Goal: Task Accomplishment & Management: Manage account settings

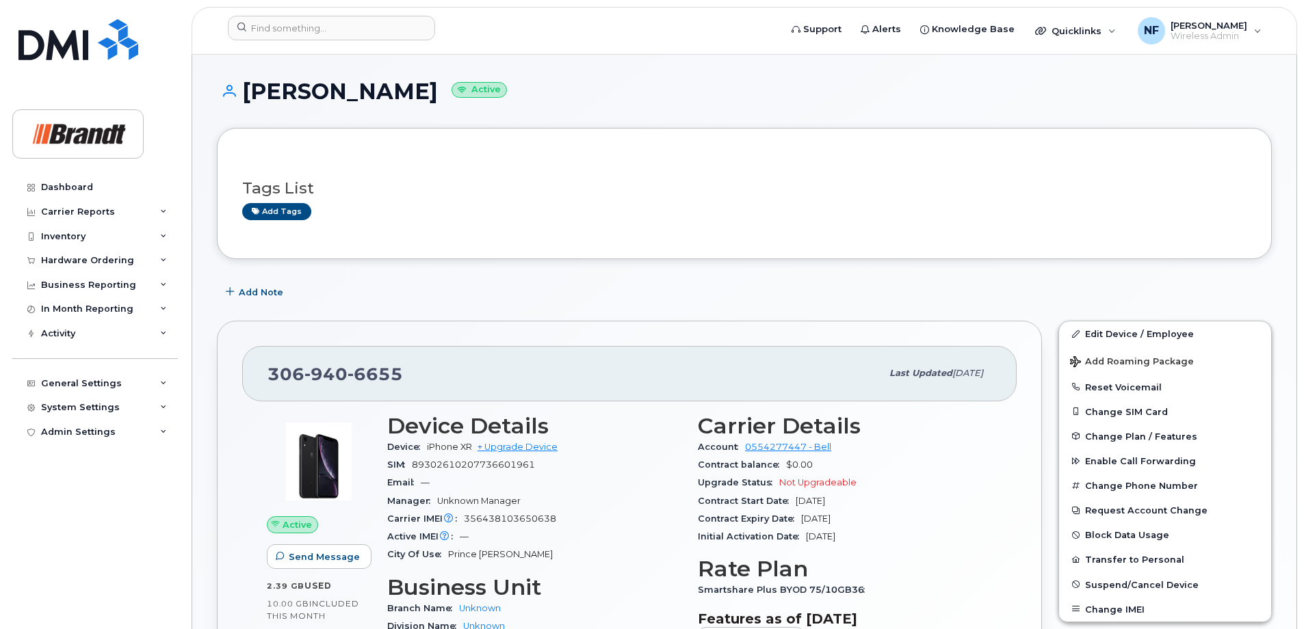
scroll to position [137, 0]
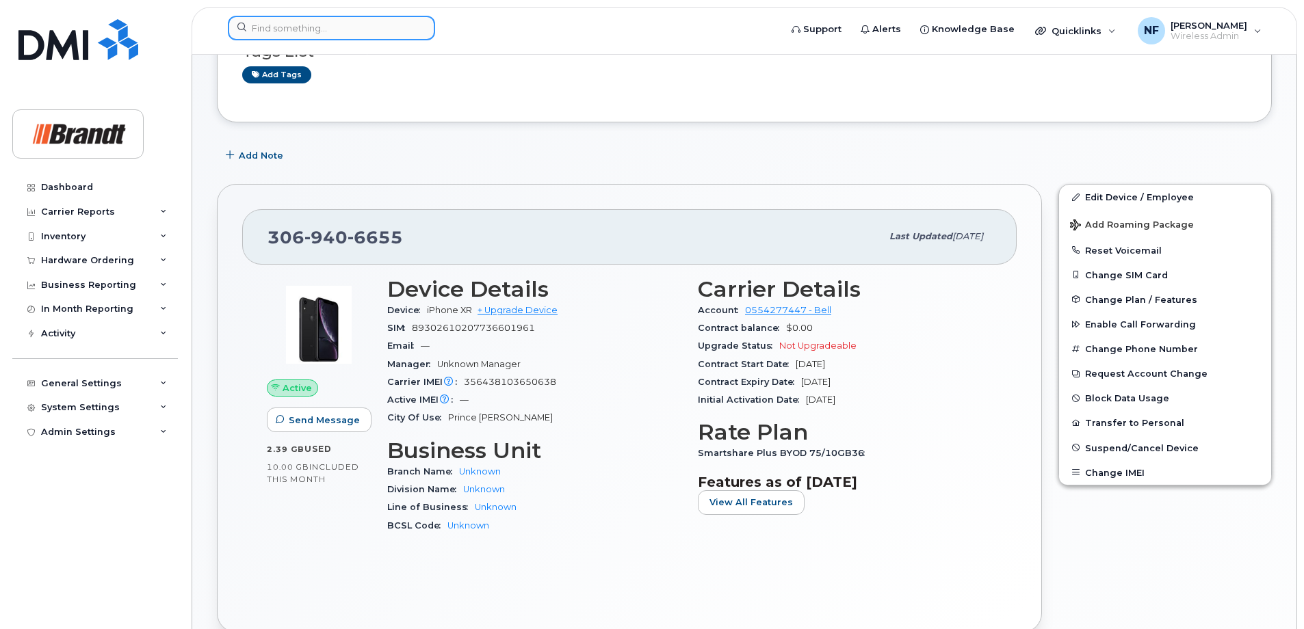
click at [340, 36] on input at bounding box center [331, 28] width 207 height 25
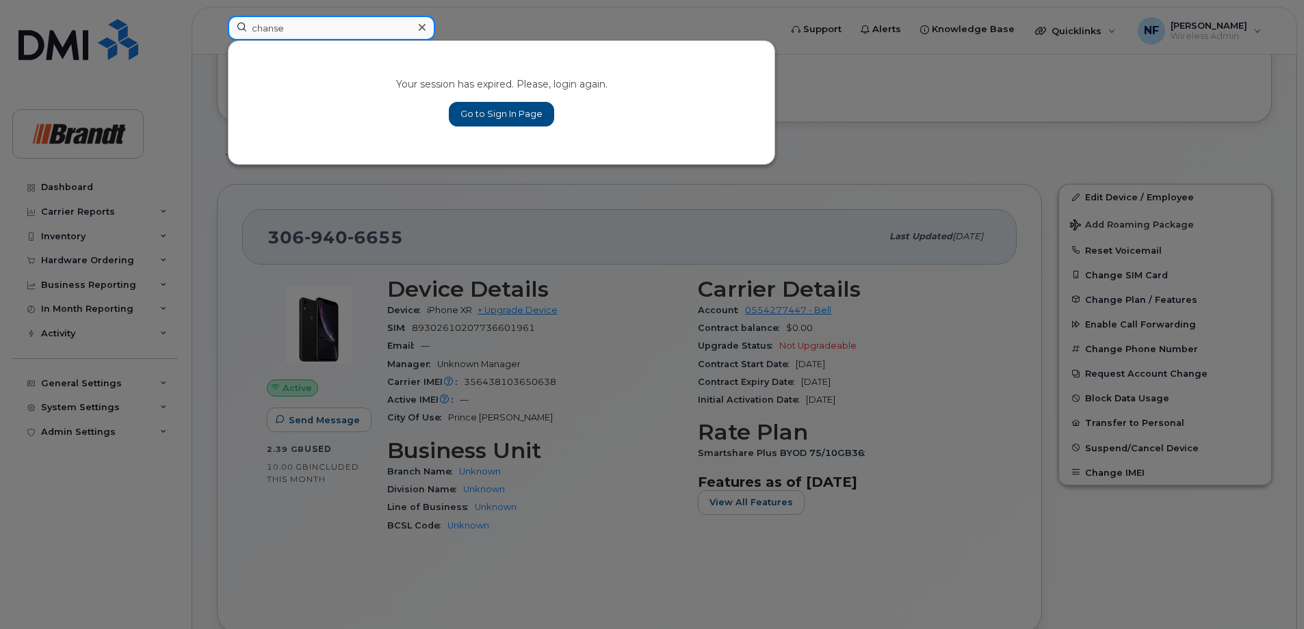
type input "chanse"
click at [517, 119] on link "Go to Sign In Page" at bounding box center [501, 114] width 105 height 25
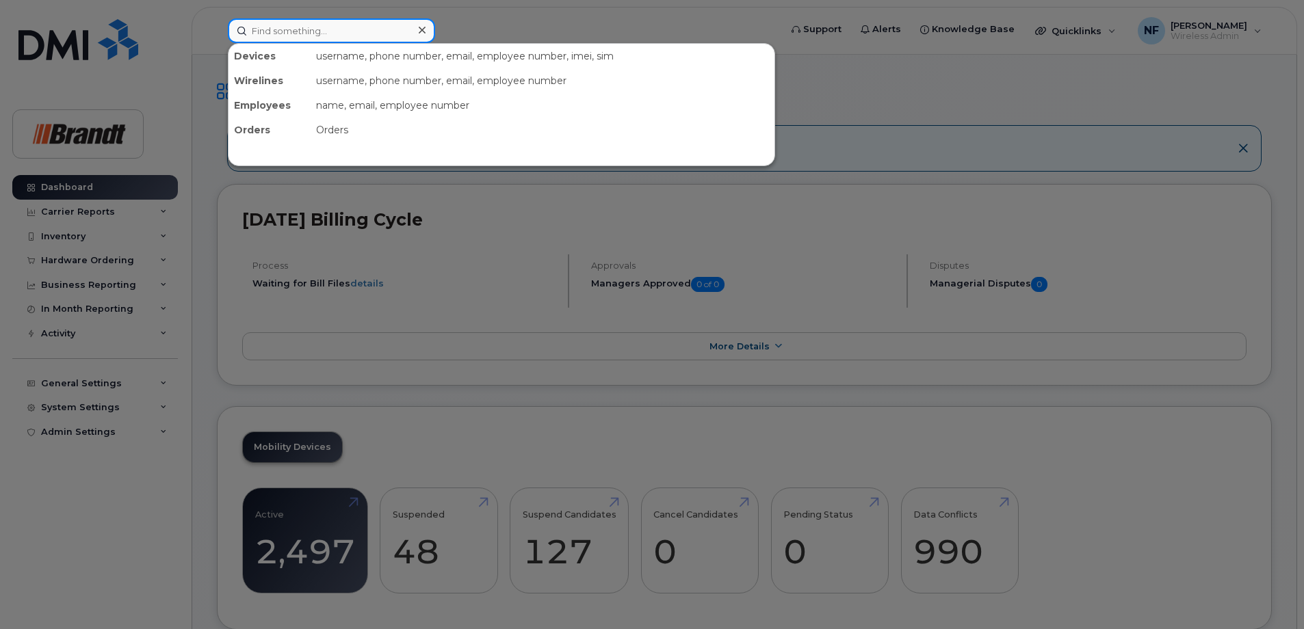
click at [367, 40] on input at bounding box center [331, 30] width 207 height 25
type input "[PERSON_NAME]"
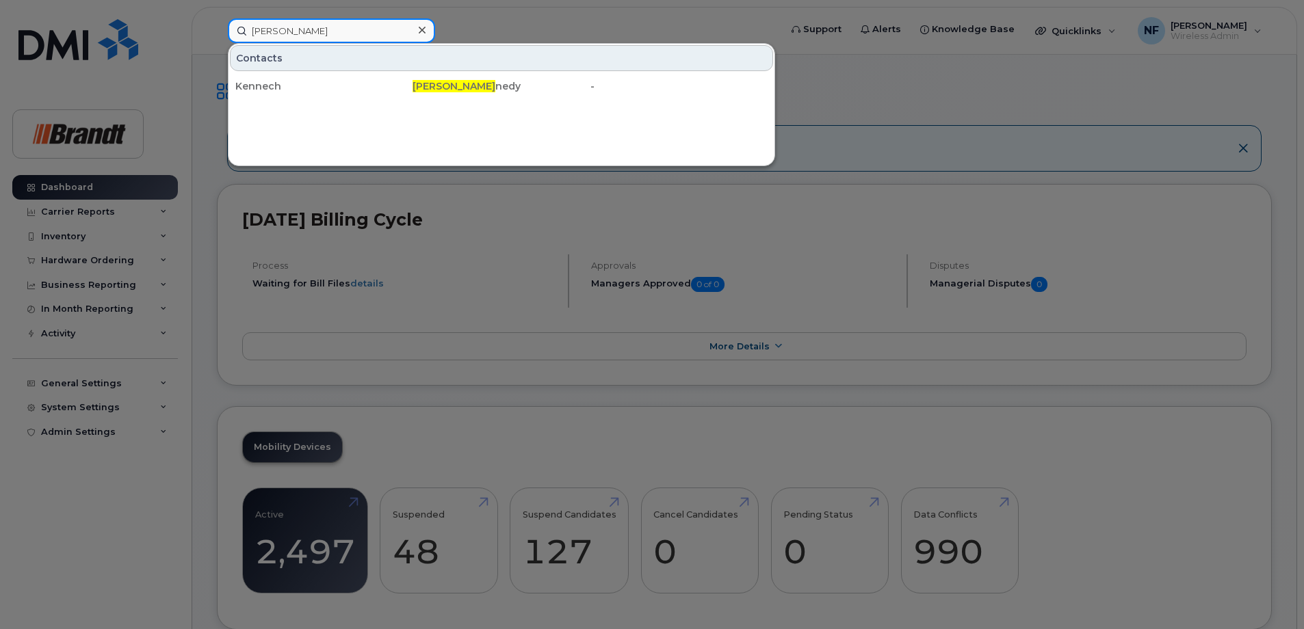
drag, startPoint x: 346, startPoint y: 34, endPoint x: 223, endPoint y: 34, distance: 123.1
click at [223, 34] on div "[PERSON_NAME] Contacts [PERSON_NAME] [PERSON_NAME] -" at bounding box center [499, 30] width 565 height 25
type input "k"
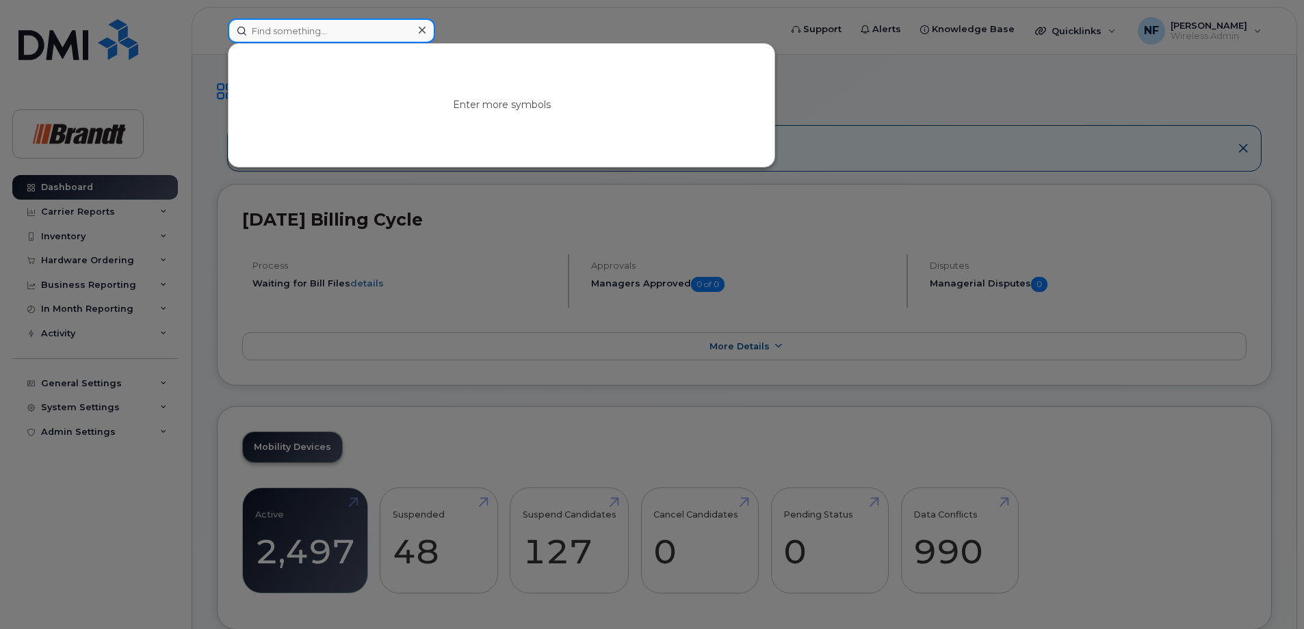
click at [352, 34] on input at bounding box center [331, 30] width 207 height 25
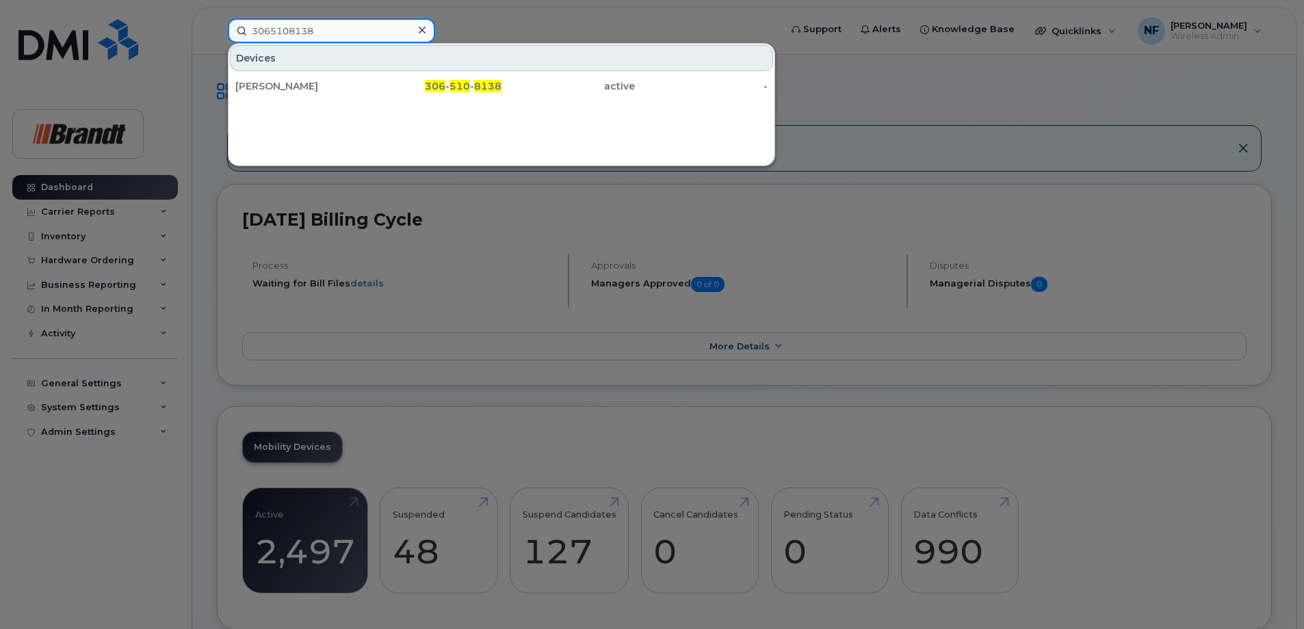
type input "3065108138"
click at [432, 36] on input "3065108138" at bounding box center [331, 30] width 207 height 25
click at [419, 29] on icon at bounding box center [422, 30] width 7 height 11
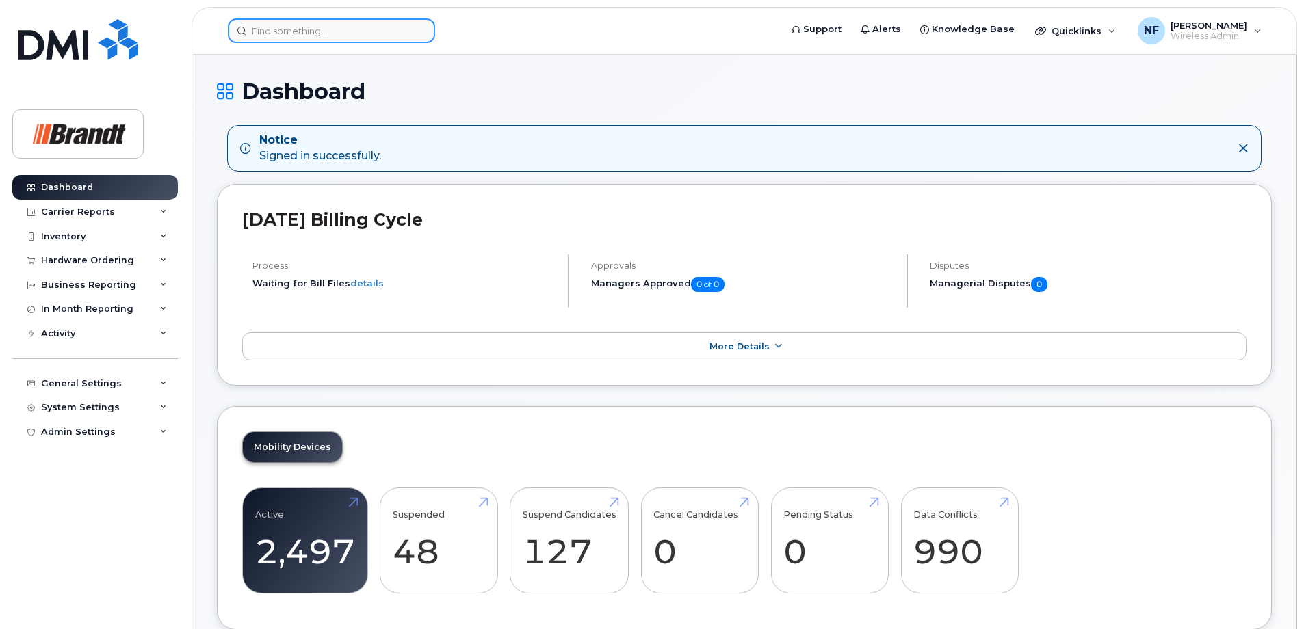
click at [416, 29] on div at bounding box center [331, 30] width 207 height 25
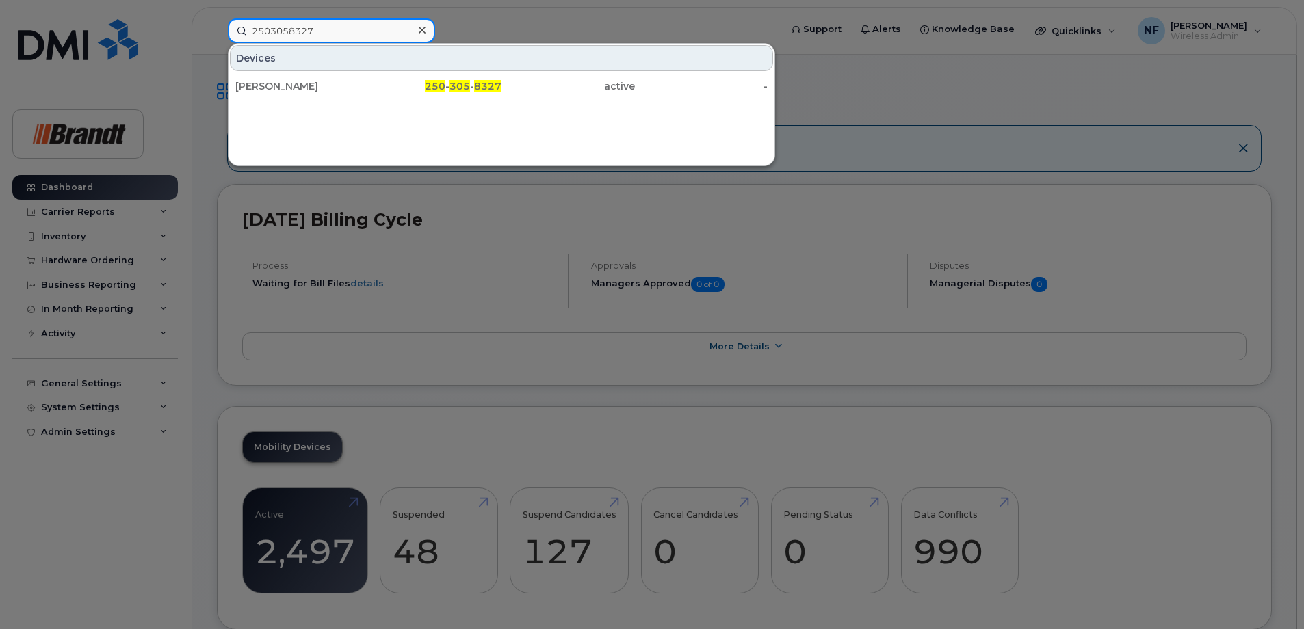
type input "2503058327"
click at [377, 83] on div "250 - 305 - 8327" at bounding box center [435, 86] width 133 height 14
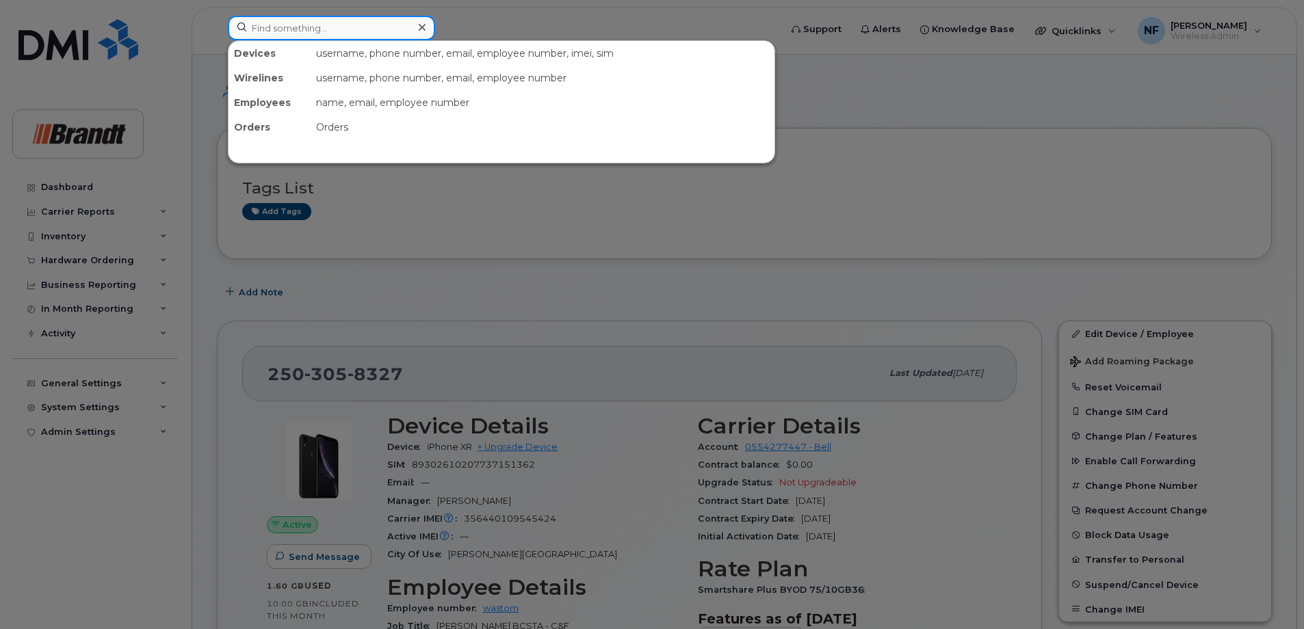
click at [363, 29] on input at bounding box center [331, 28] width 207 height 25
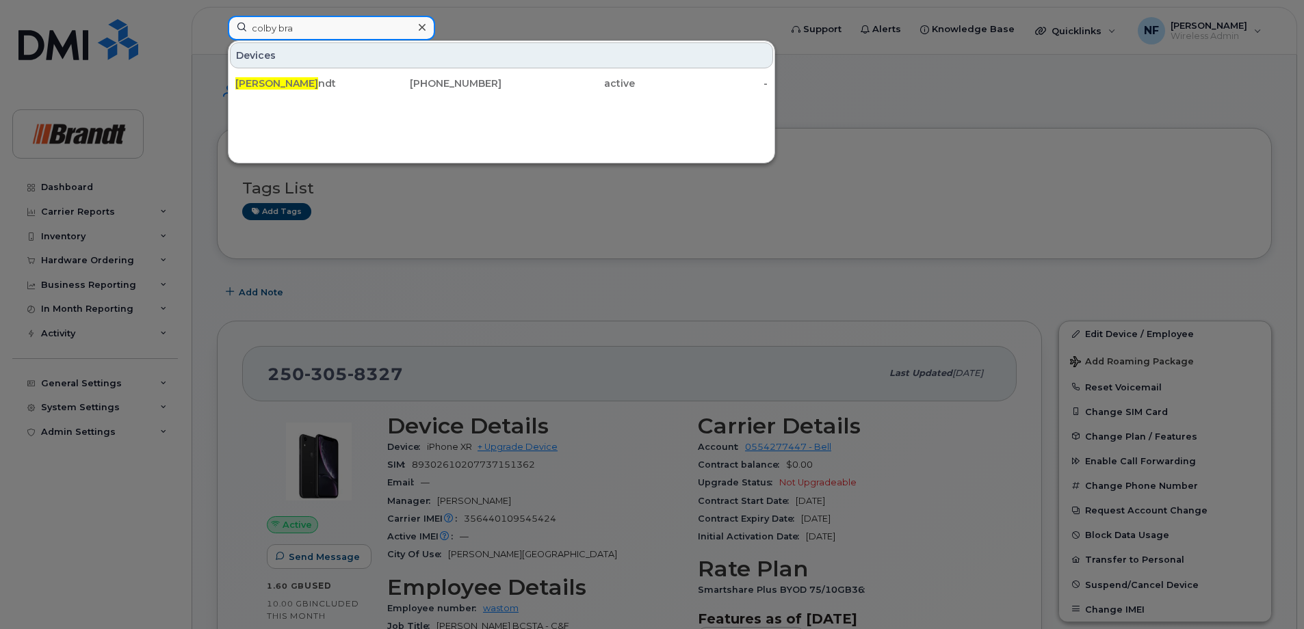
type input "colby bra"
click at [369, 73] on div "Colby Bra ndt" at bounding box center [435, 83] width 133 height 25
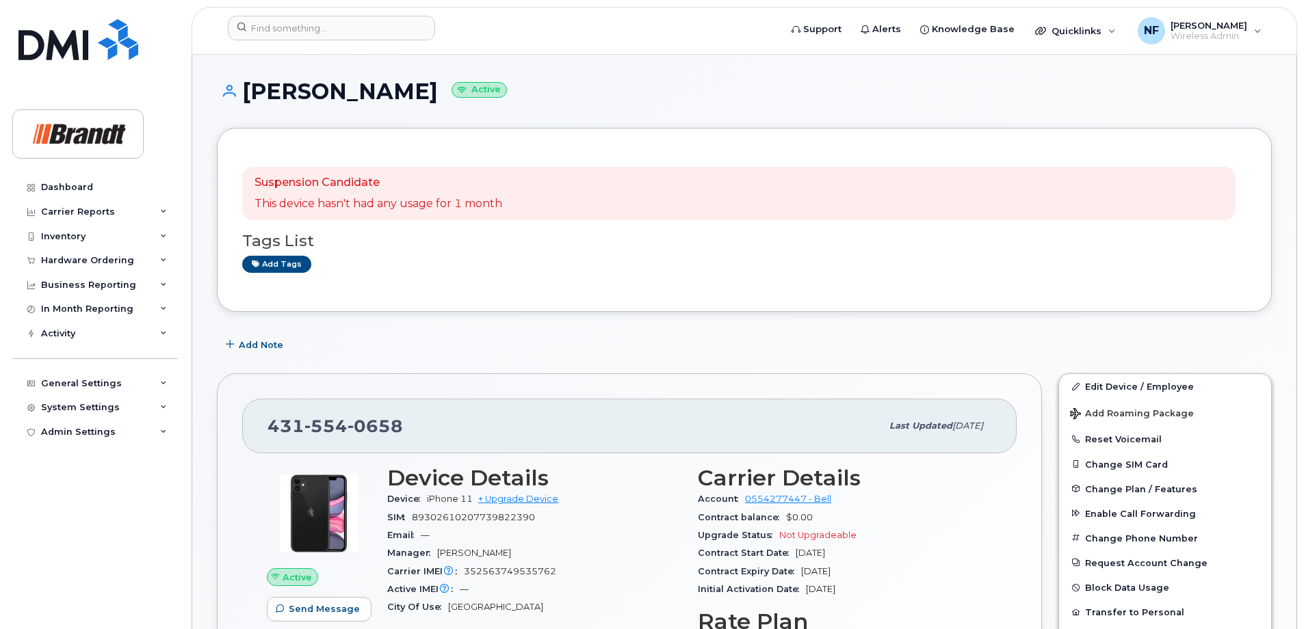
click at [386, 422] on span "0658" at bounding box center [374, 426] width 55 height 21
copy span "431 554 0658"
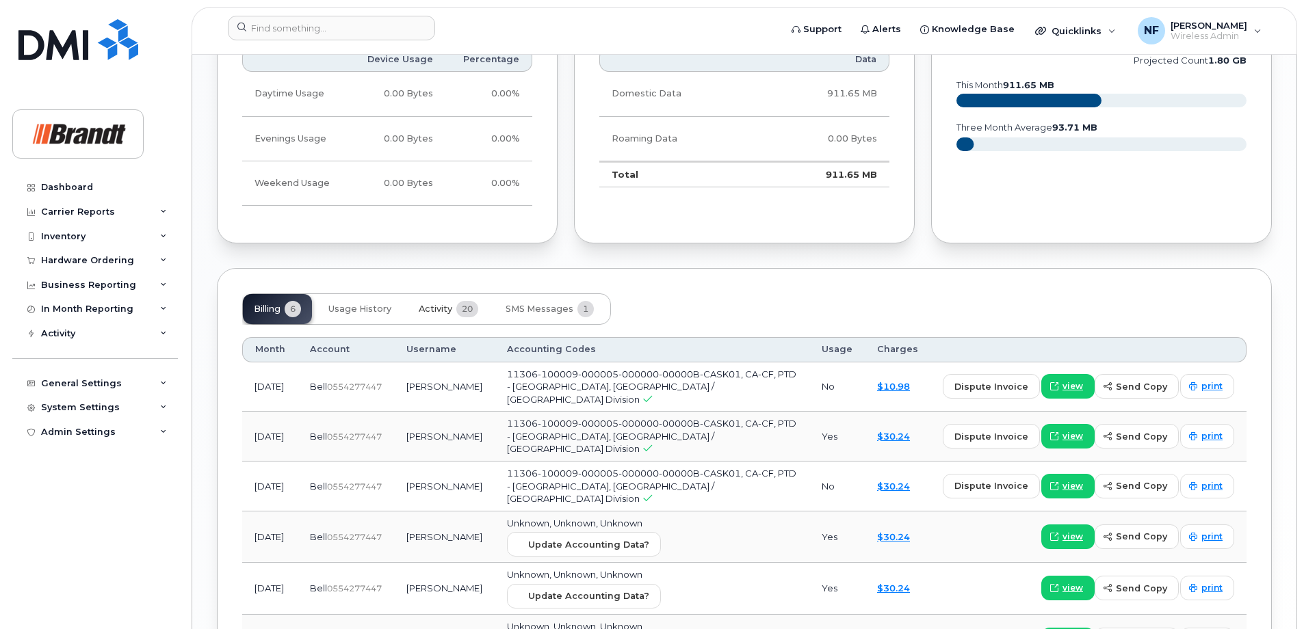
click at [459, 304] on span "20" at bounding box center [467, 309] width 22 height 16
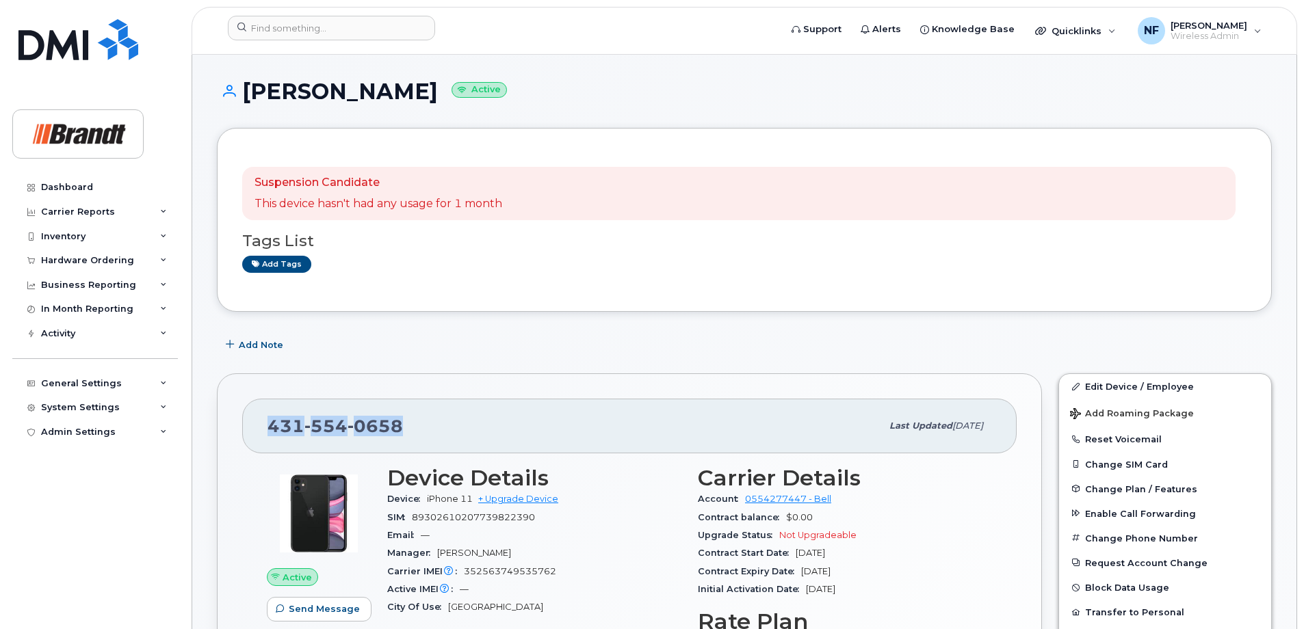
scroll to position [342, 0]
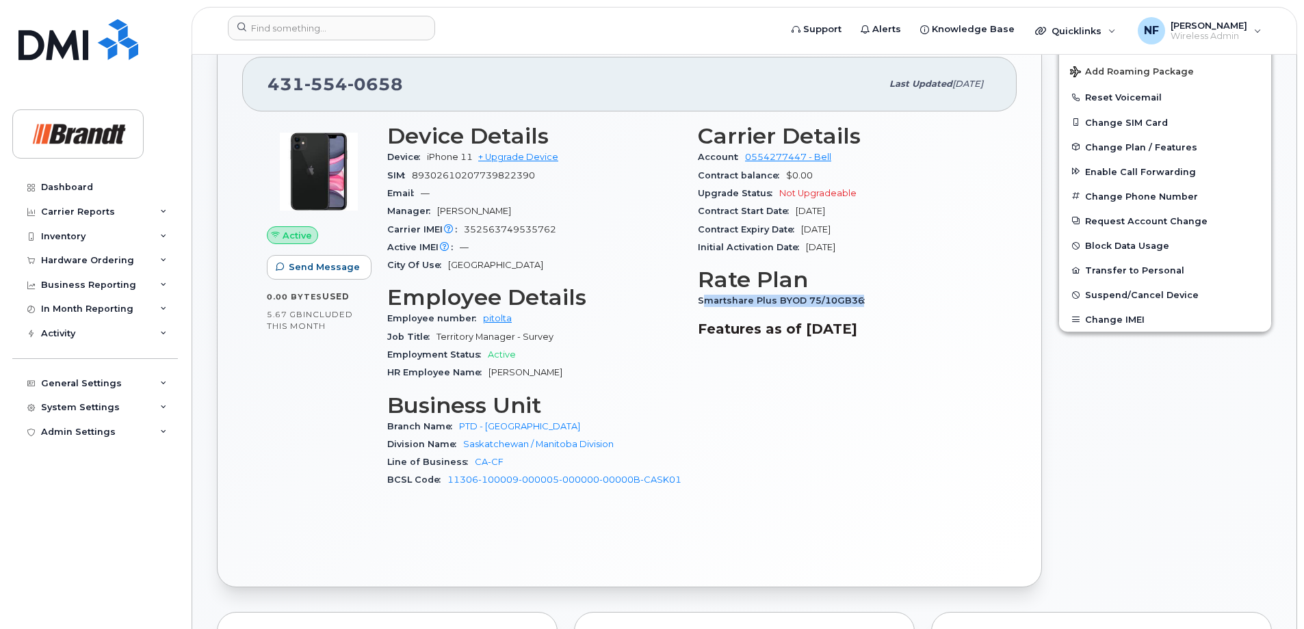
drag, startPoint x: 704, startPoint y: 302, endPoint x: 866, endPoint y: 300, distance: 162.1
click at [866, 300] on div "Smartshare Plus BYOD 75/10GB36" at bounding box center [845, 301] width 294 height 18
click at [347, 79] on span "554" at bounding box center [374, 84] width 55 height 21
copy span "431 554 0658"
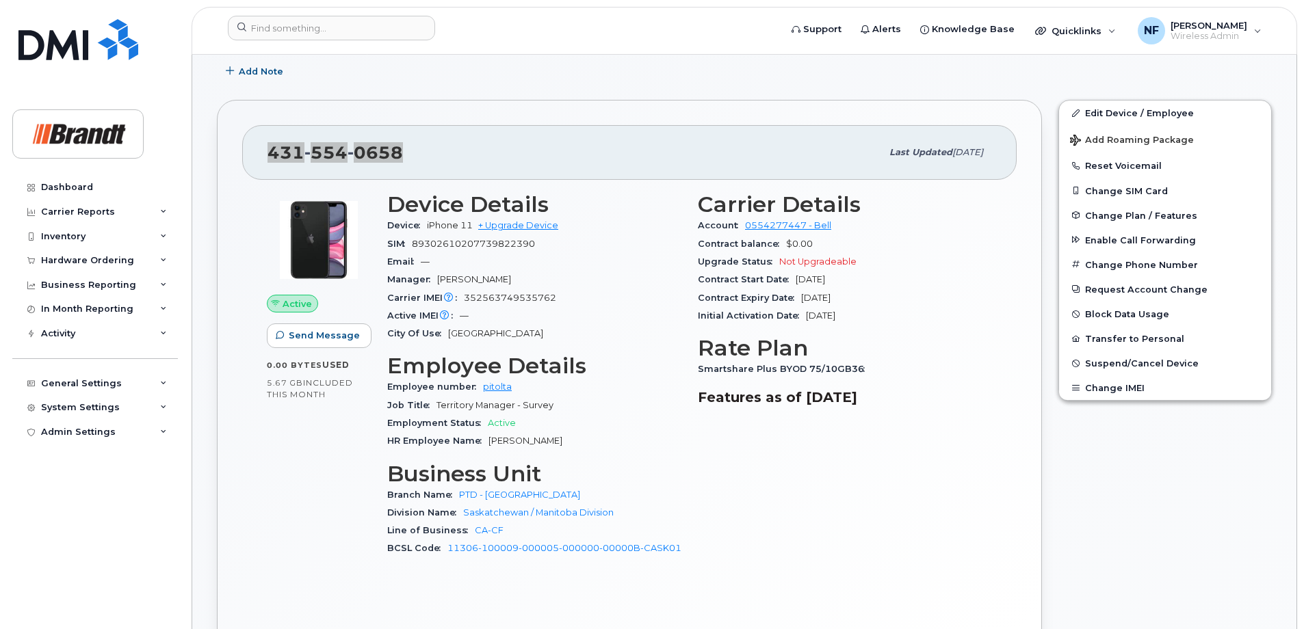
scroll to position [0, 0]
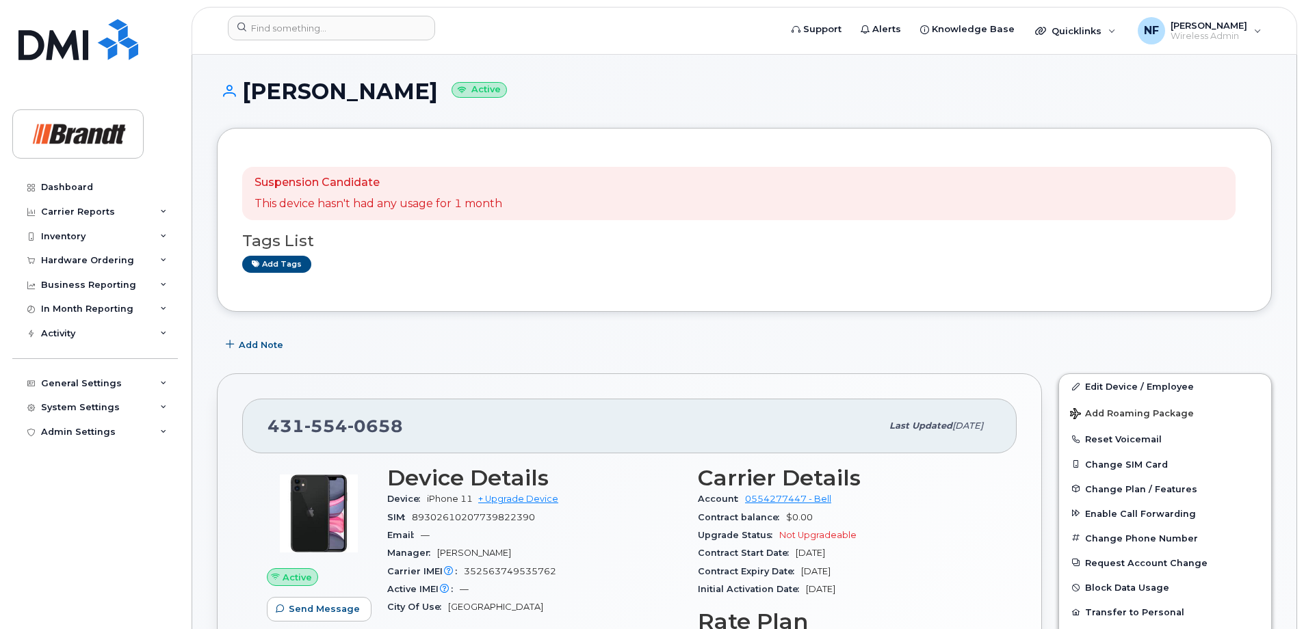
click at [384, 43] on div at bounding box center [499, 31] width 565 height 30
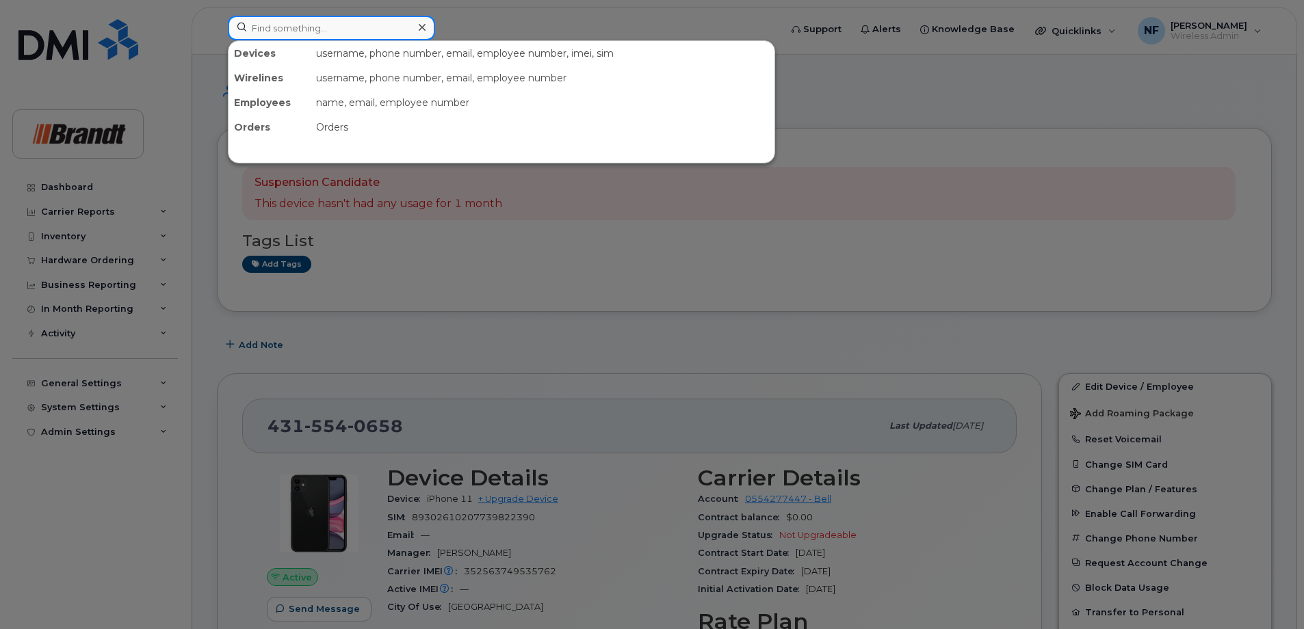
click at [382, 40] on input at bounding box center [331, 28] width 207 height 25
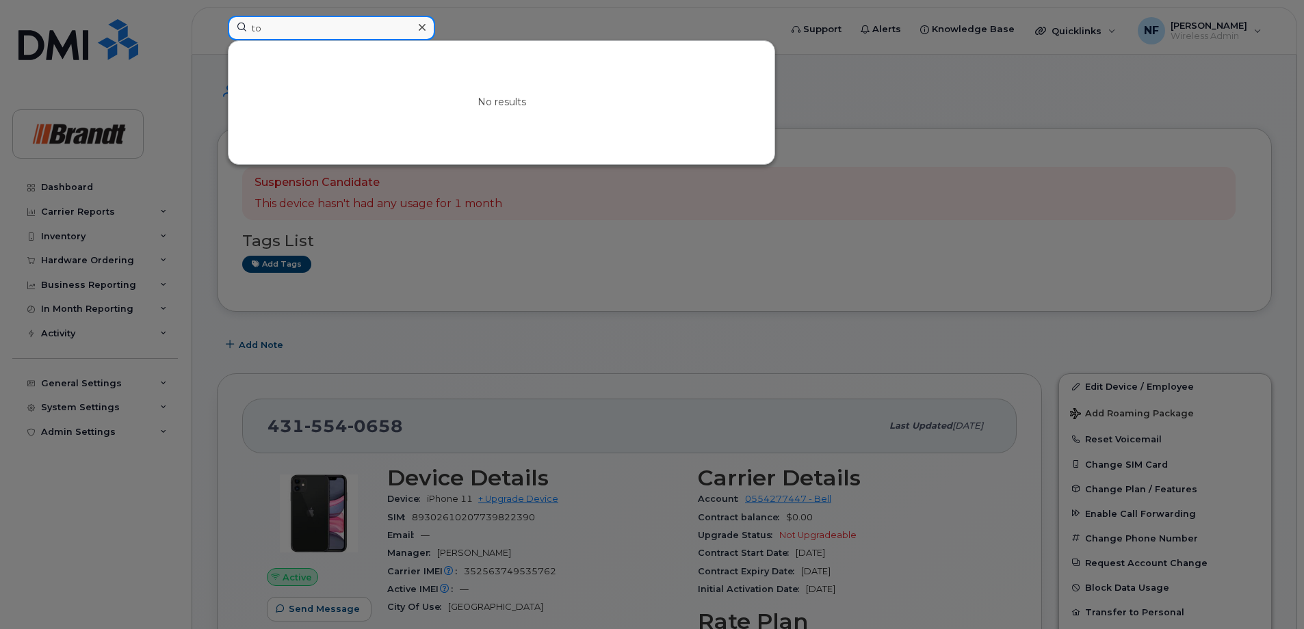
type input "t"
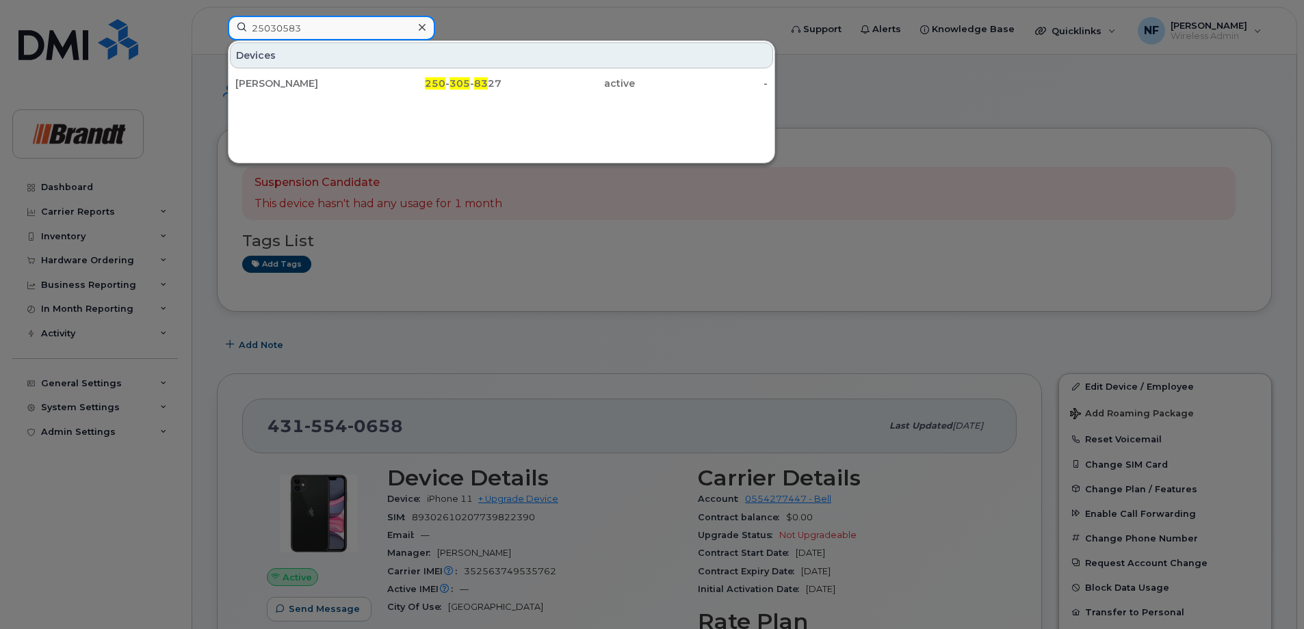
type input "25030583"
click at [424, 27] on icon at bounding box center [422, 27] width 7 height 11
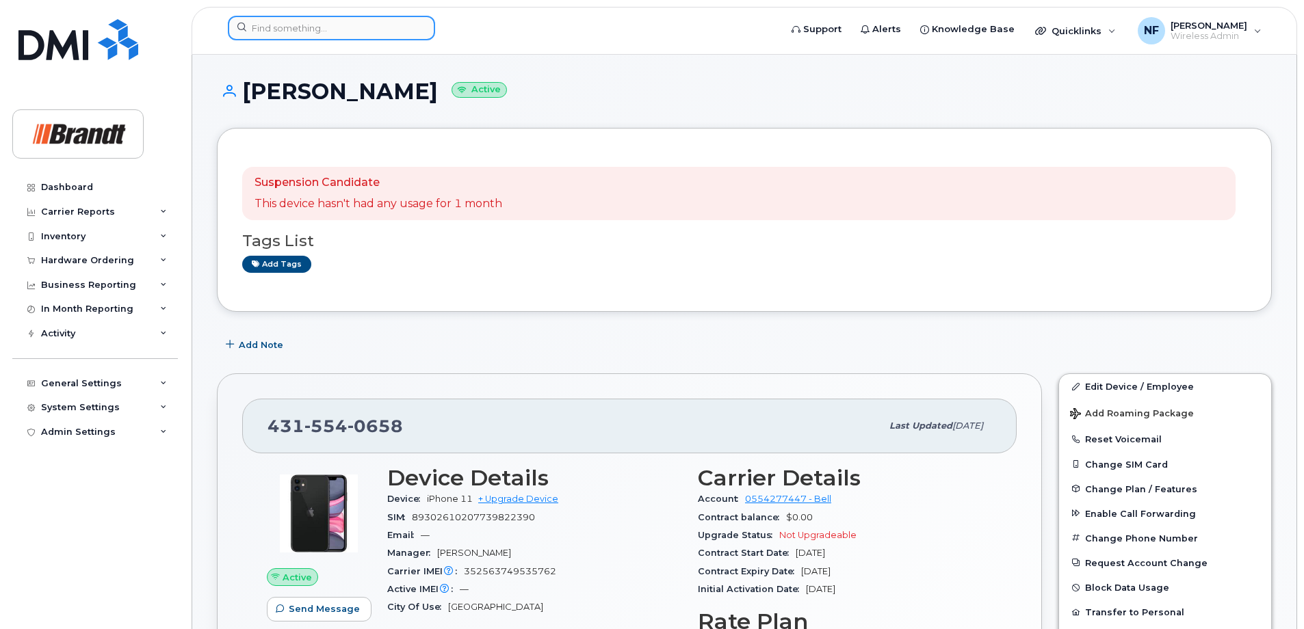
click at [424, 27] on div at bounding box center [331, 28] width 207 height 25
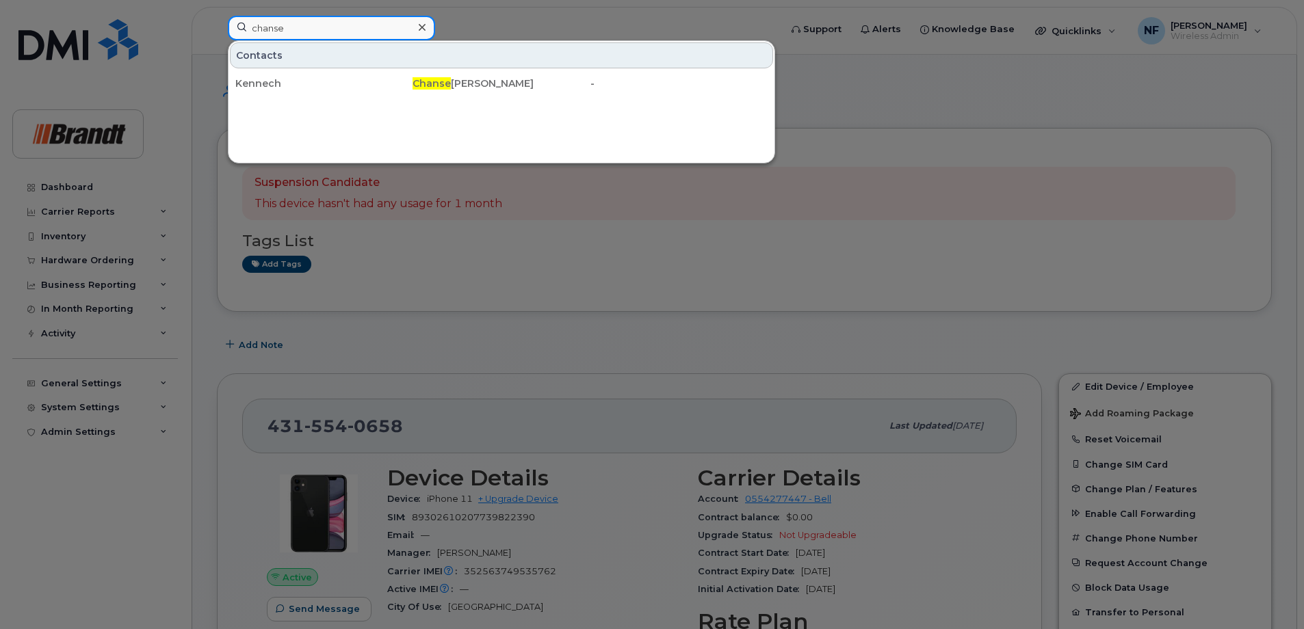
type input "chanse"
click at [418, 21] on div at bounding box center [422, 28] width 20 height 20
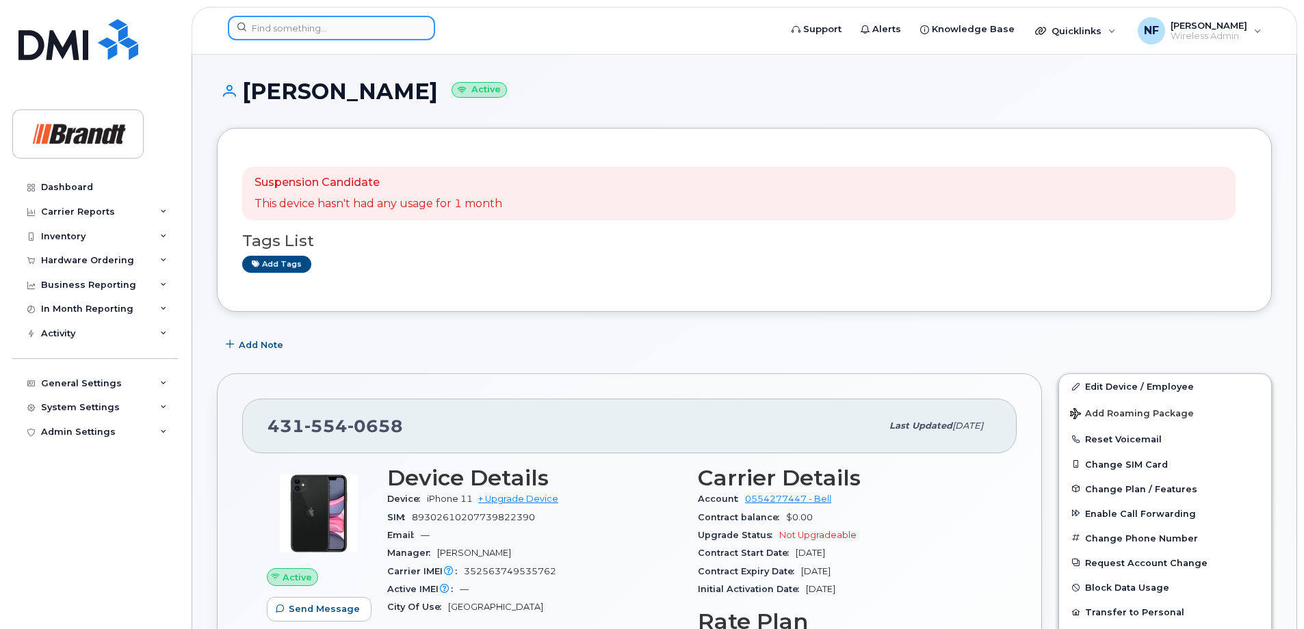
click at [416, 21] on div at bounding box center [331, 28] width 207 height 25
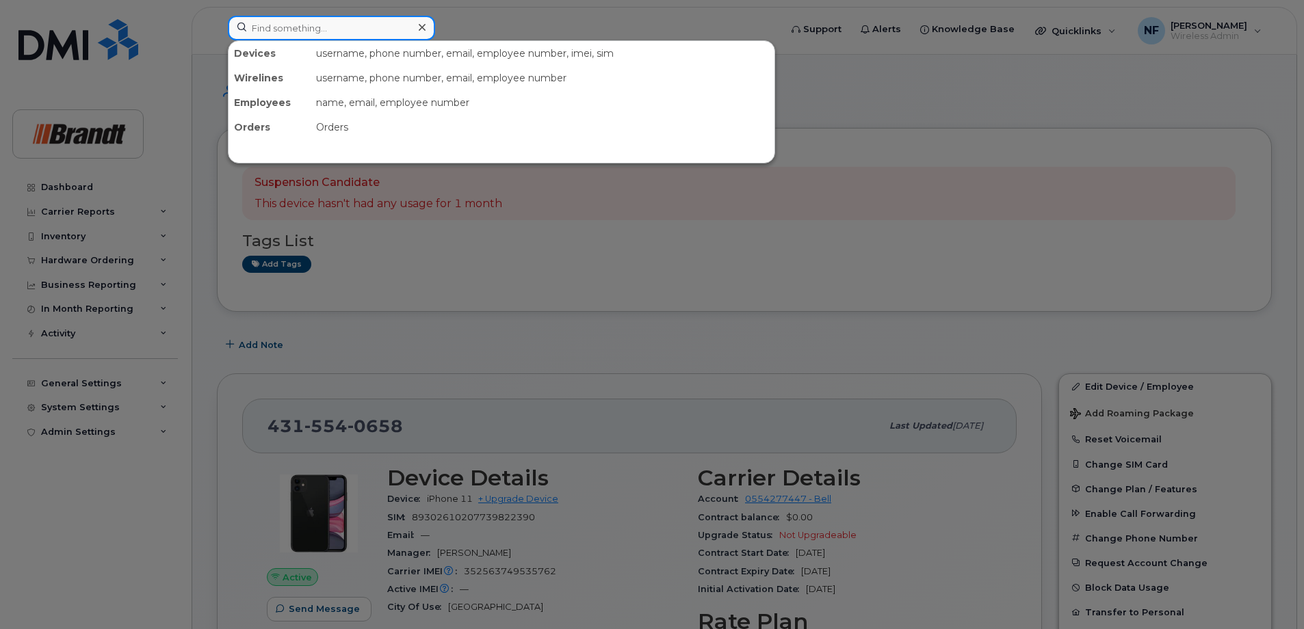
paste input "250-615-8340"
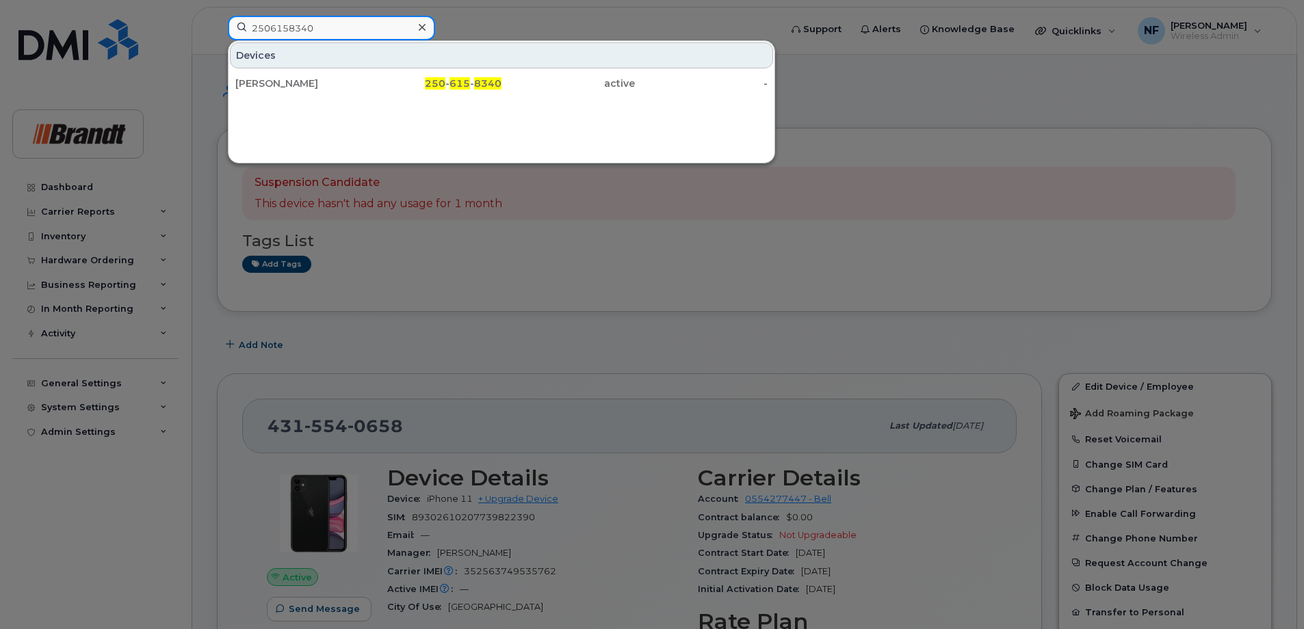
type input "2506158340"
drag, startPoint x: 382, startPoint y: 81, endPoint x: 452, endPoint y: 90, distance: 71.1
click at [382, 81] on div "250 - 615 - 8340" at bounding box center [435, 84] width 133 height 14
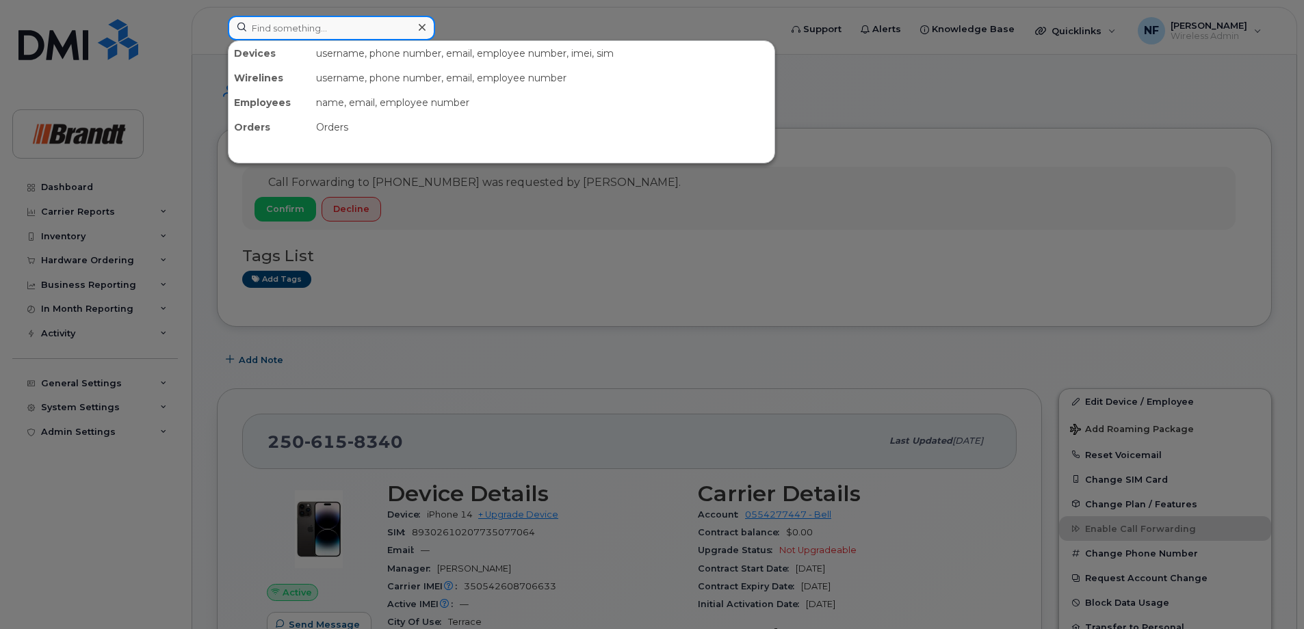
click at [354, 25] on input at bounding box center [331, 28] width 207 height 25
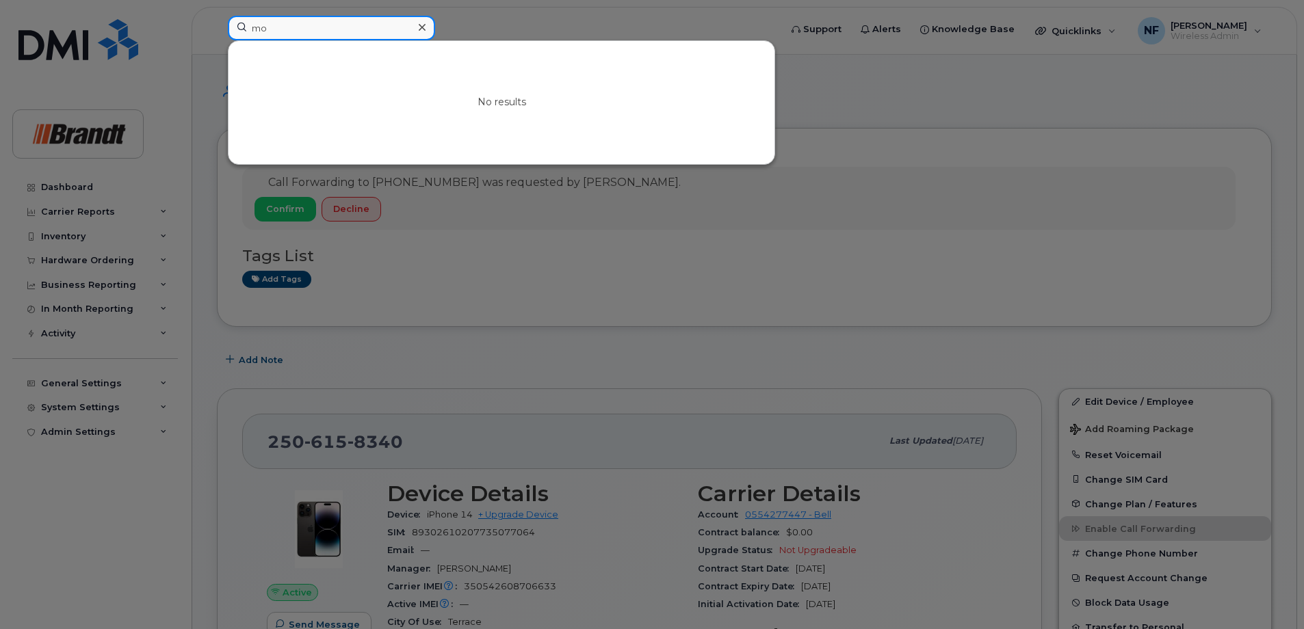
type input "m"
click at [365, 34] on input at bounding box center [331, 28] width 207 height 25
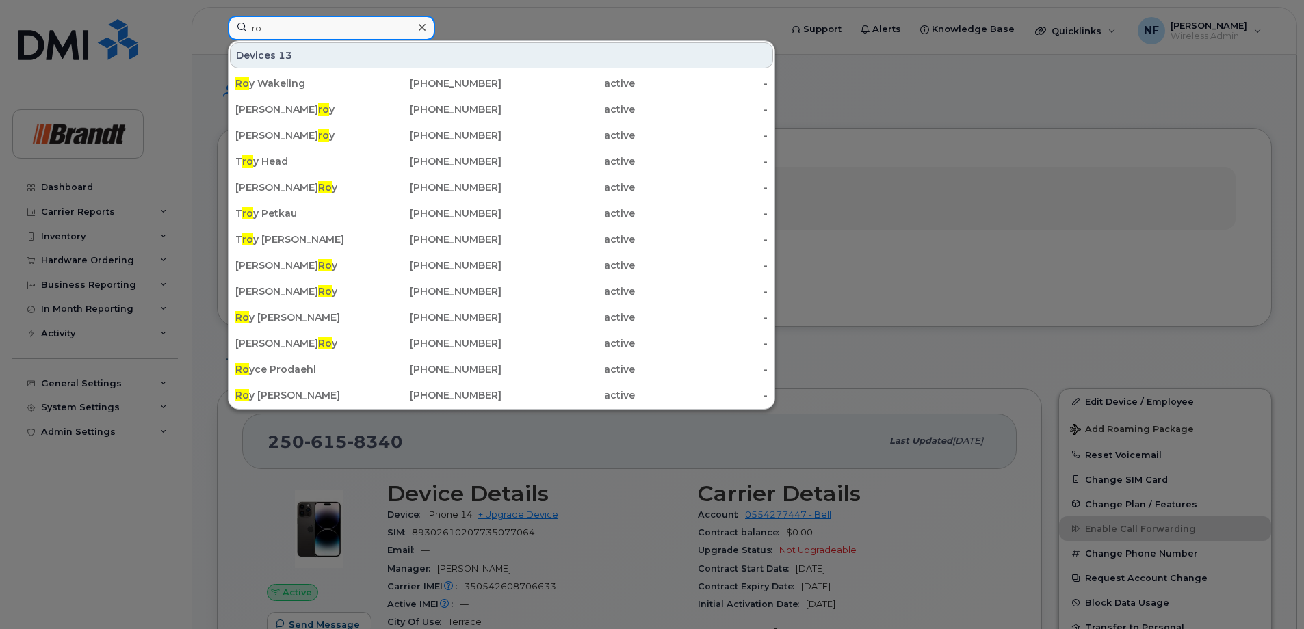
type input "r"
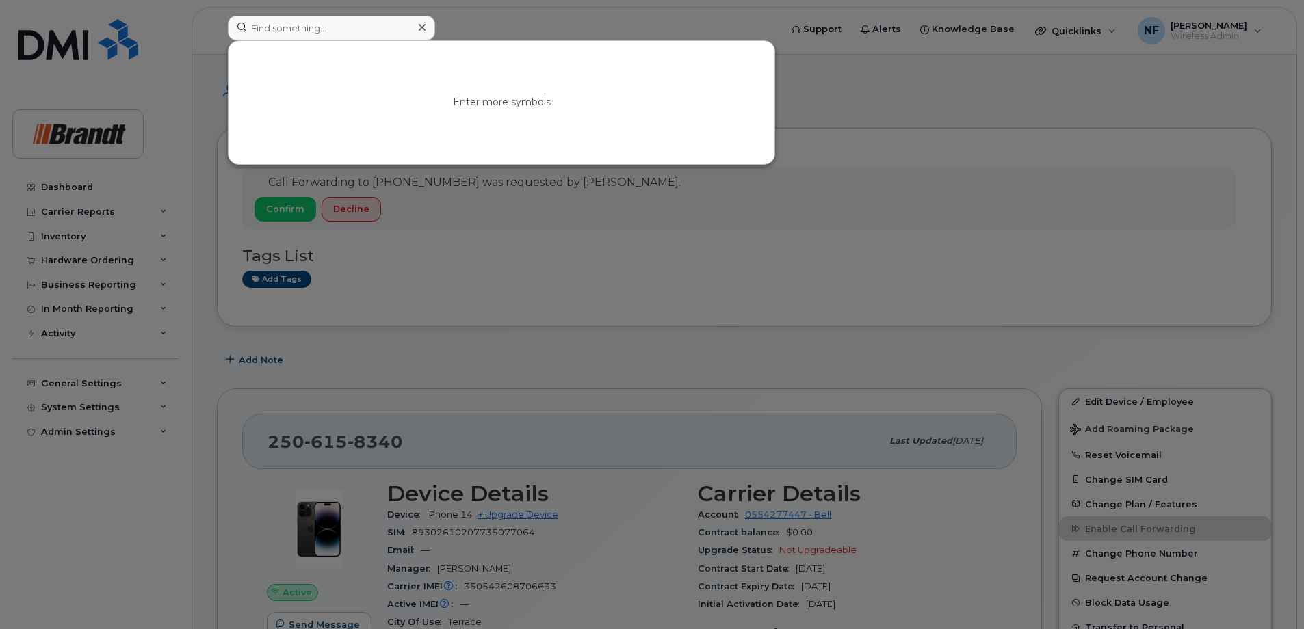
click at [422, 31] on icon at bounding box center [422, 27] width 7 height 11
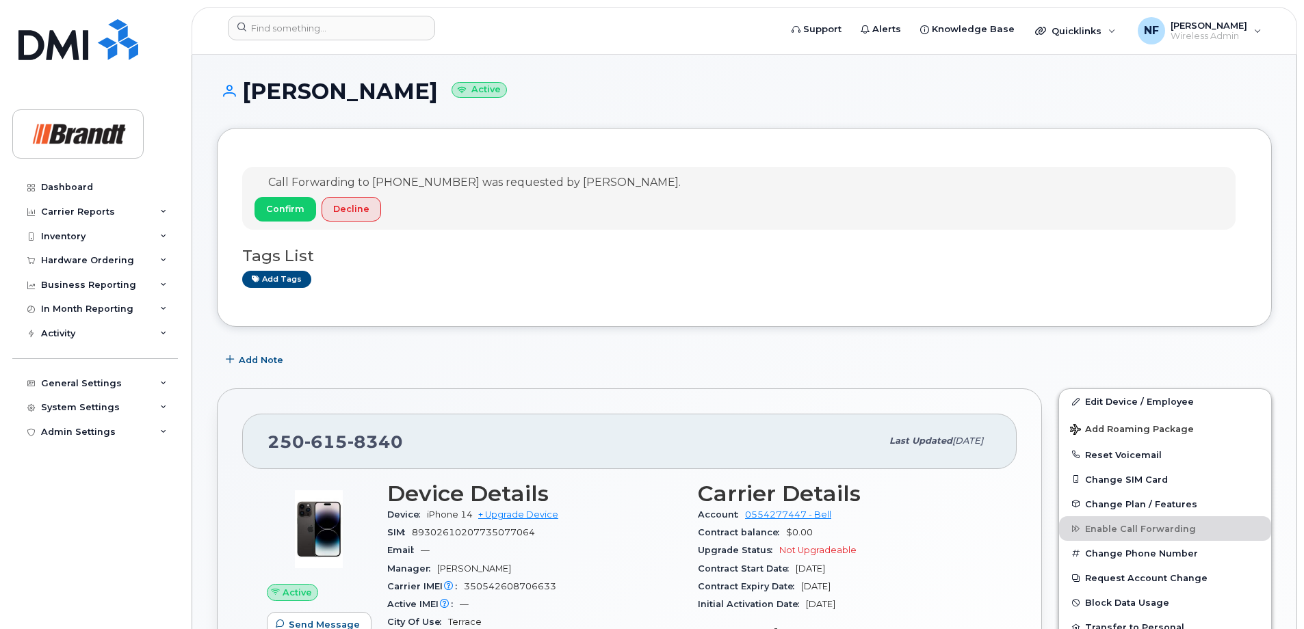
click at [306, 44] on div at bounding box center [499, 31] width 565 height 30
click at [311, 33] on input at bounding box center [331, 28] width 207 height 25
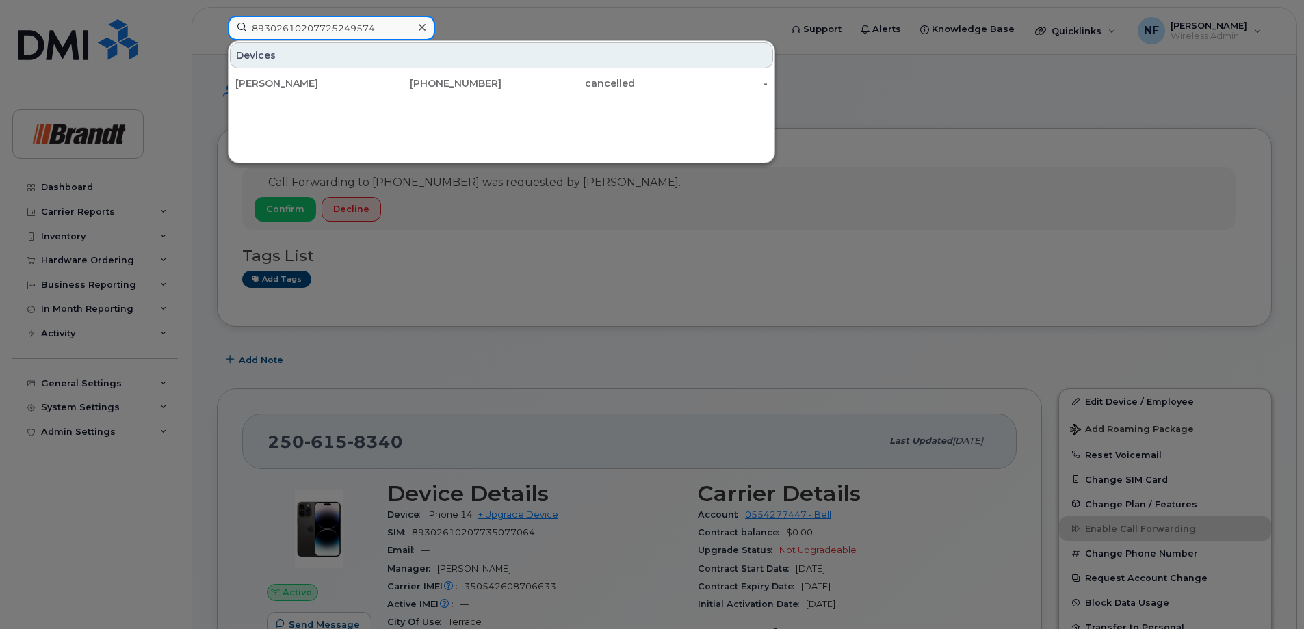
type input "89302610207725249574"
click at [334, 85] on div "Emma Martin" at bounding box center [301, 84] width 133 height 14
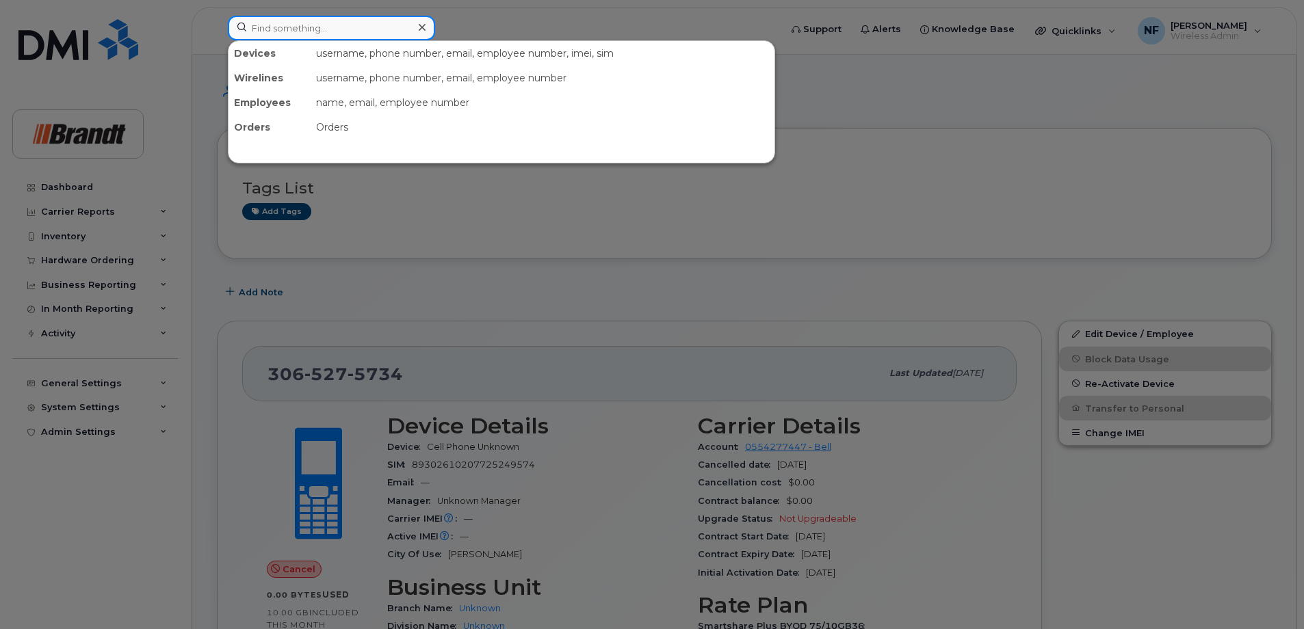
click at [380, 30] on input at bounding box center [331, 28] width 207 height 25
paste input "306 510 9491"
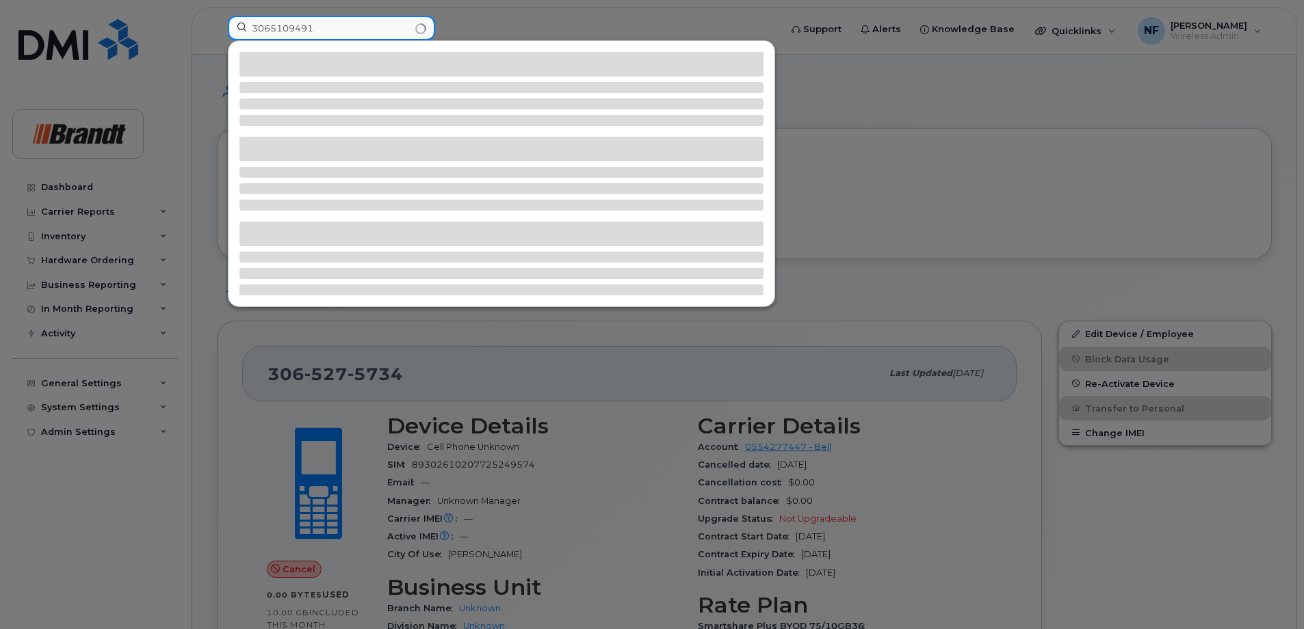
type input "3065109491"
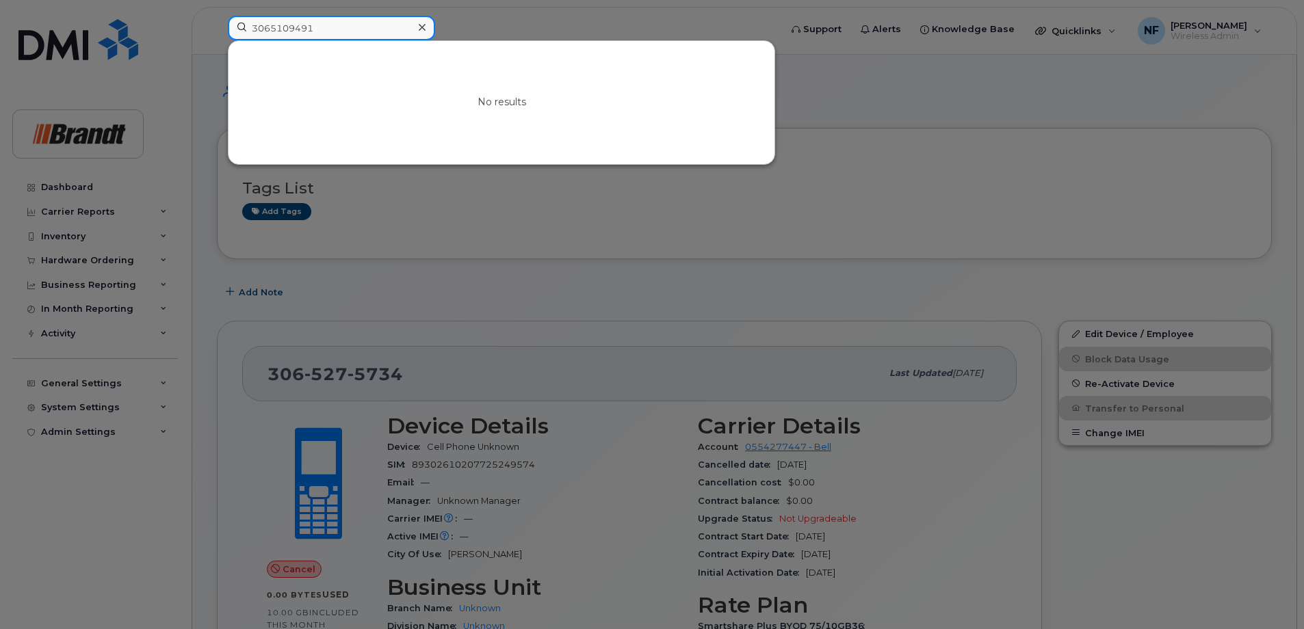
click at [326, 32] on input "3065109491" at bounding box center [331, 28] width 207 height 25
drag, startPoint x: 314, startPoint y: 31, endPoint x: 239, endPoint y: 32, distance: 75.2
click at [231, 31] on input "3065109491" at bounding box center [331, 28] width 207 height 25
click at [425, 27] on div at bounding box center [422, 28] width 20 height 20
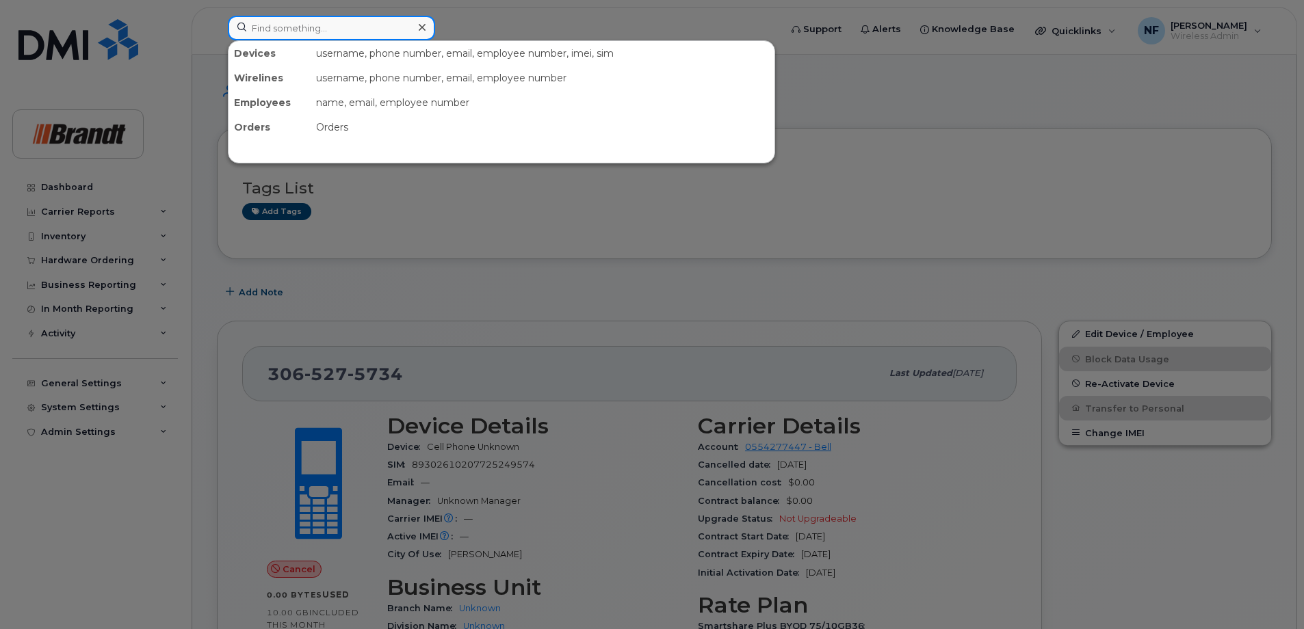
click at [421, 27] on div at bounding box center [331, 28] width 207 height 25
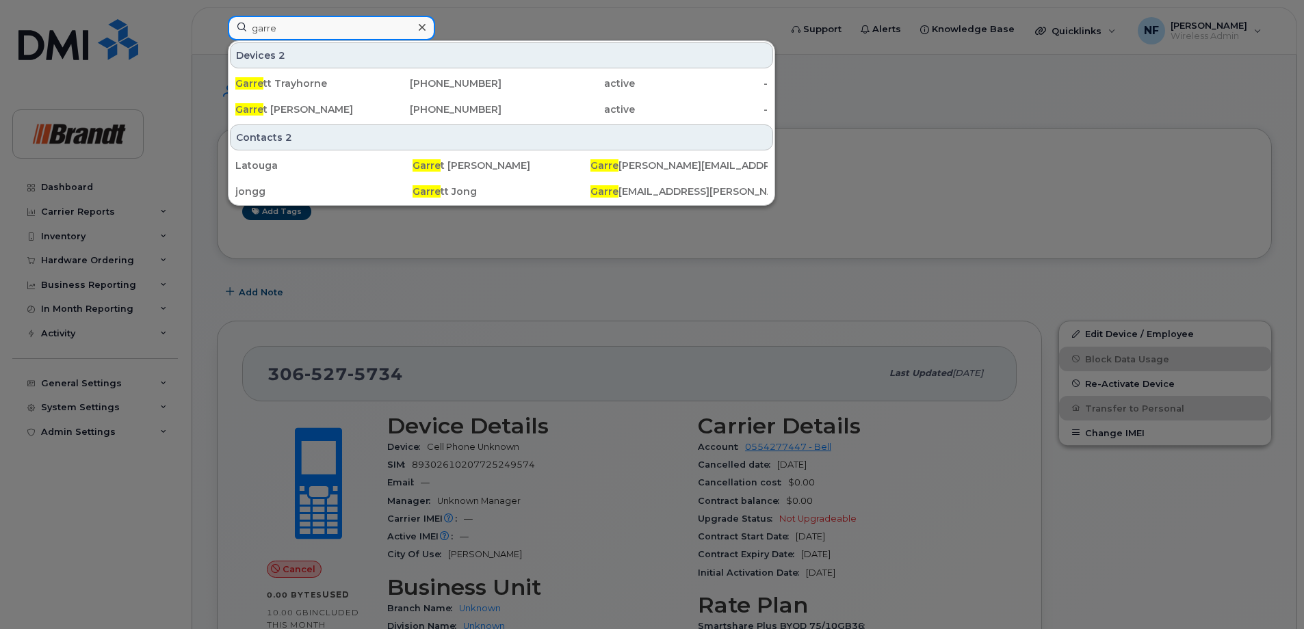
type input "garre"
drag, startPoint x: 418, startPoint y: 27, endPoint x: 391, endPoint y: 28, distance: 26.7
click at [419, 27] on icon at bounding box center [422, 27] width 7 height 11
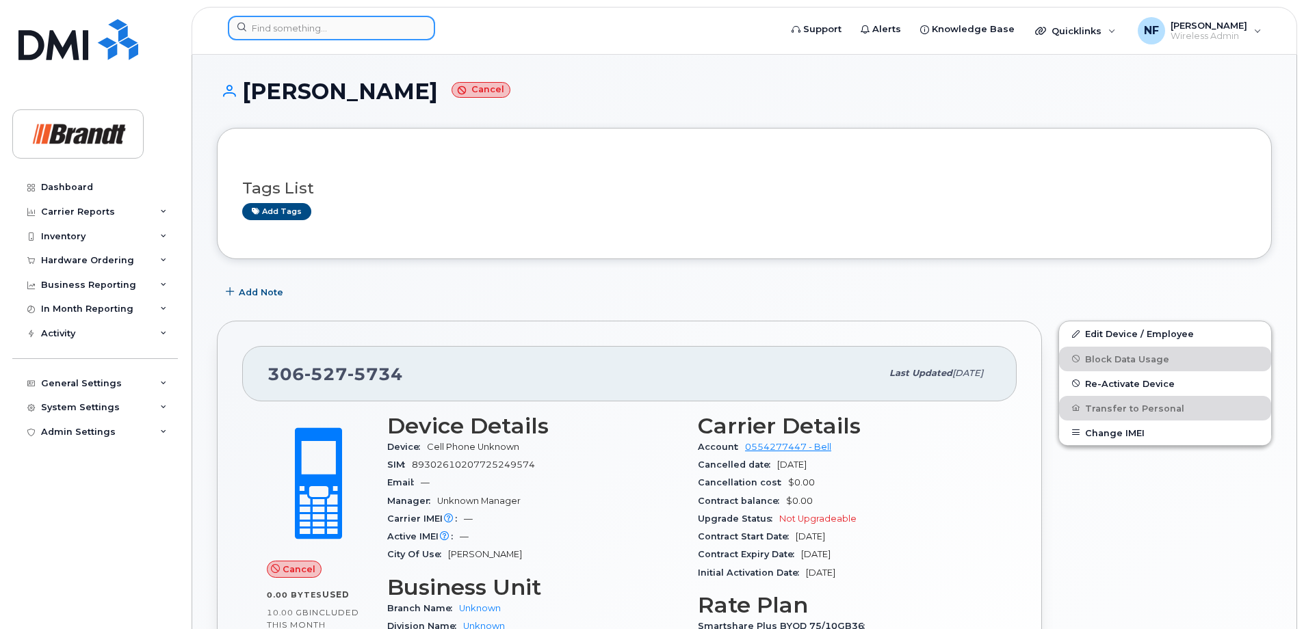
click at [386, 28] on input at bounding box center [331, 28] width 207 height 25
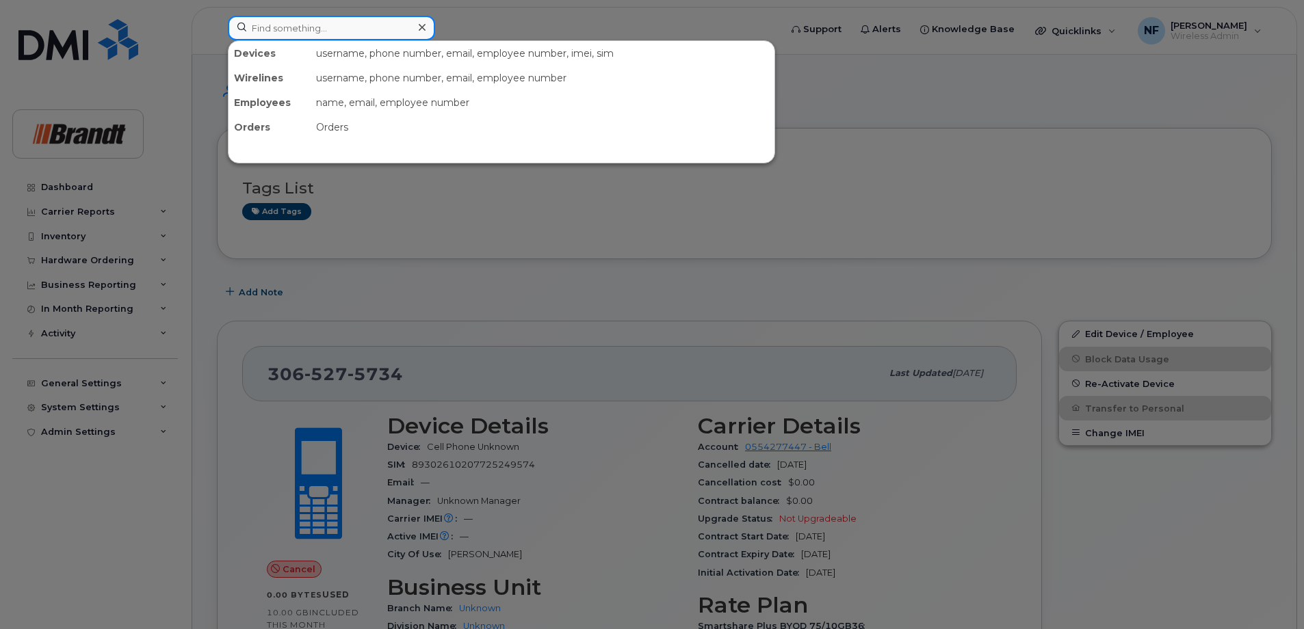
paste input "3065278061"
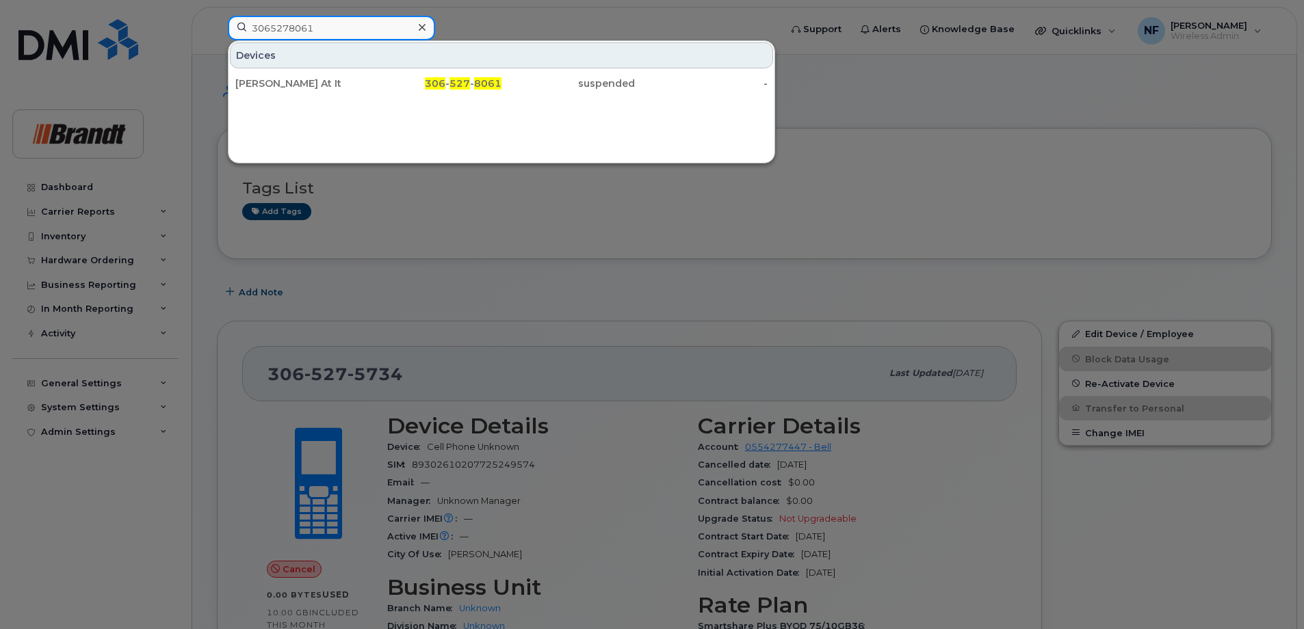
type input "3065278061"
click at [422, 29] on icon at bounding box center [422, 27] width 7 height 11
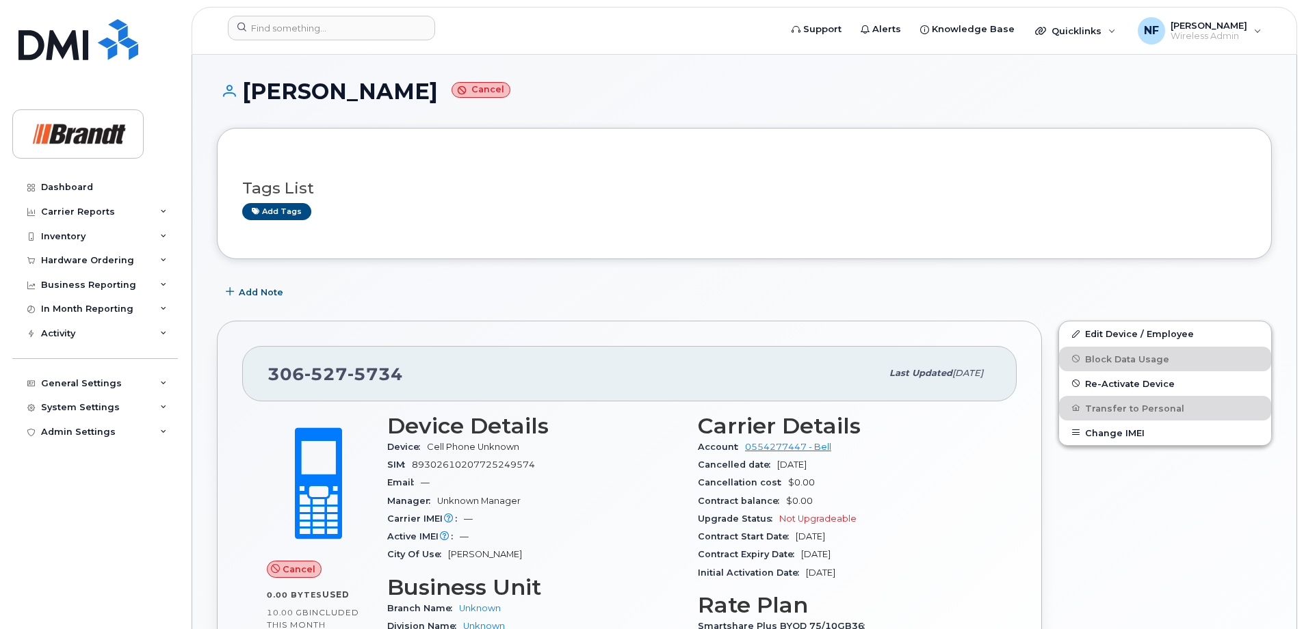
click at [326, 41] on div at bounding box center [499, 31] width 565 height 30
click at [330, 32] on input at bounding box center [331, 28] width 207 height 25
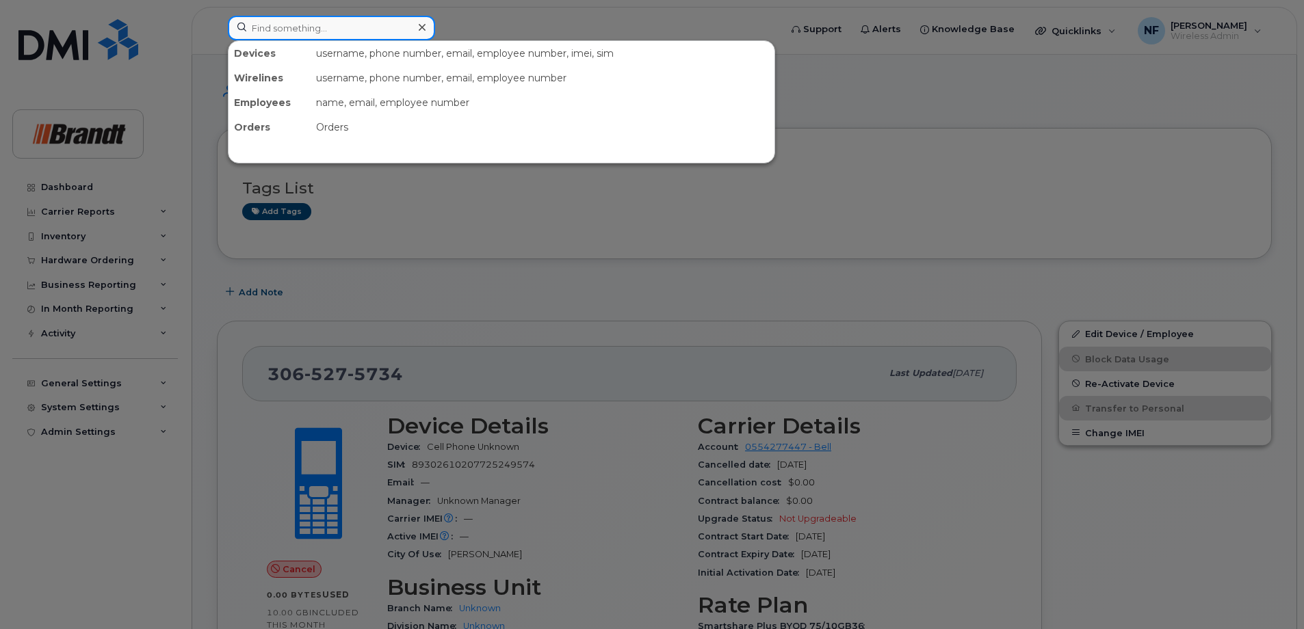
paste input "350643635802310"
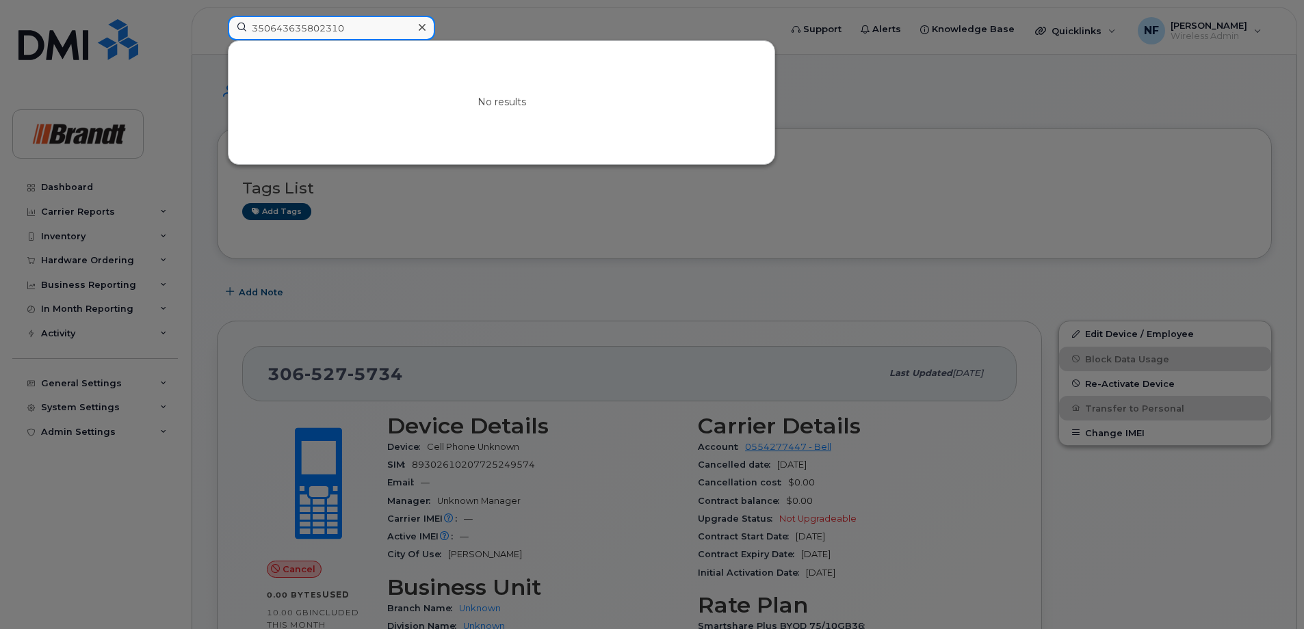
type input "350643635802310"
click at [425, 27] on div at bounding box center [422, 28] width 20 height 20
click at [423, 27] on div at bounding box center [331, 28] width 207 height 25
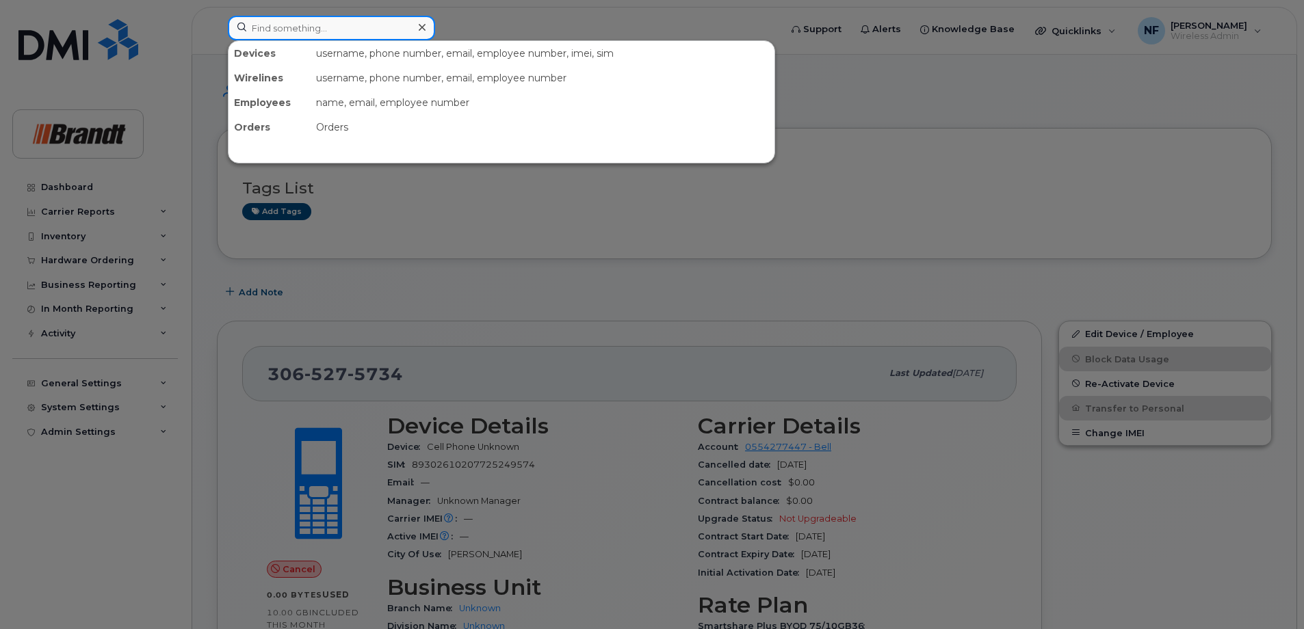
paste input "350643635939120"
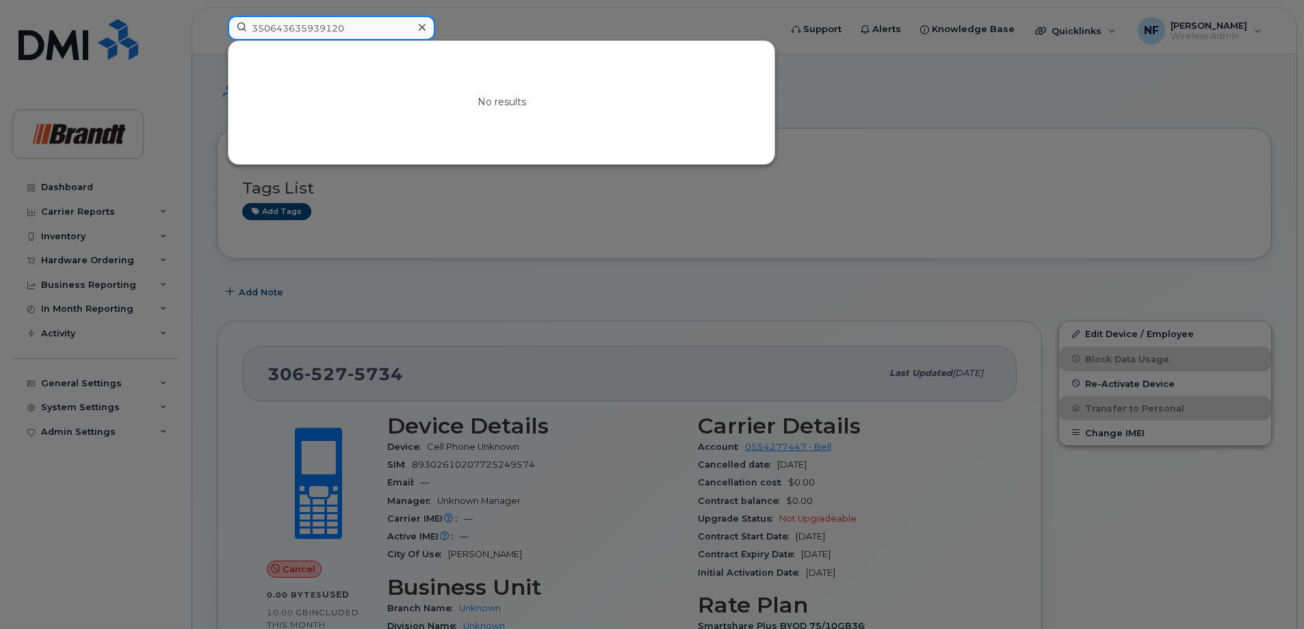
type input "350643635939120"
click at [416, 29] on div at bounding box center [422, 28] width 20 height 20
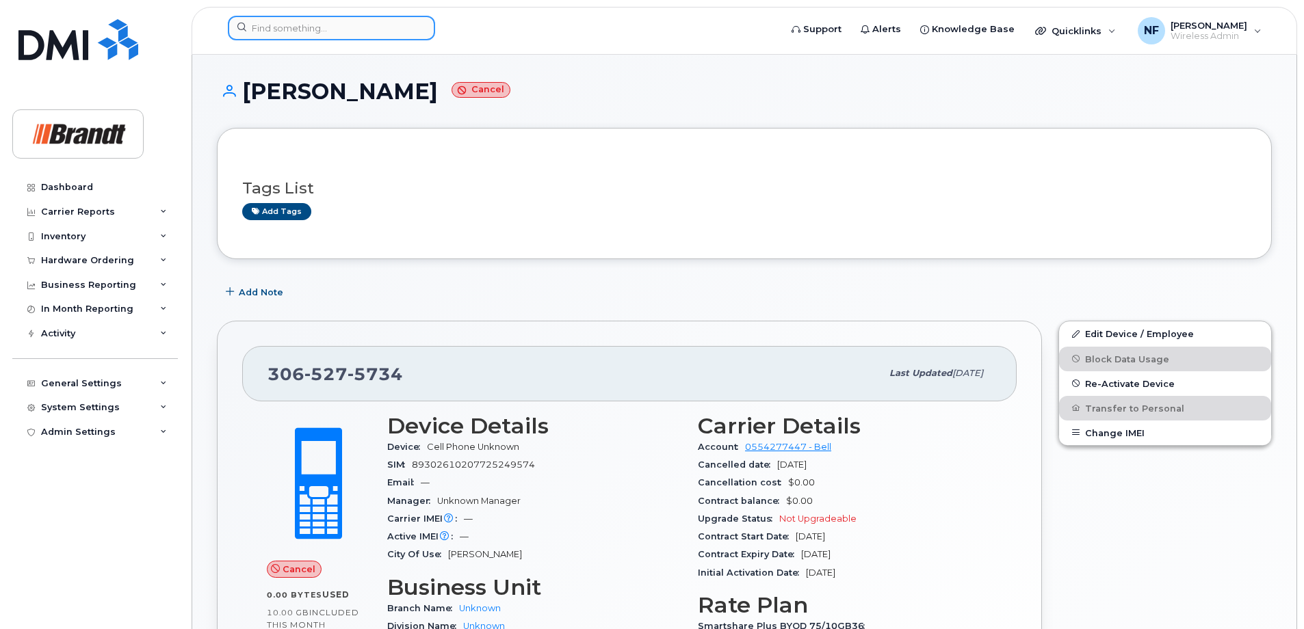
click at [343, 33] on input at bounding box center [331, 28] width 207 height 25
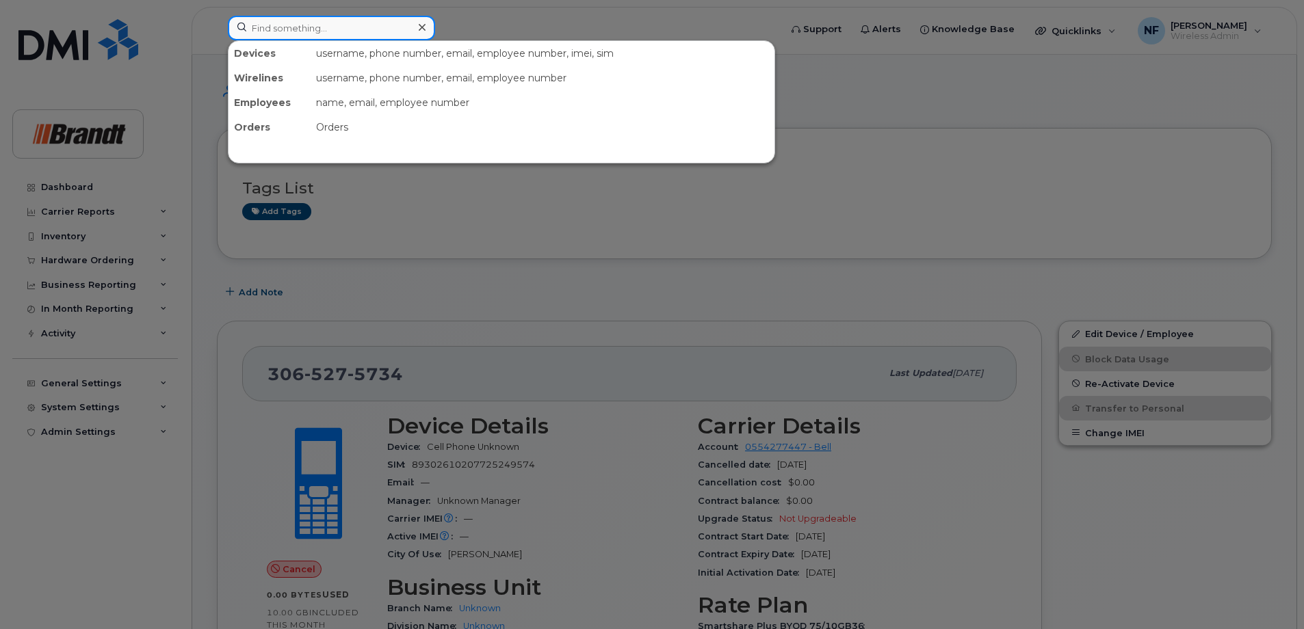
paste input "89049032006008882600073794110496"
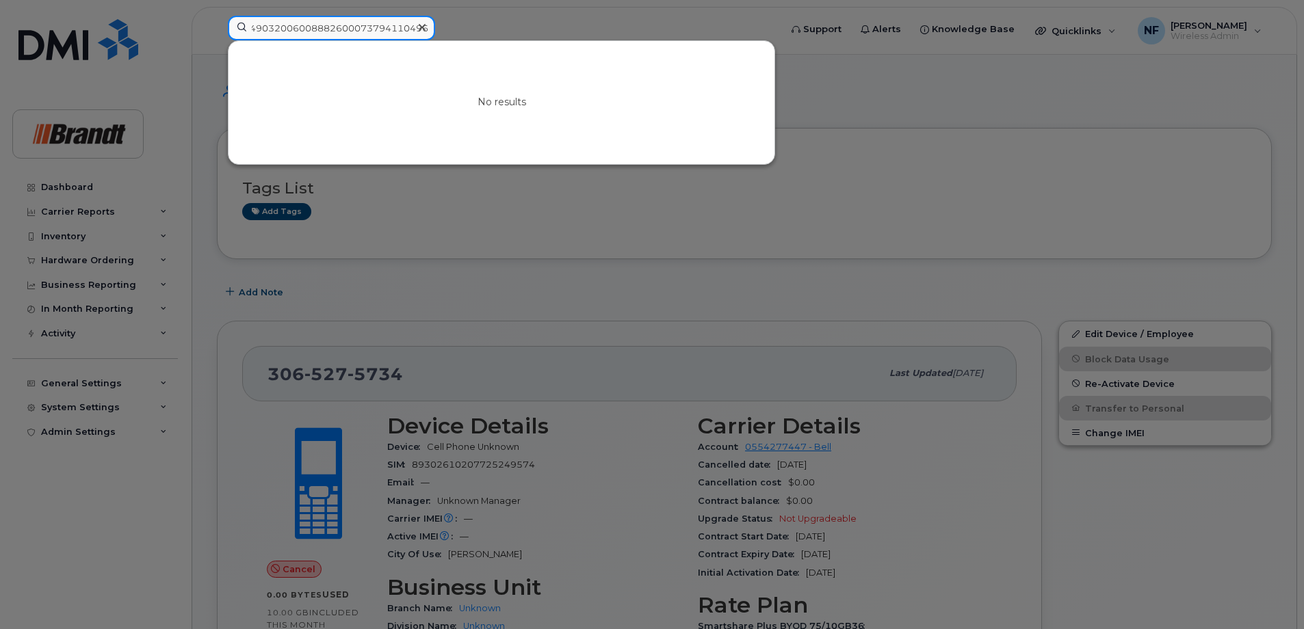
type input "89049032006008882600073794110496"
click at [422, 29] on icon at bounding box center [422, 27] width 7 height 11
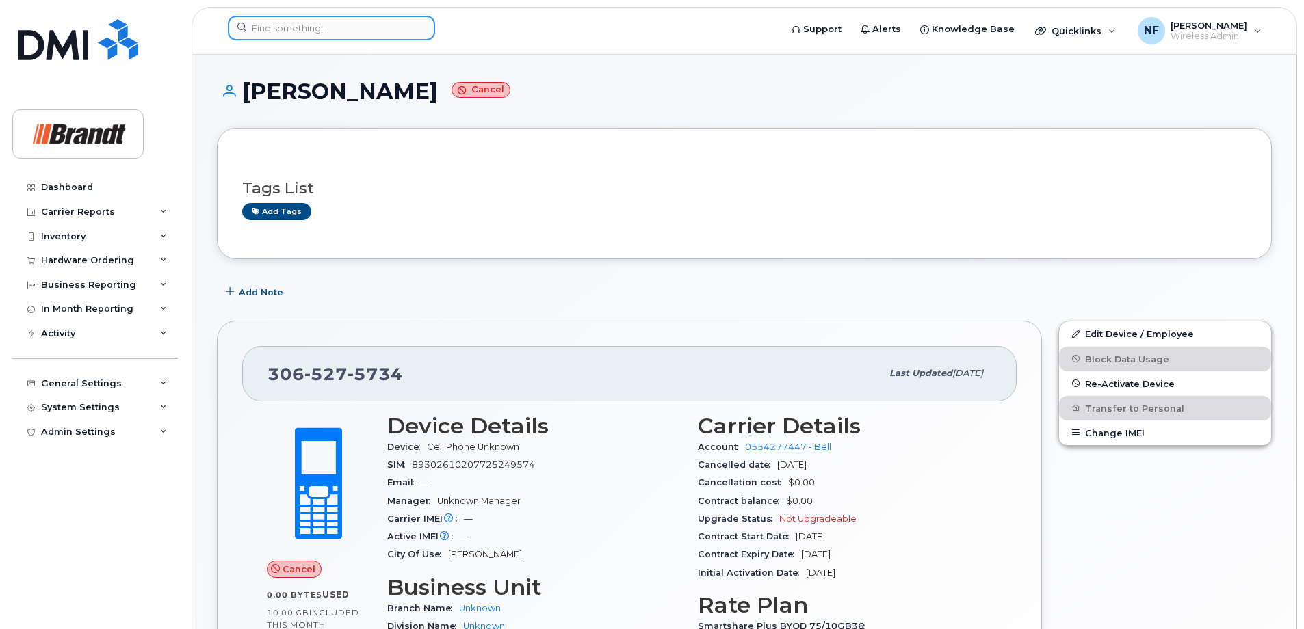
click at [375, 18] on input at bounding box center [331, 28] width 207 height 25
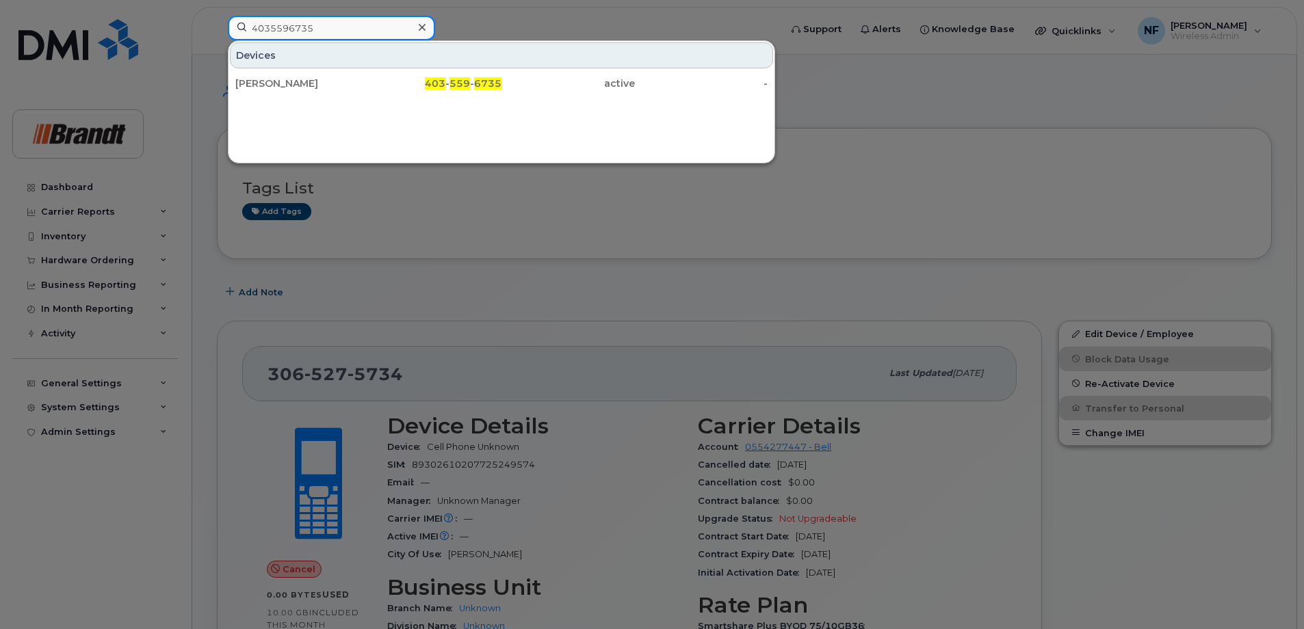
type input "4035596735"
click at [421, 27] on icon at bounding box center [422, 27] width 7 height 7
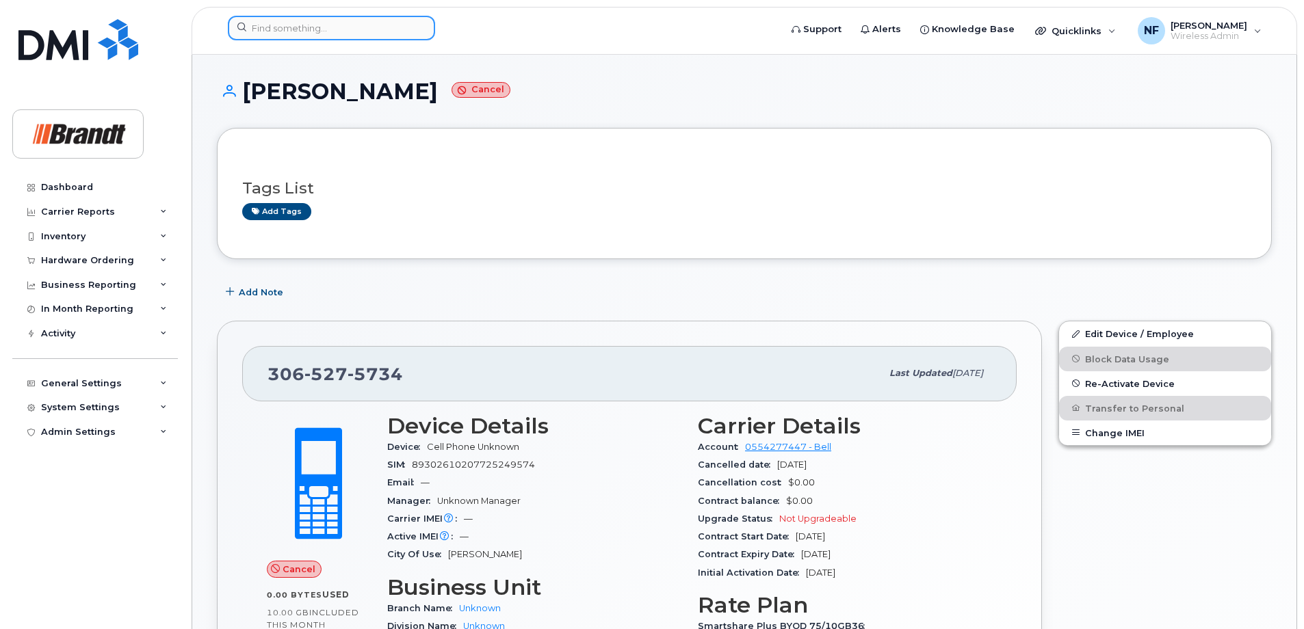
click at [373, 28] on input at bounding box center [331, 28] width 207 height 25
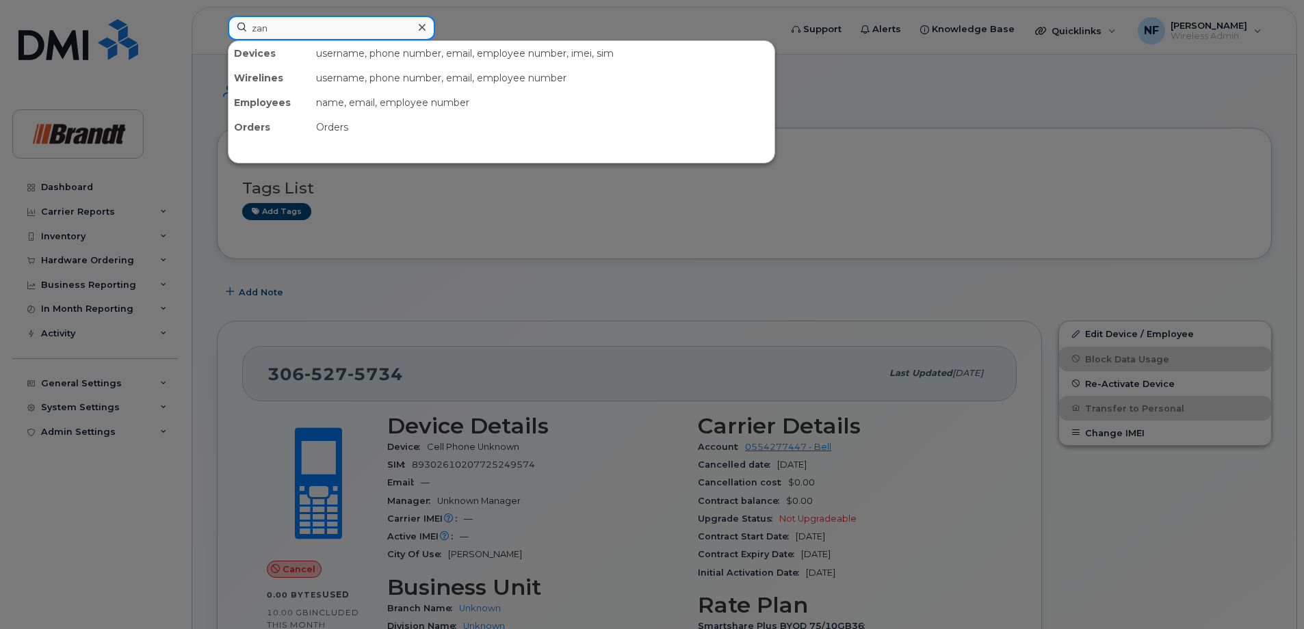
type input "zane"
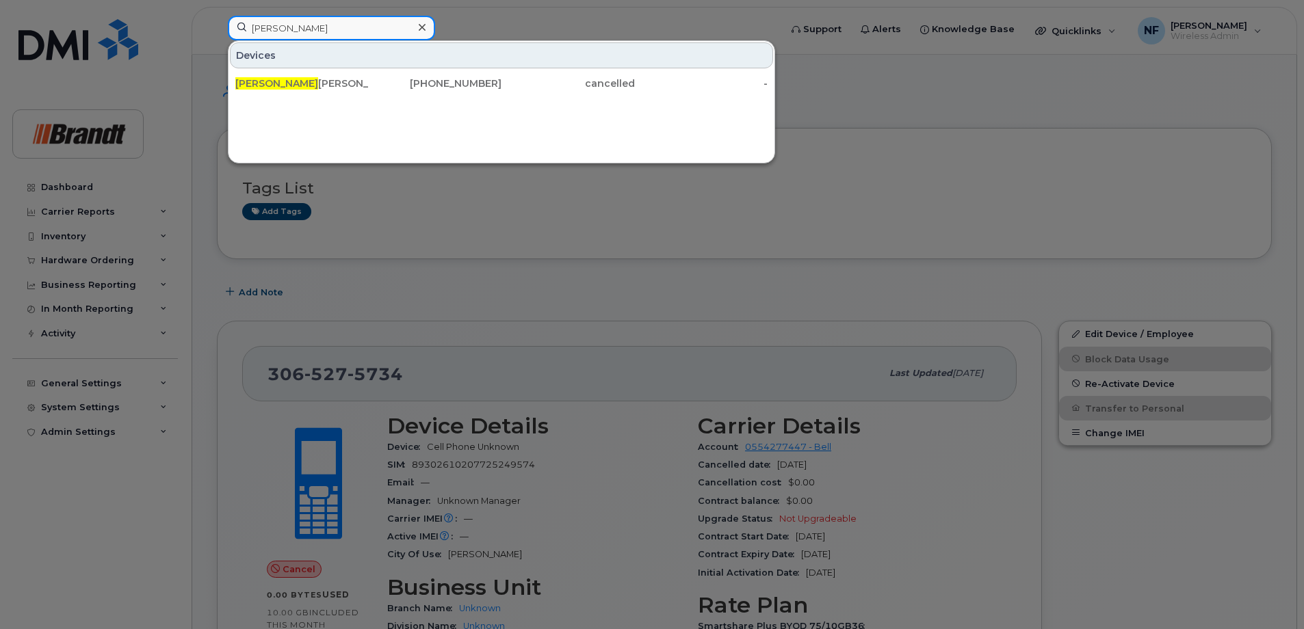
drag, startPoint x: 272, startPoint y: 38, endPoint x: 200, endPoint y: 47, distance: 72.4
click at [217, 46] on div "zane Devices Zane Calvin 778-674-3041 cancelled -" at bounding box center [499, 31] width 565 height 30
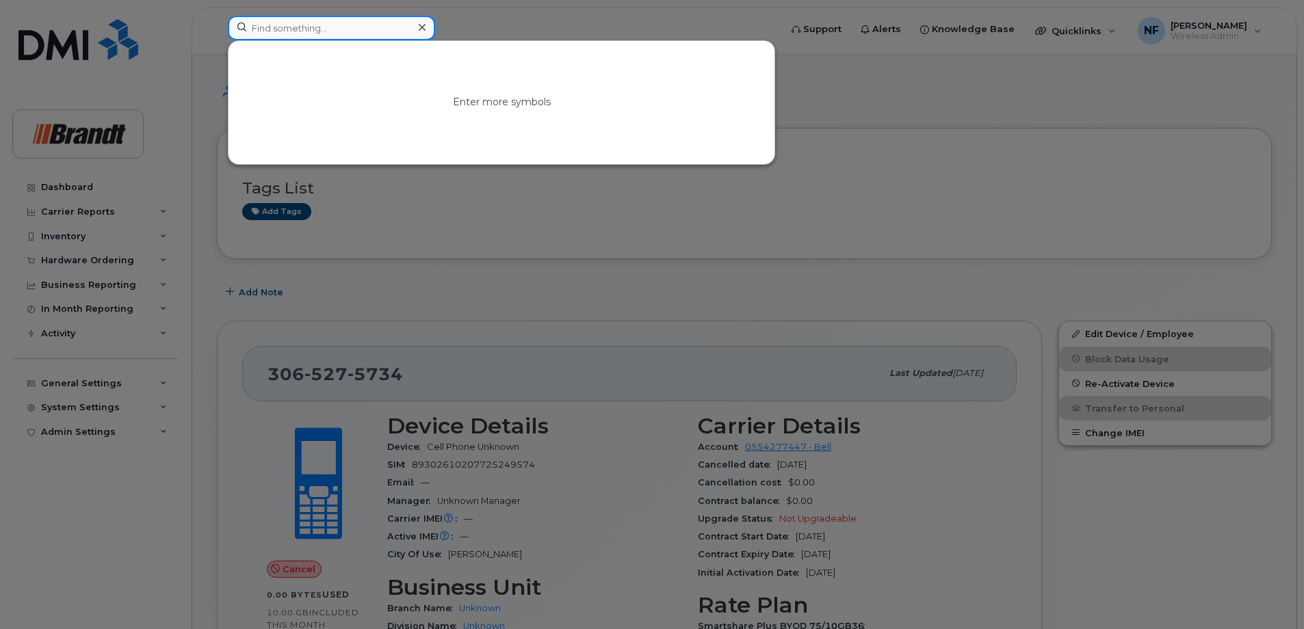
click at [343, 35] on input at bounding box center [331, 28] width 207 height 25
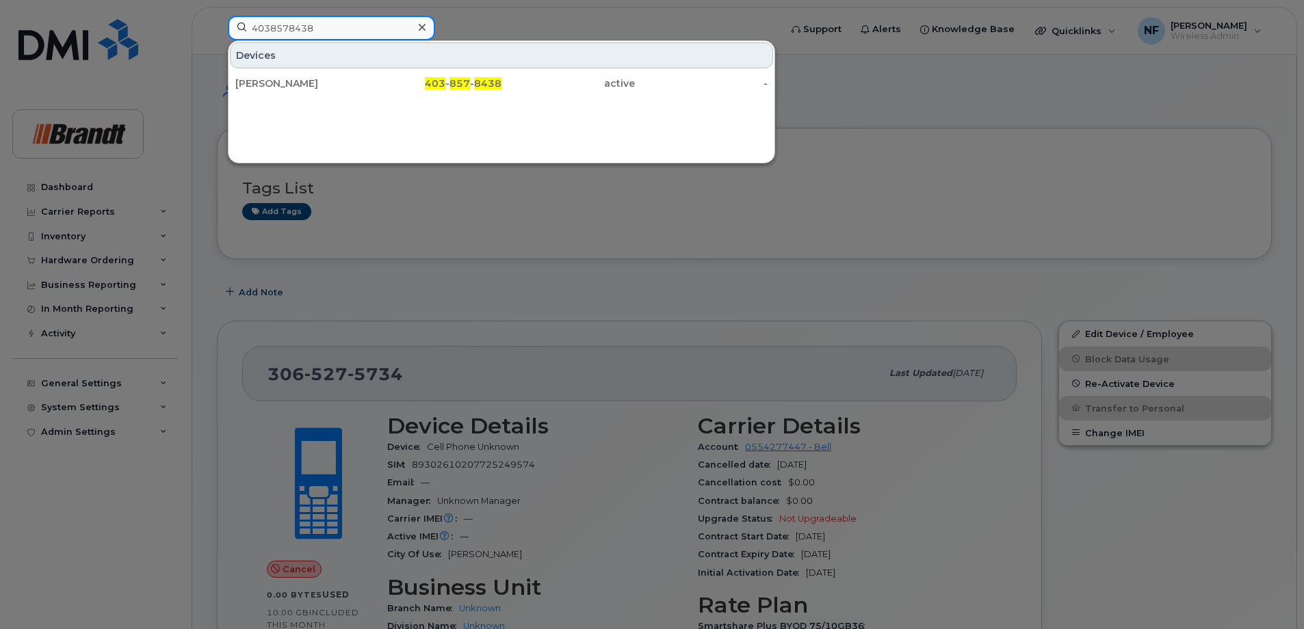
type input "4038578438"
click at [373, 78] on div "403 - 857 - 8438" at bounding box center [435, 84] width 133 height 14
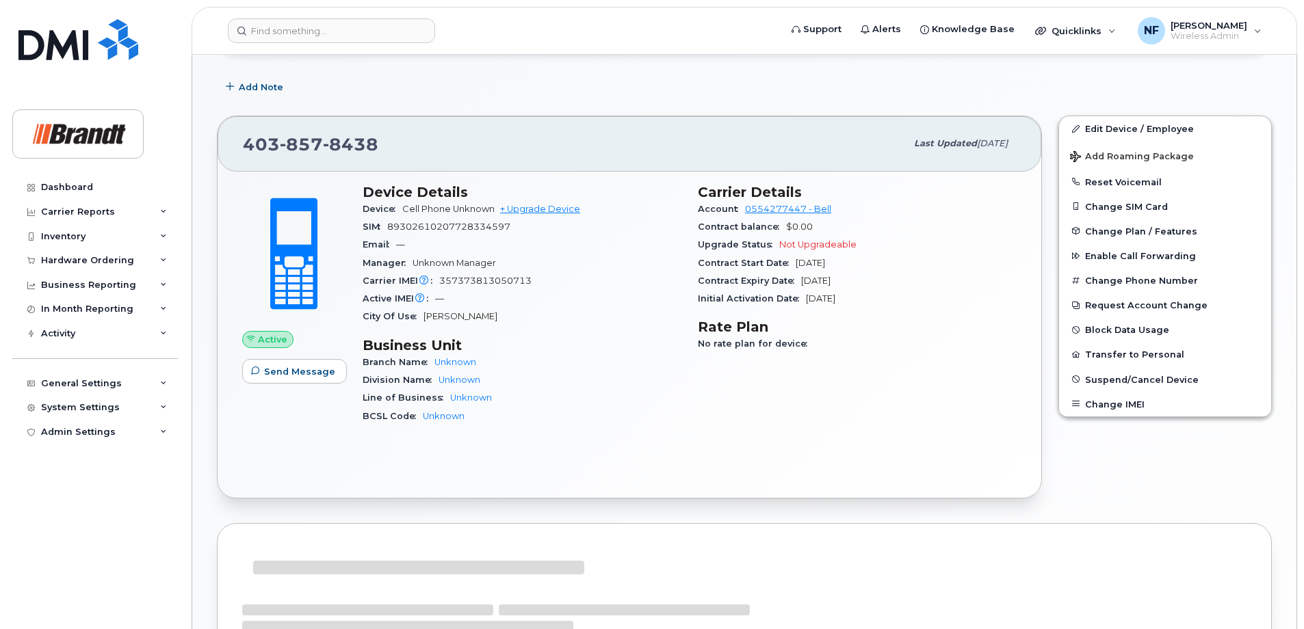
scroll to position [137, 0]
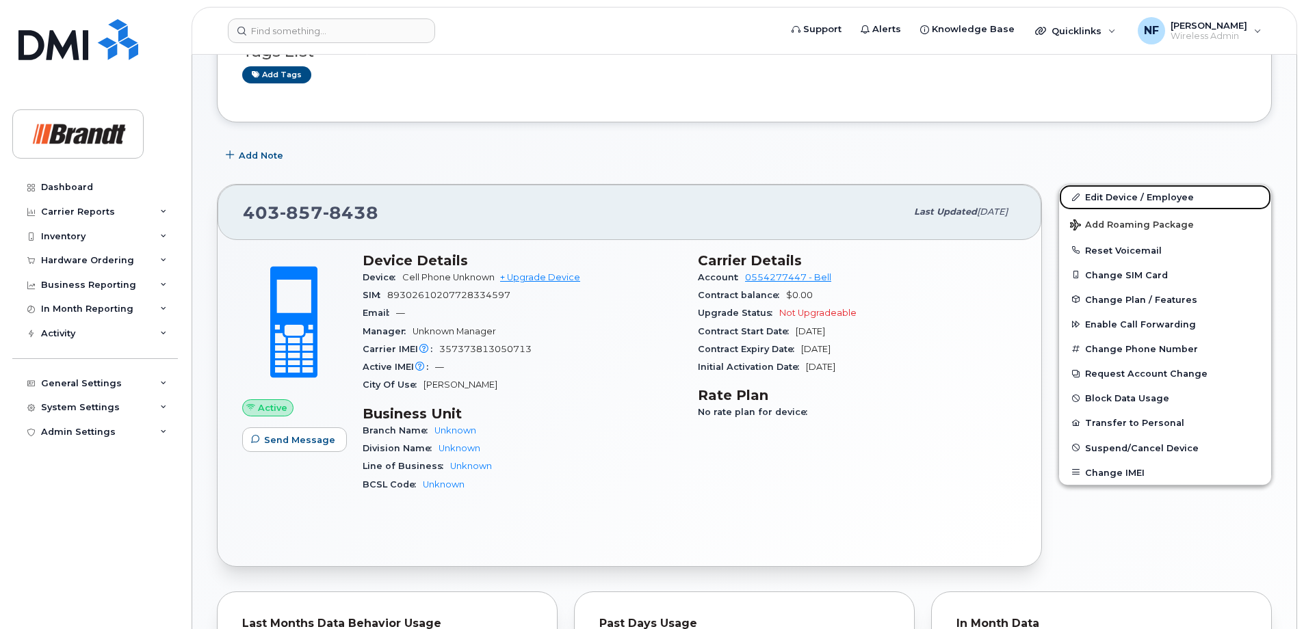
drag, startPoint x: 1122, startPoint y: 198, endPoint x: 1080, endPoint y: 197, distance: 42.4
click at [1122, 198] on link "Edit Device / Employee" at bounding box center [1165, 197] width 212 height 25
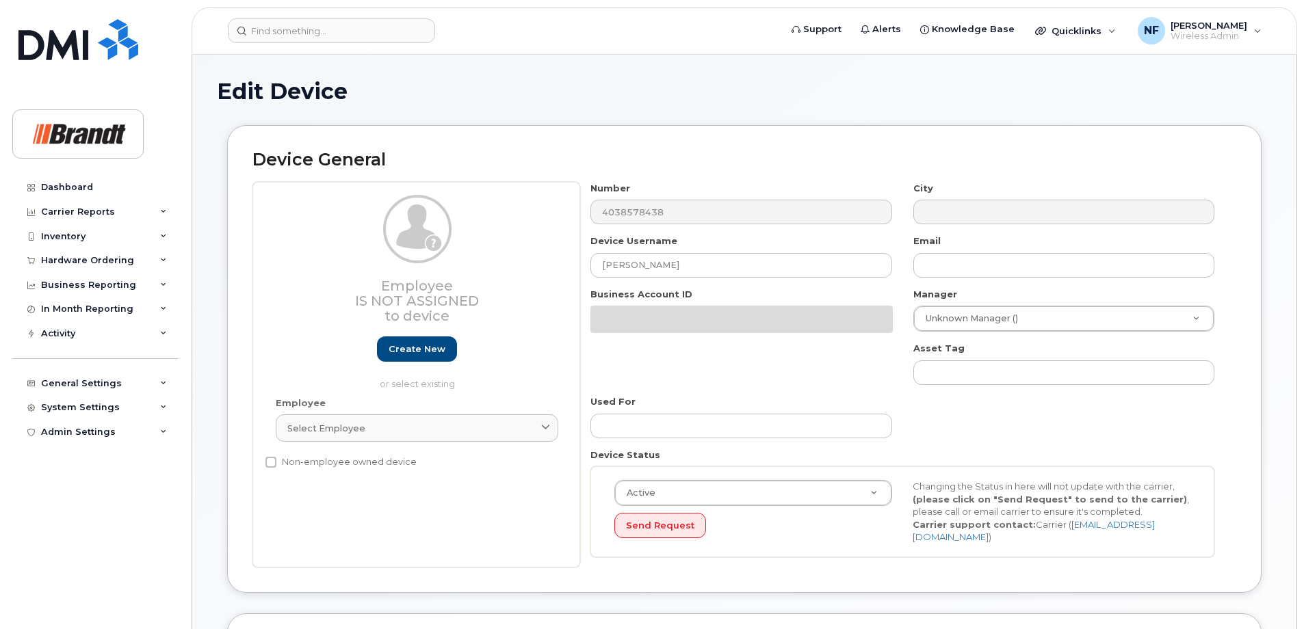
select select "33722384"
select select "34499151"
select select "35132258"
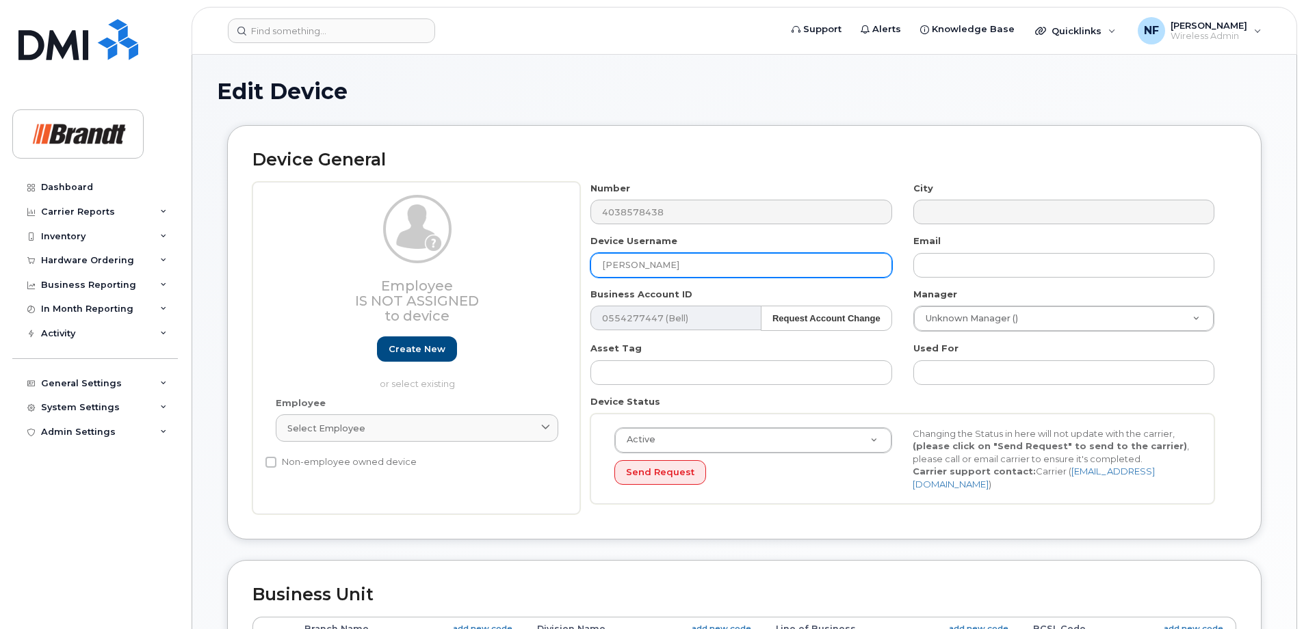
click at [669, 263] on input "[PERSON_NAME]" at bounding box center [740, 265] width 301 height 25
drag, startPoint x: 670, startPoint y: 263, endPoint x: 554, endPoint y: 269, distance: 116.4
click at [554, 269] on div "Employee Is not assigned to device Create new or select existing Employee Selec…" at bounding box center [744, 348] width 984 height 333
type input "Zane Calvin"
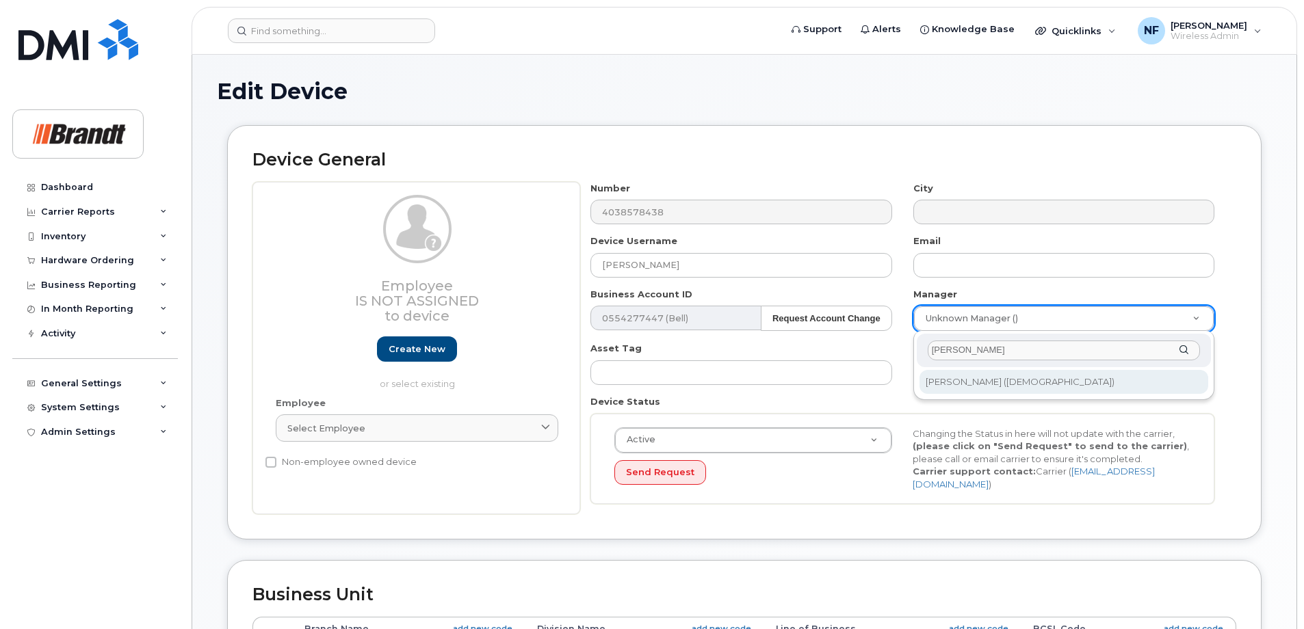
type input "baird"
type input "2750924"
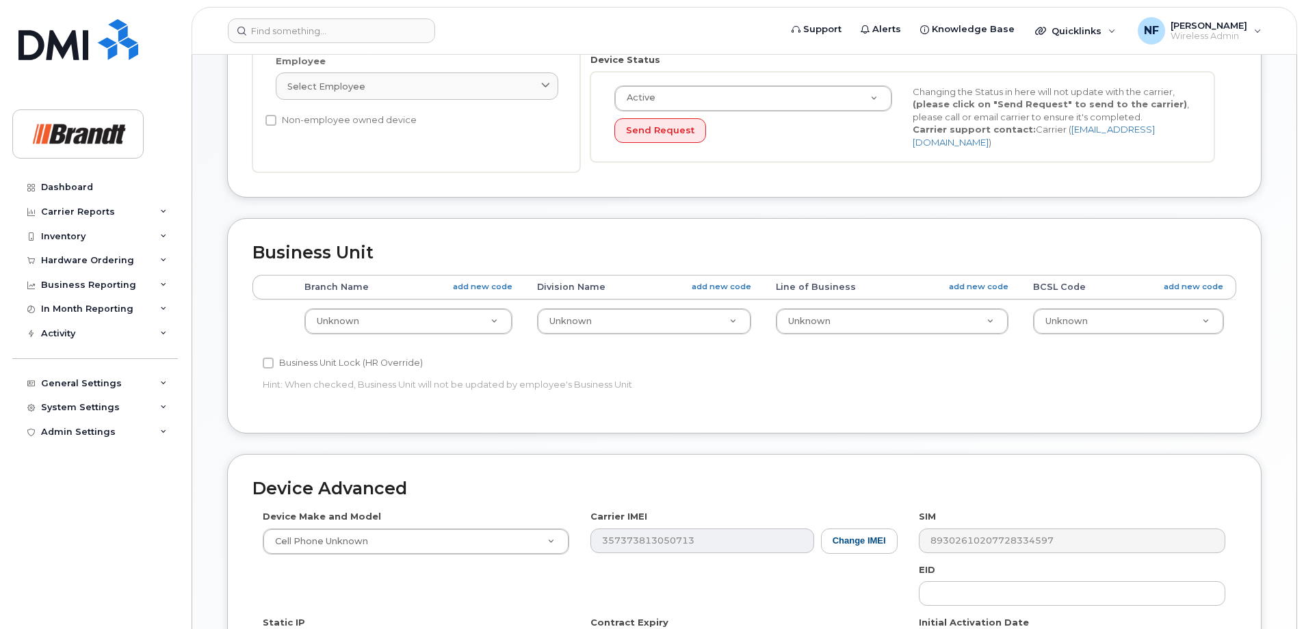
scroll to position [410, 0]
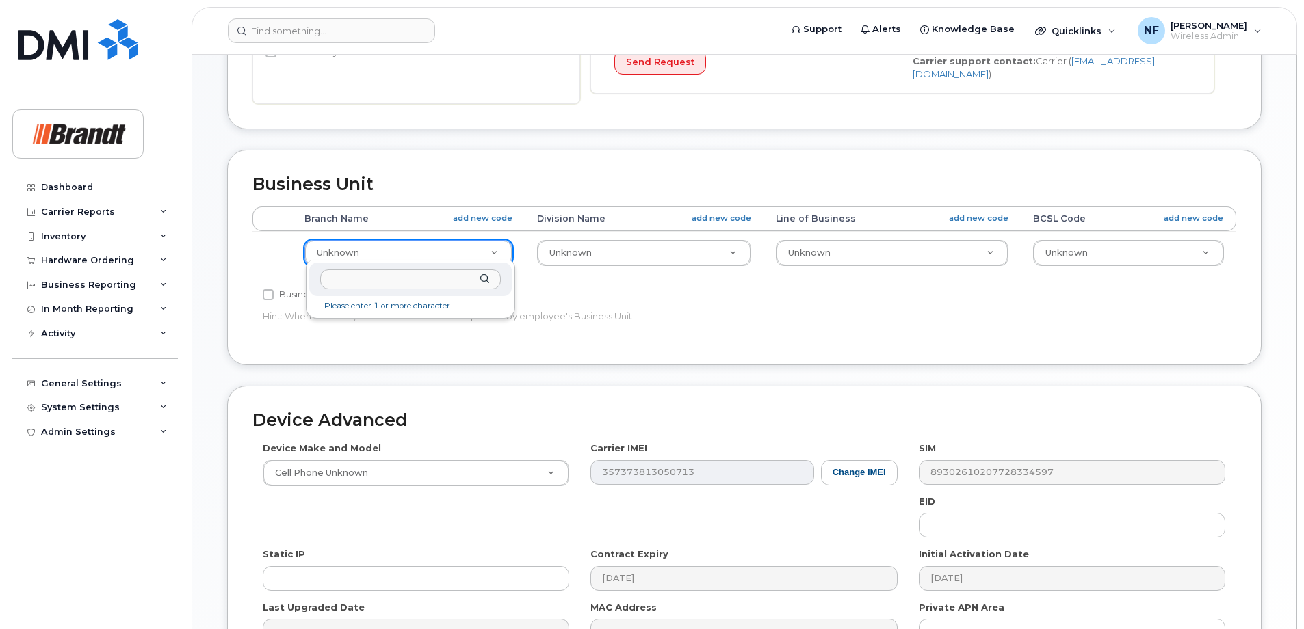
click at [425, 276] on input "text" at bounding box center [410, 279] width 181 height 20
type input "hanna"
type input "35154977"
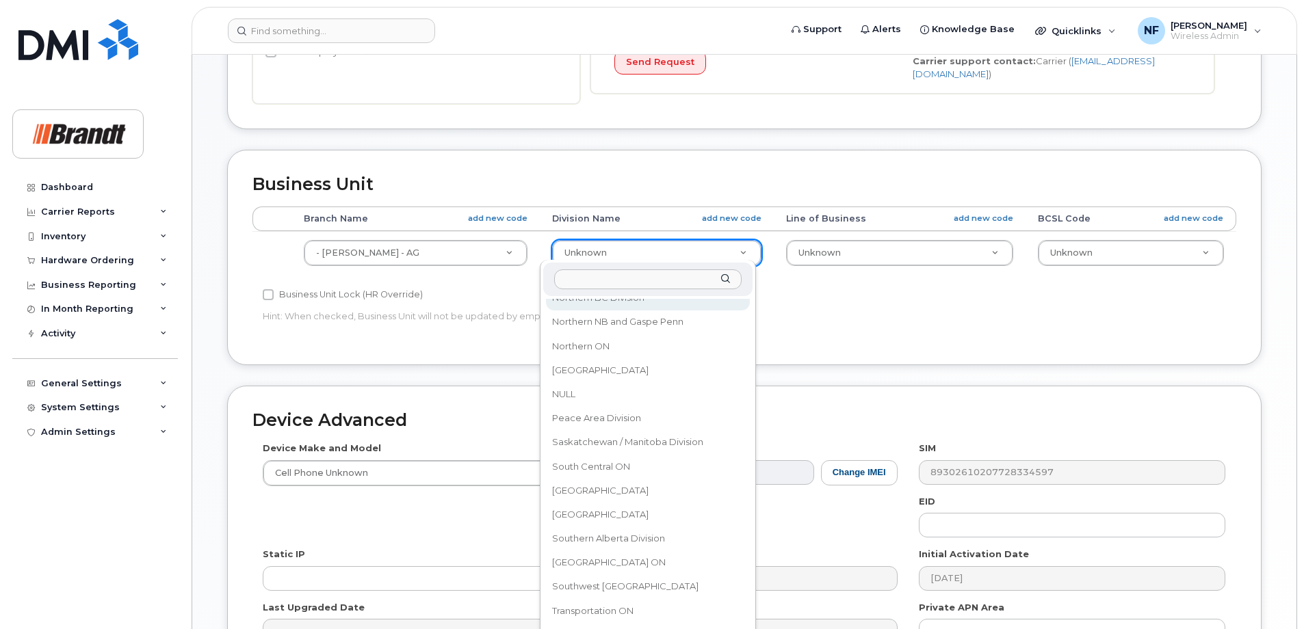
scroll to position [1253, 0]
type input "h"
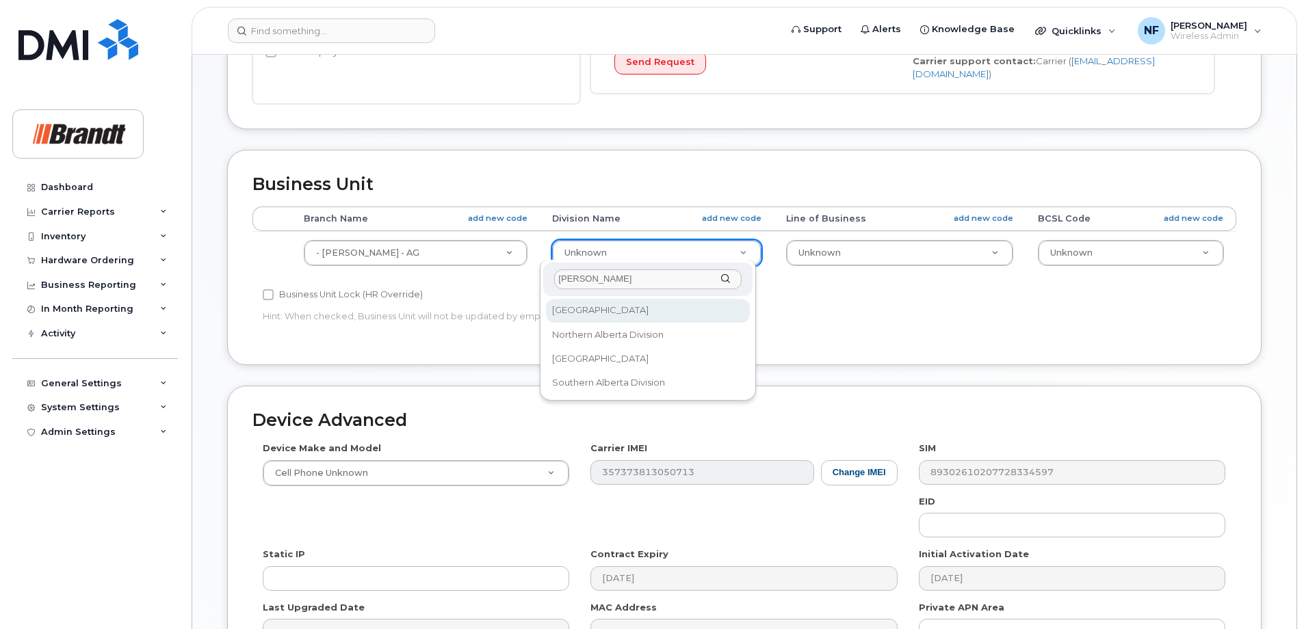
type input "albert"
select select "34499227"
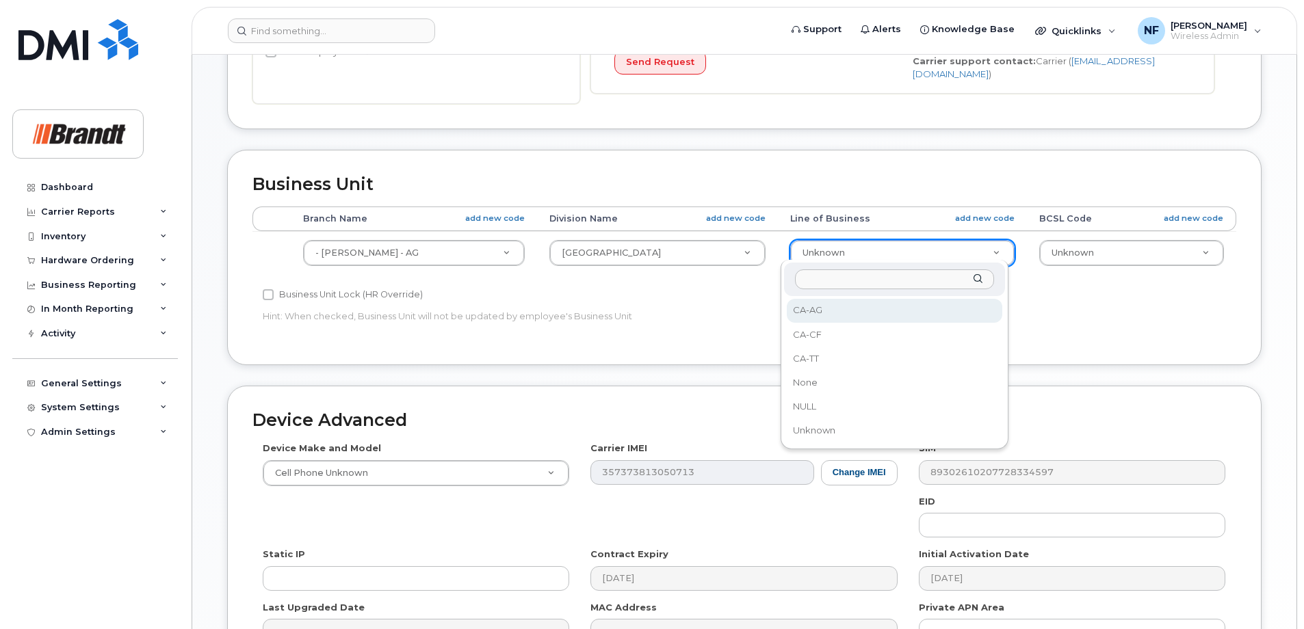
select select "34499246"
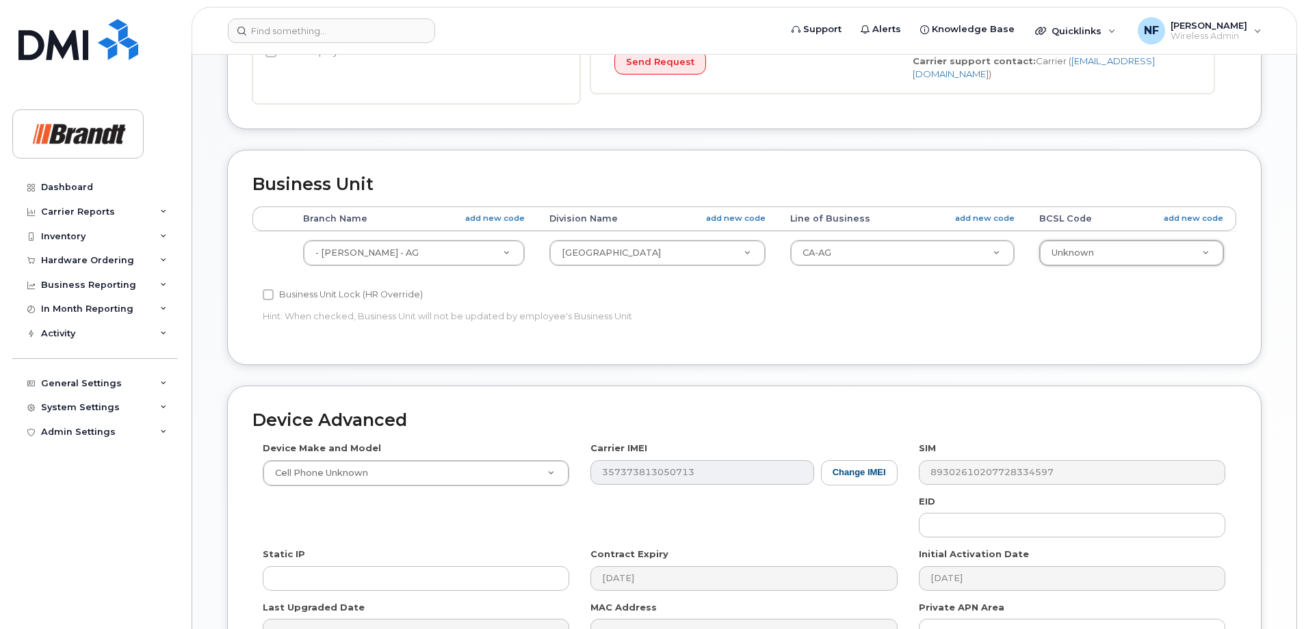
scroll to position [569, 0]
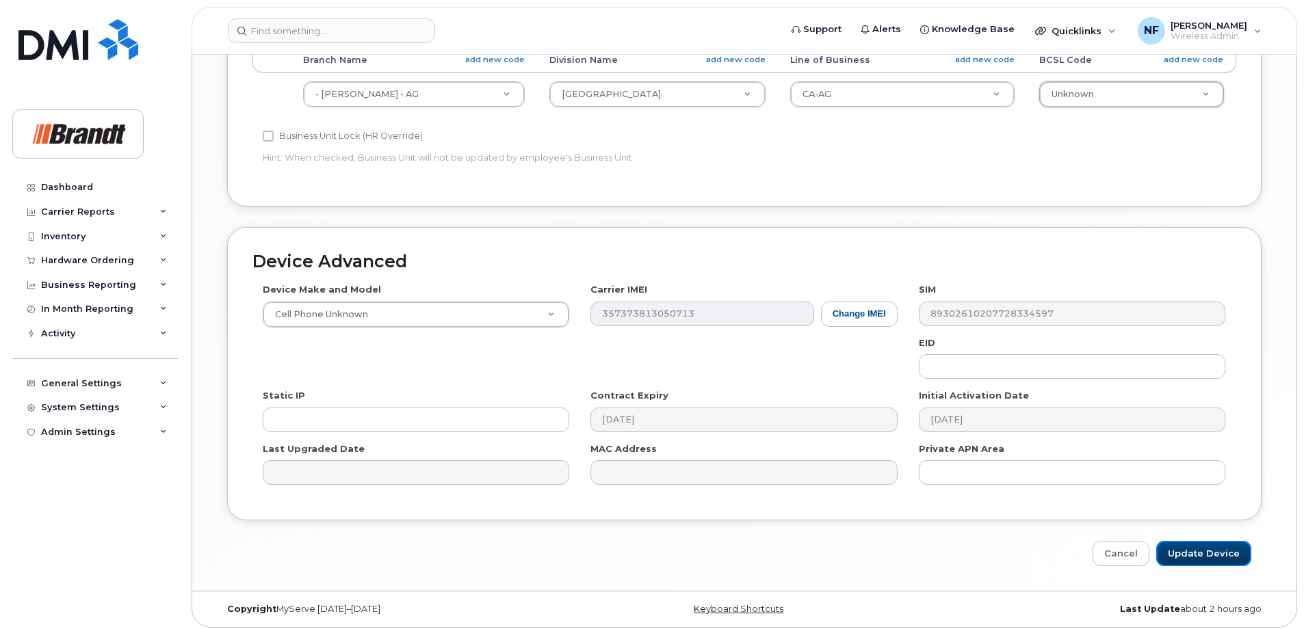
click at [1189, 550] on input "Update Device" at bounding box center [1203, 553] width 95 height 25
type input "Saving..."
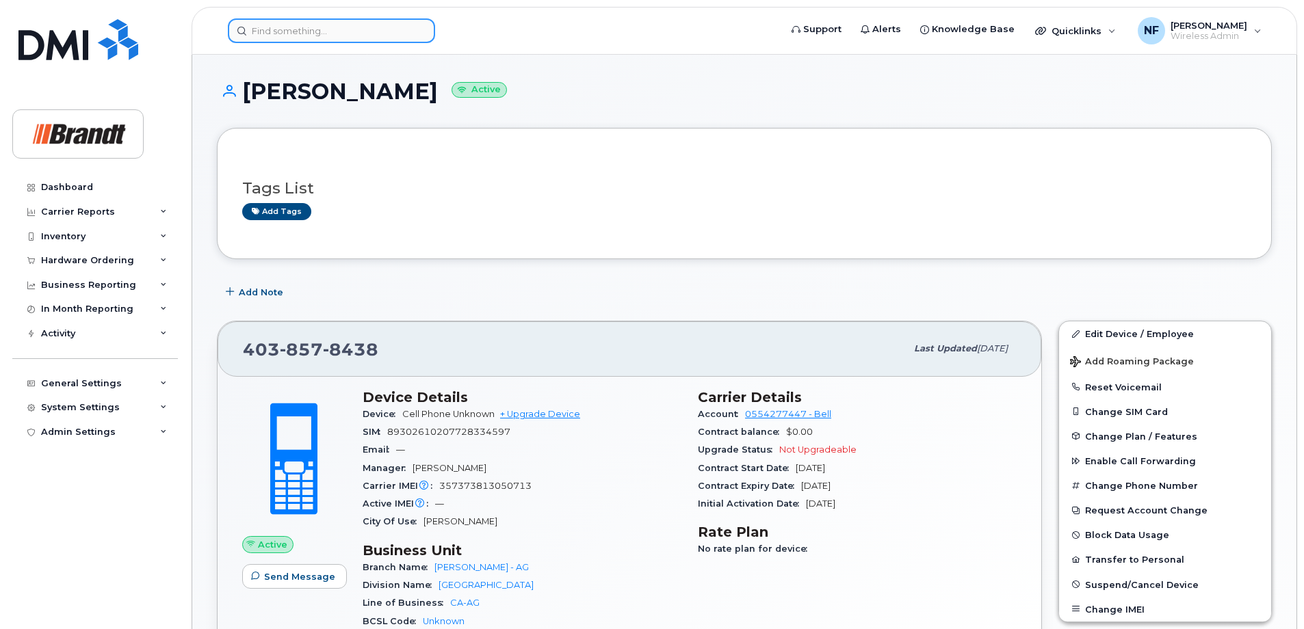
click at [296, 38] on input at bounding box center [331, 30] width 207 height 25
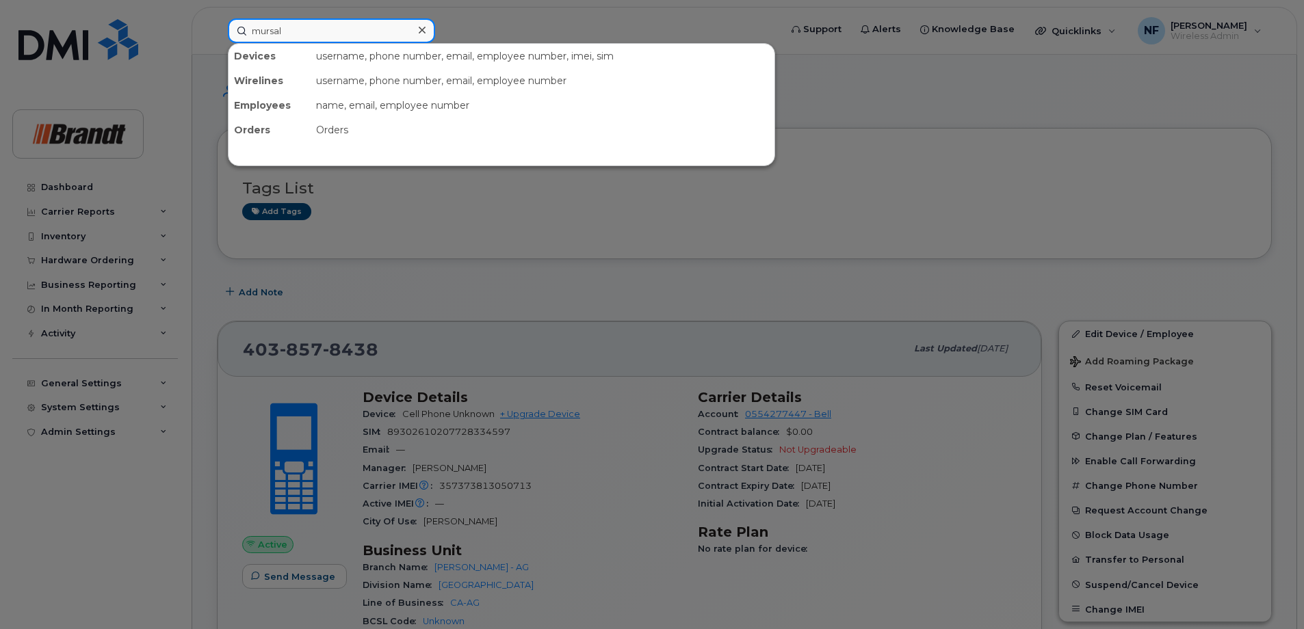
type input "mursal"
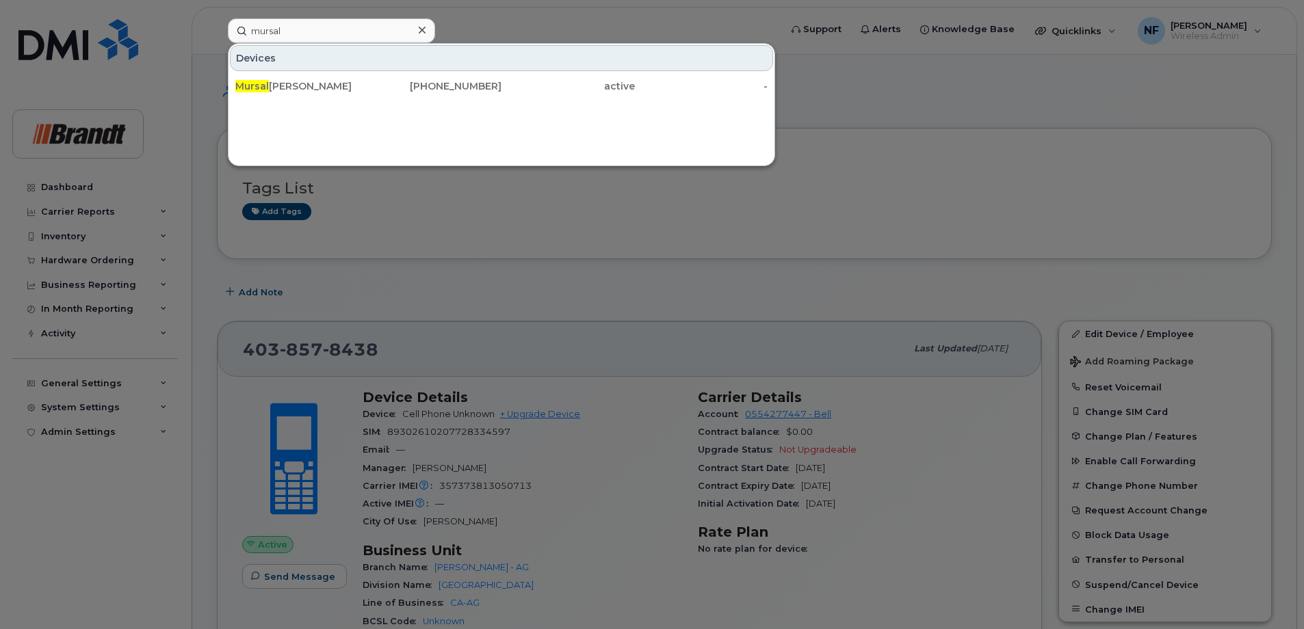
click at [369, 77] on div "[PERSON_NAME]" at bounding box center [435, 86] width 133 height 25
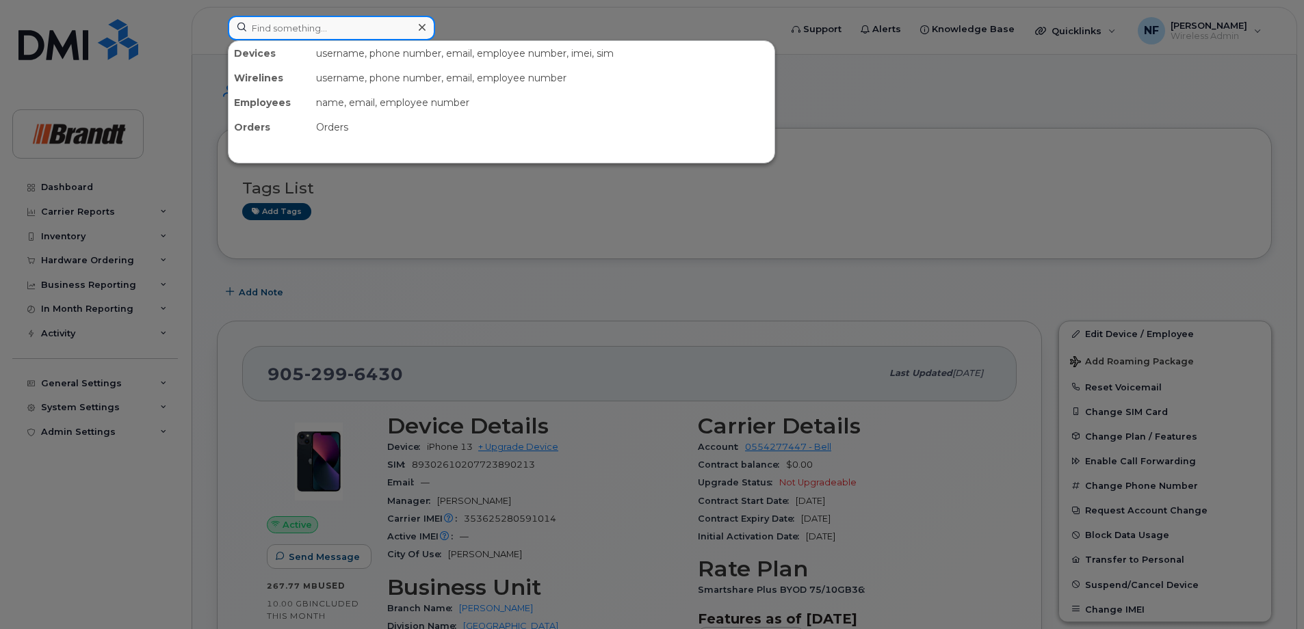
click at [368, 39] on input at bounding box center [331, 28] width 207 height 25
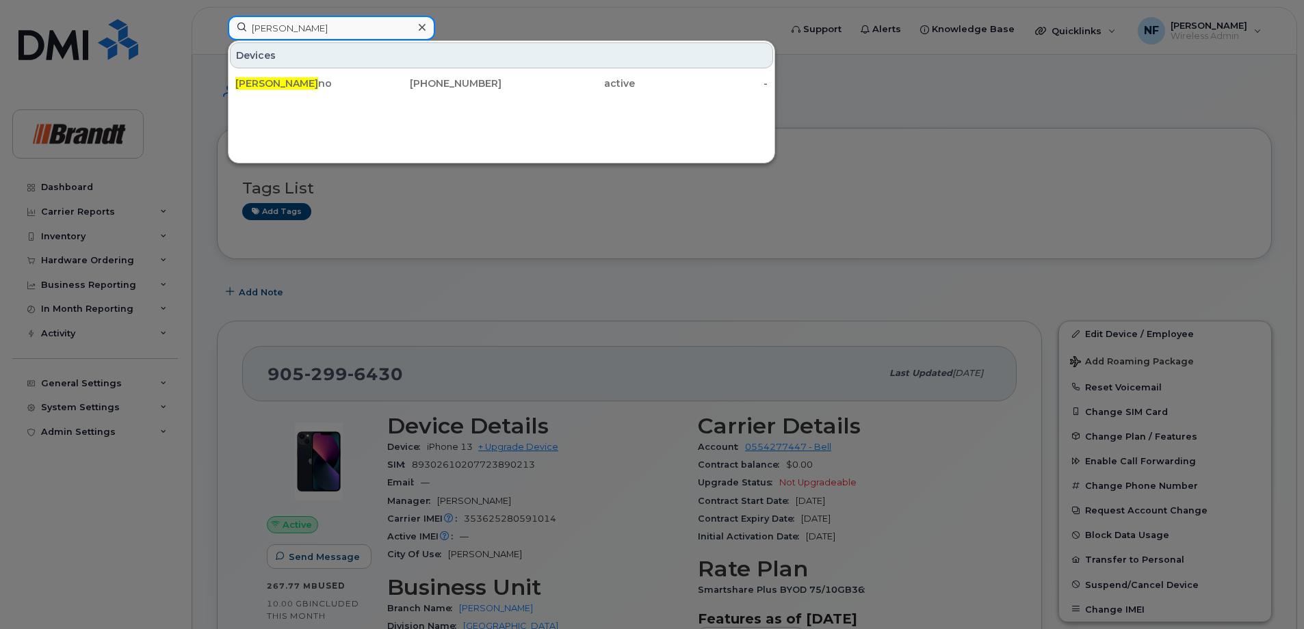
type input "peter ve"
click at [501, 77] on div "249-779-1455" at bounding box center [567, 83] width 133 height 25
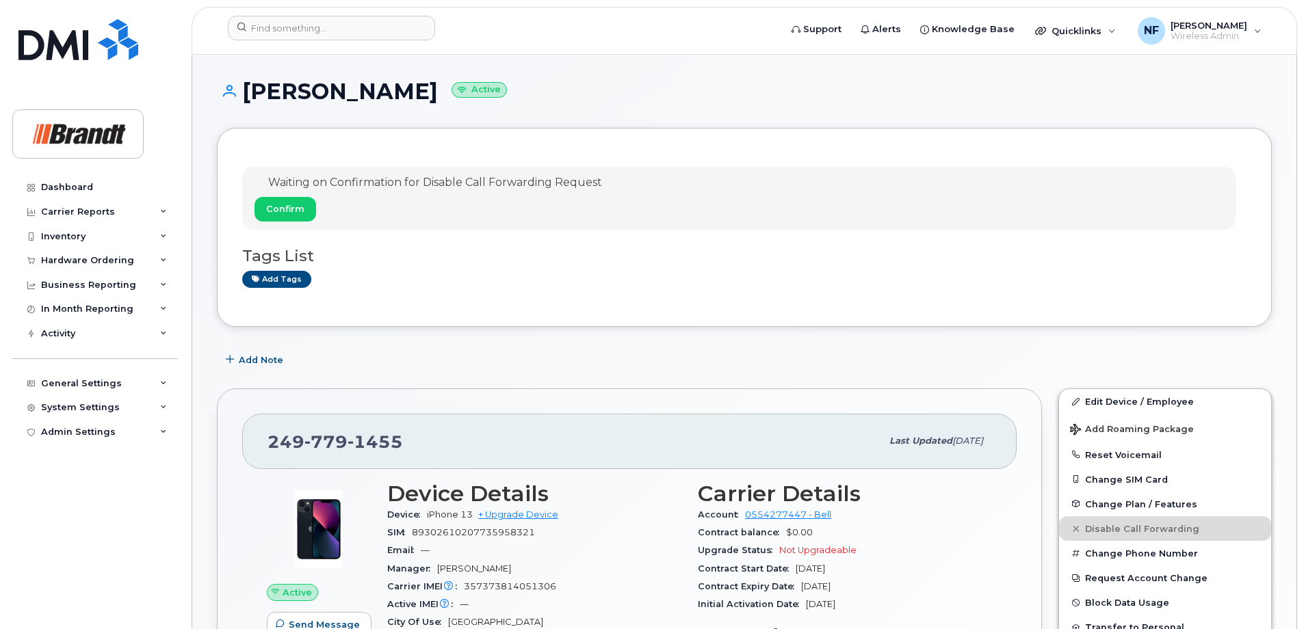
click at [361, 433] on span "1455" at bounding box center [374, 442] width 55 height 21
copy span "249 779 1455"
click at [301, 36] on input at bounding box center [331, 28] width 207 height 25
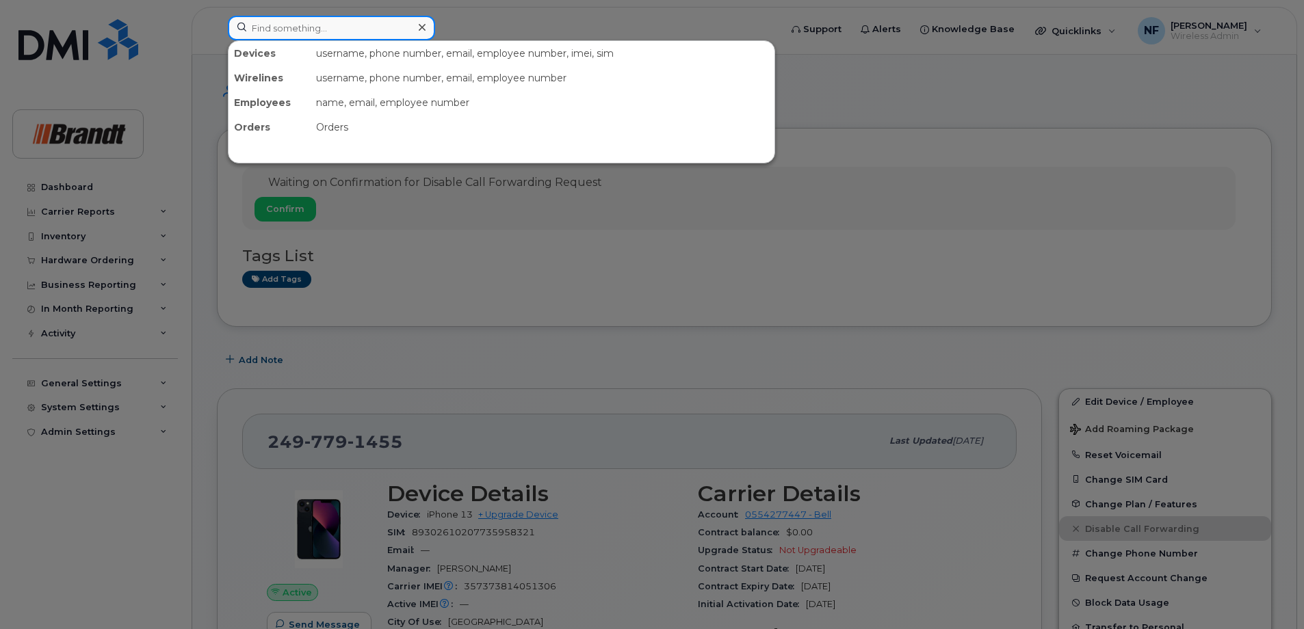
paste input "350086237466185"
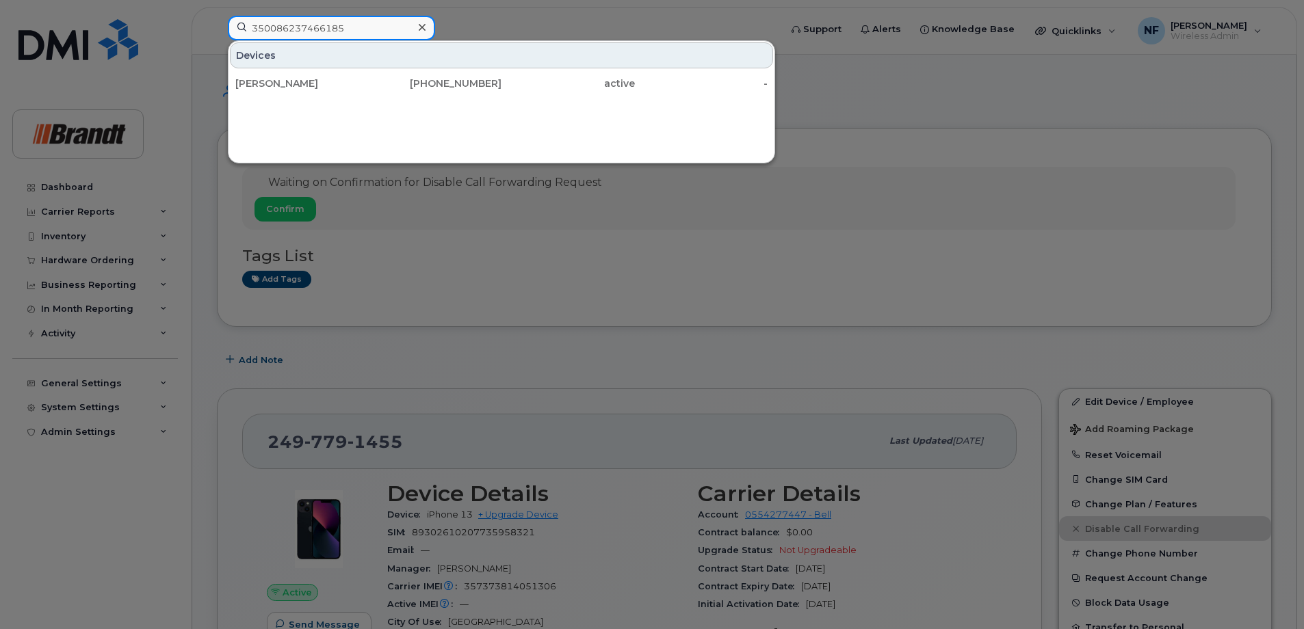
type input "350086237466185"
click at [425, 25] on div at bounding box center [422, 28] width 20 height 20
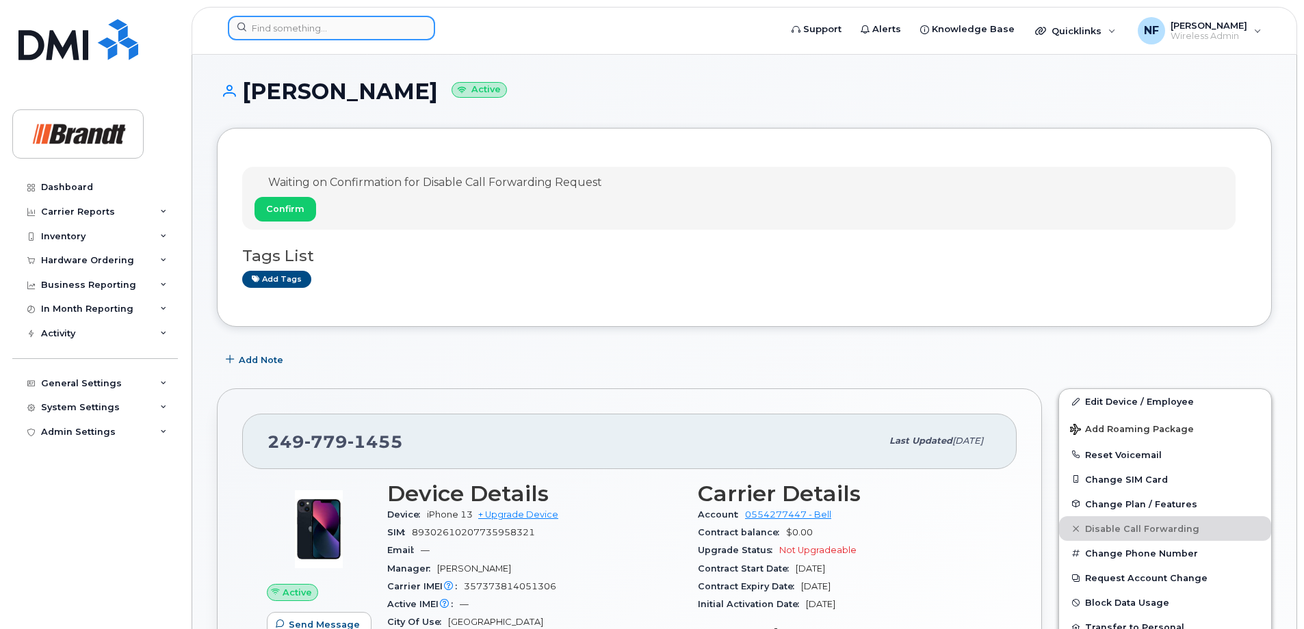
click at [337, 31] on input at bounding box center [331, 28] width 207 height 25
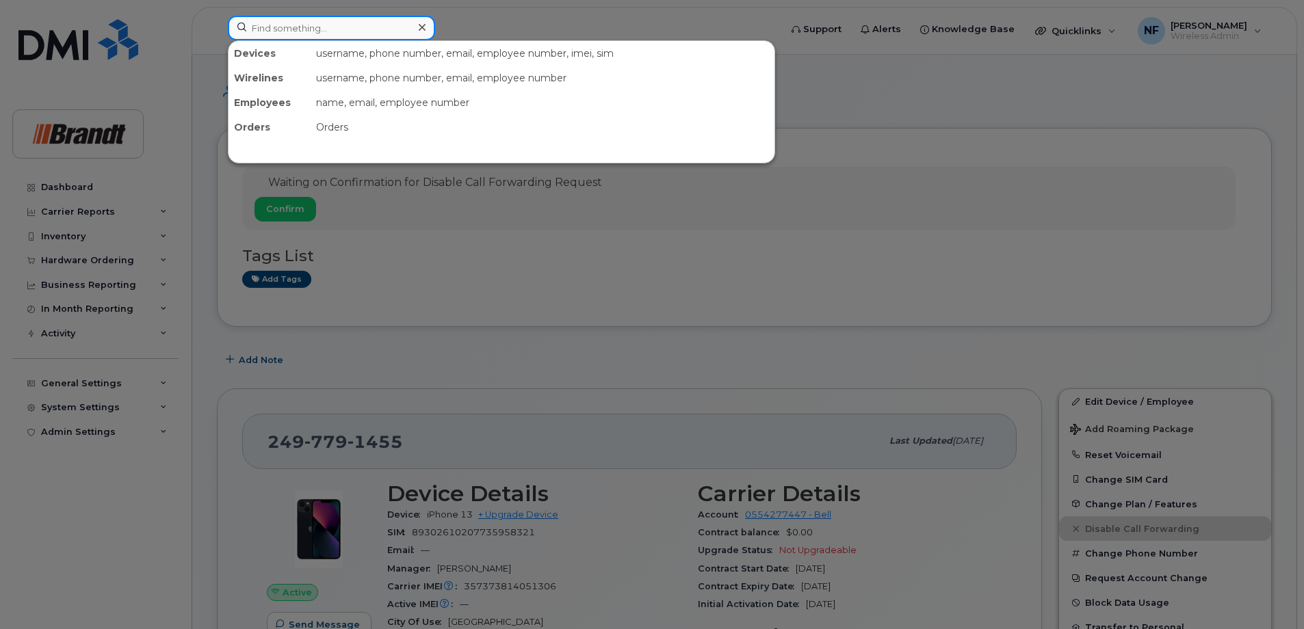
paste input "350559893926924"
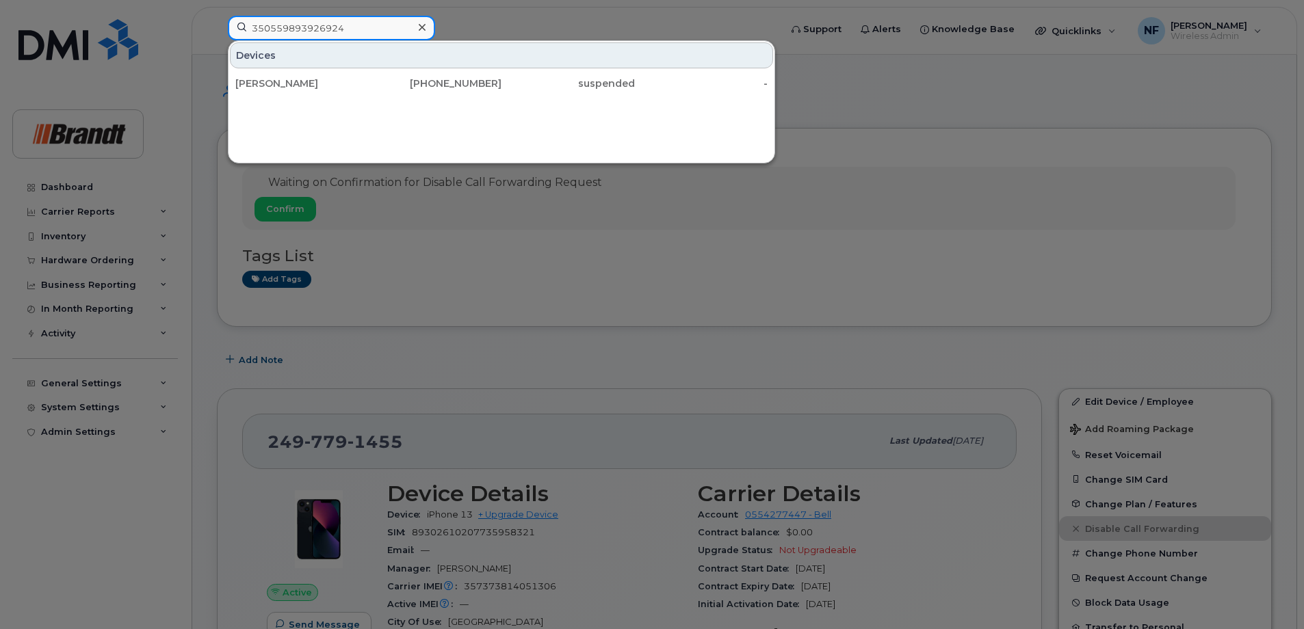
type input "350559893926924"
click at [422, 28] on icon at bounding box center [422, 27] width 7 height 7
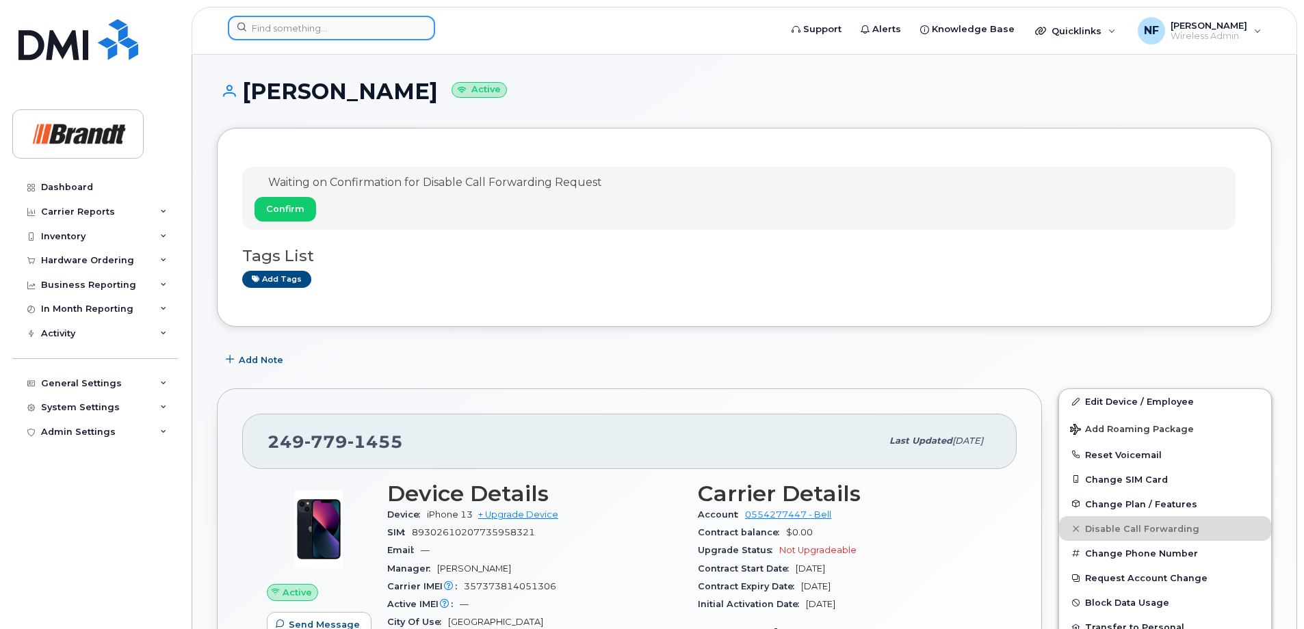
click at [287, 36] on input at bounding box center [331, 28] width 207 height 25
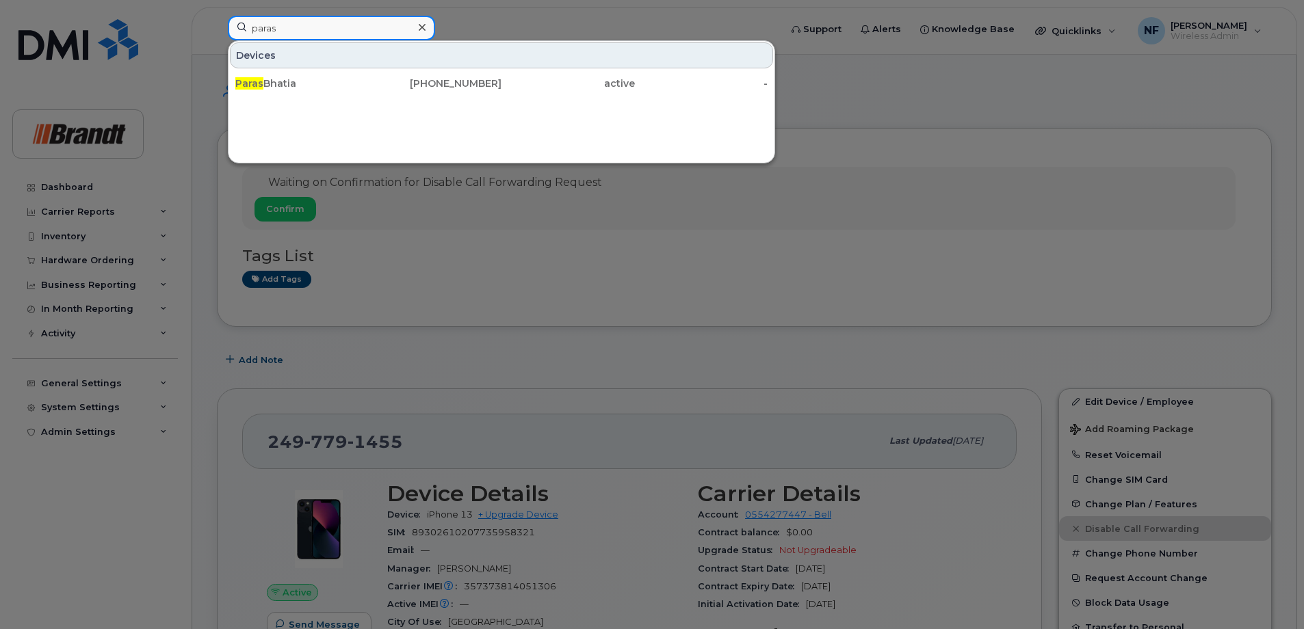
type input "paras"
click at [423, 27] on icon at bounding box center [422, 27] width 7 height 7
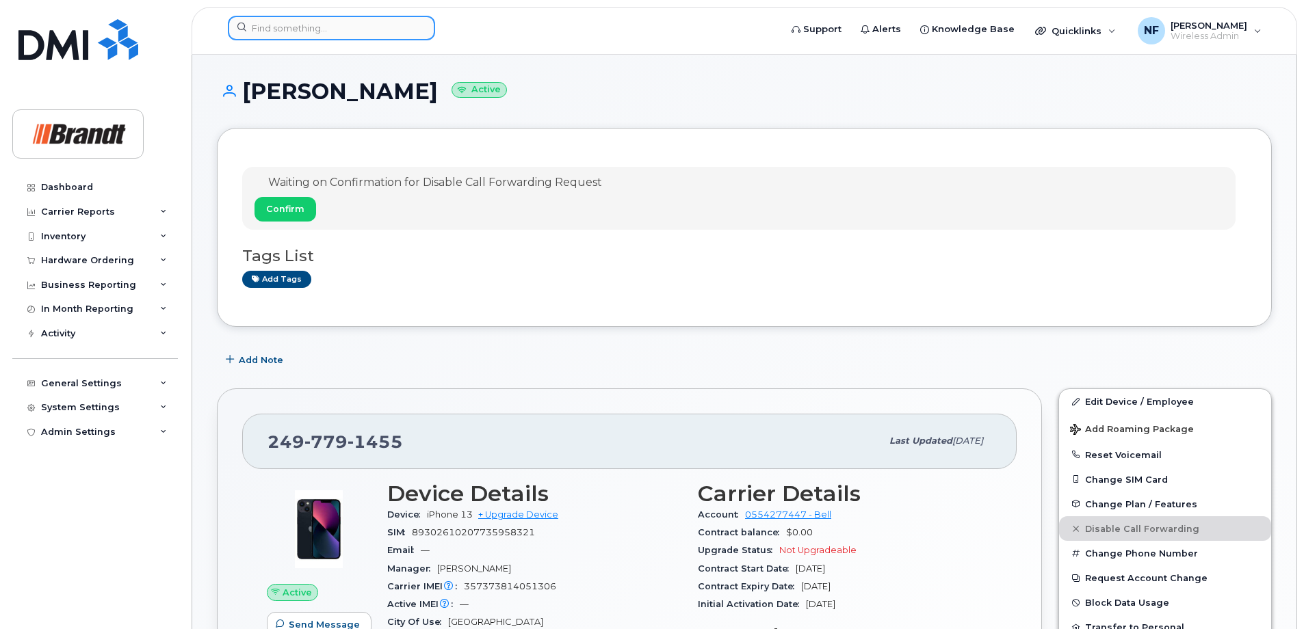
click at [326, 24] on input at bounding box center [331, 28] width 207 height 25
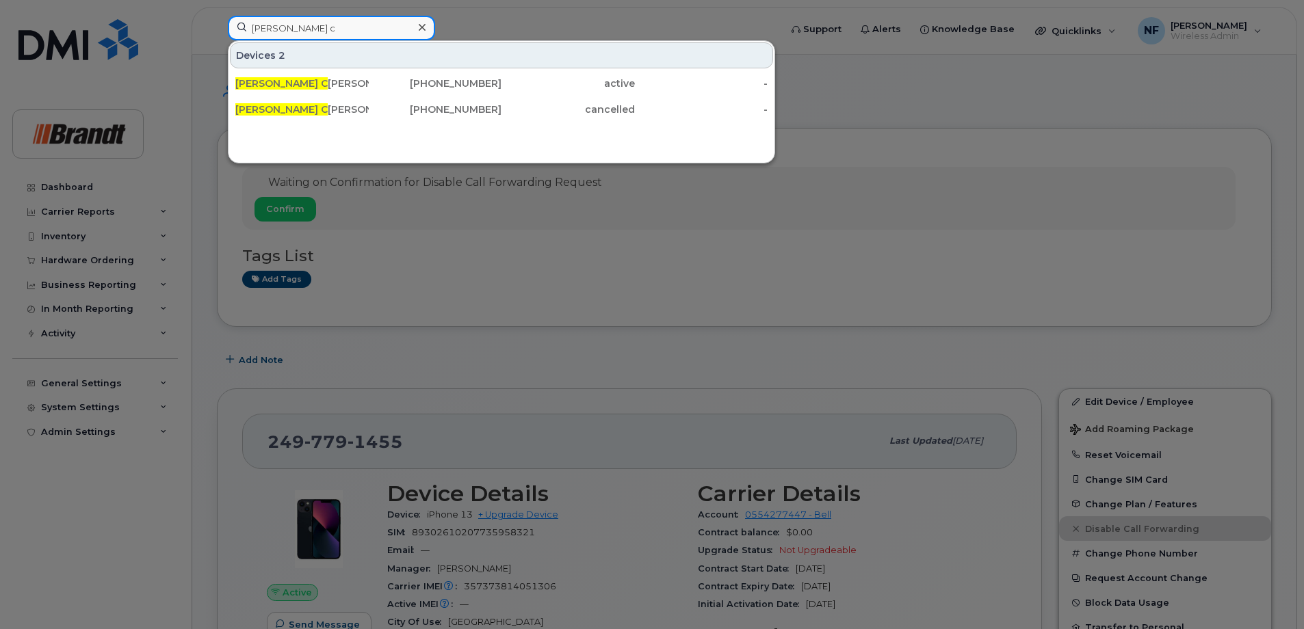
type input "zane c"
drag, startPoint x: 409, startPoint y: 29, endPoint x: 424, endPoint y: 30, distance: 15.1
click at [409, 29] on input "zane c" at bounding box center [331, 28] width 207 height 25
click at [424, 30] on icon at bounding box center [422, 27] width 7 height 7
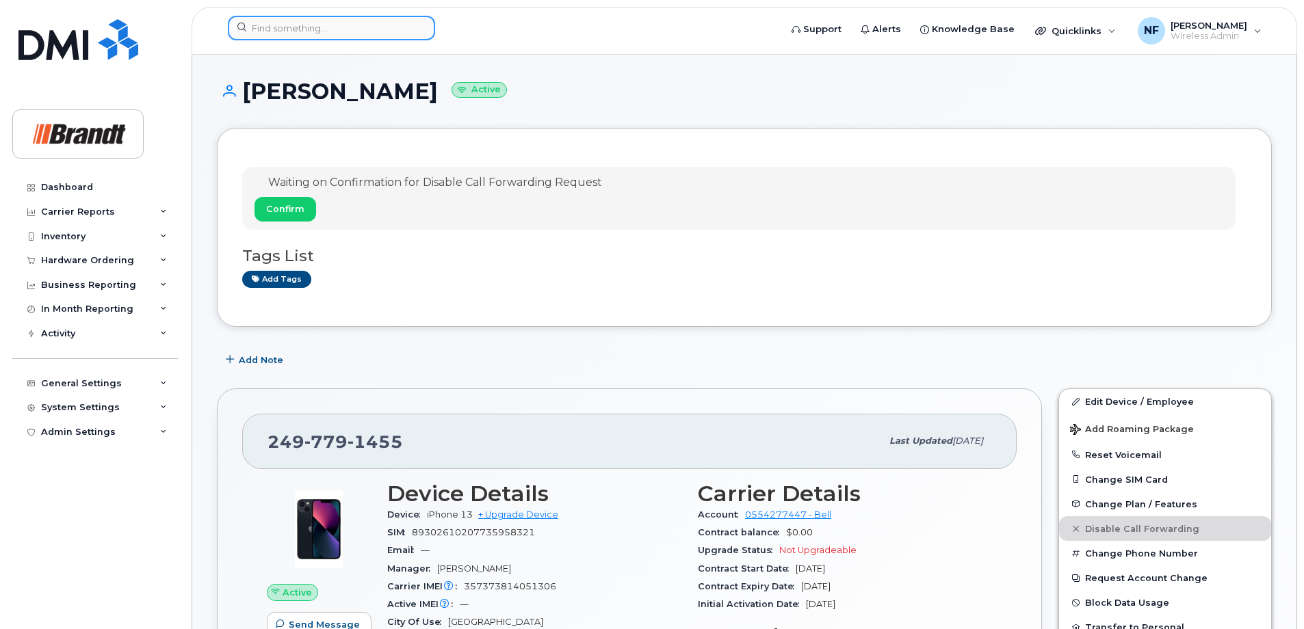
click at [421, 30] on div at bounding box center [331, 28] width 207 height 25
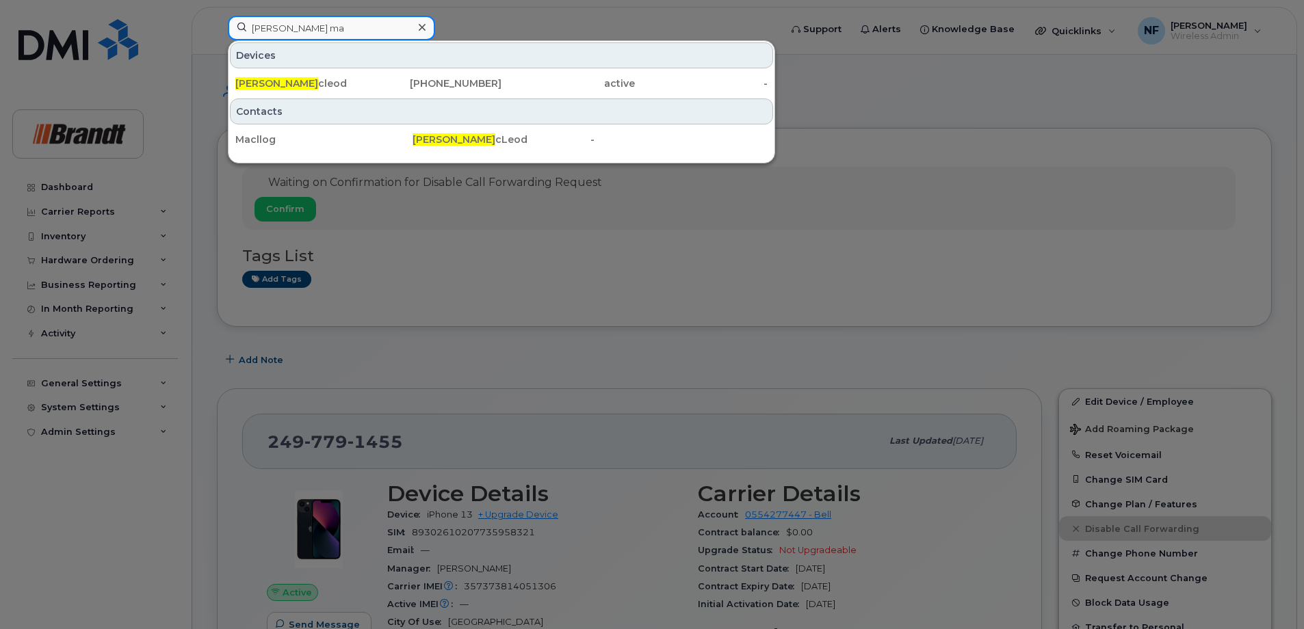
type input "logan ma"
click at [425, 30] on icon at bounding box center [422, 27] width 7 height 7
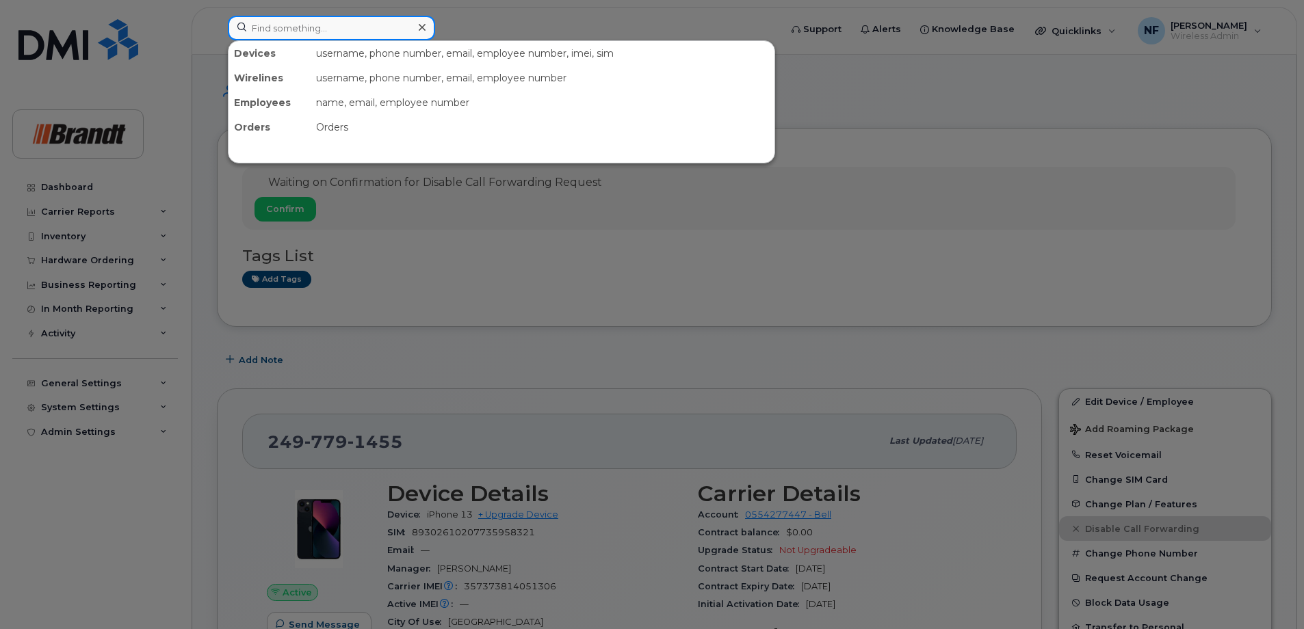
click at [402, 29] on input at bounding box center [331, 28] width 207 height 25
click at [423, 26] on icon at bounding box center [422, 27] width 7 height 7
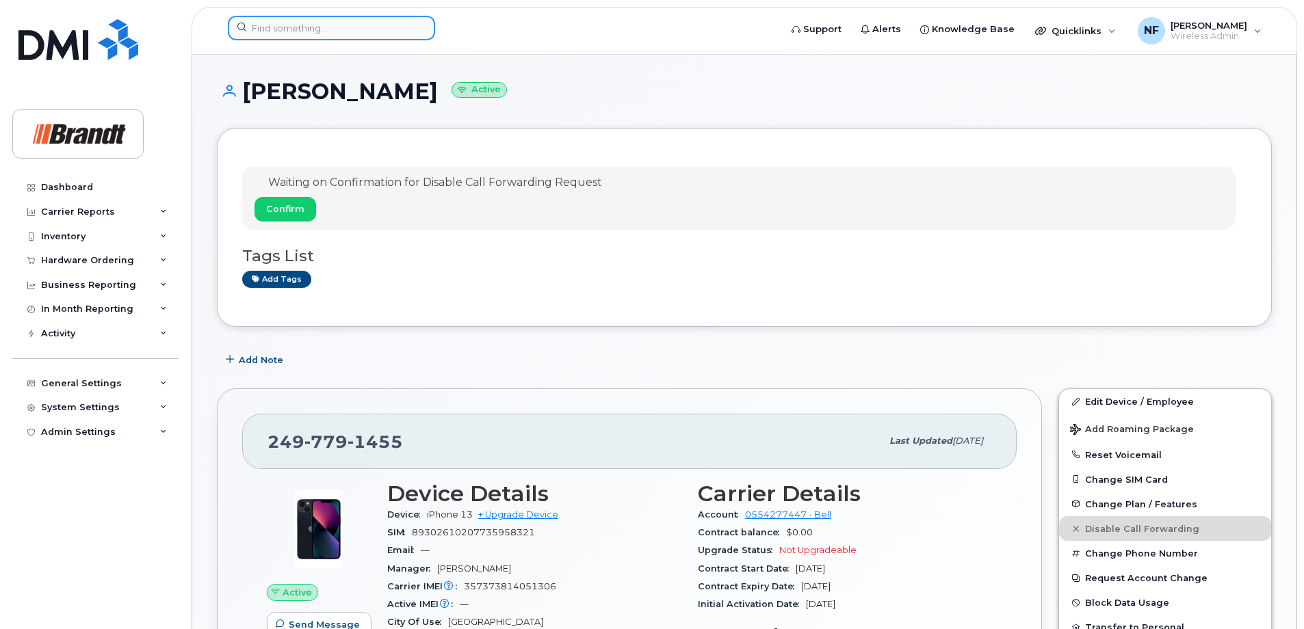
click at [408, 26] on input at bounding box center [331, 28] width 207 height 25
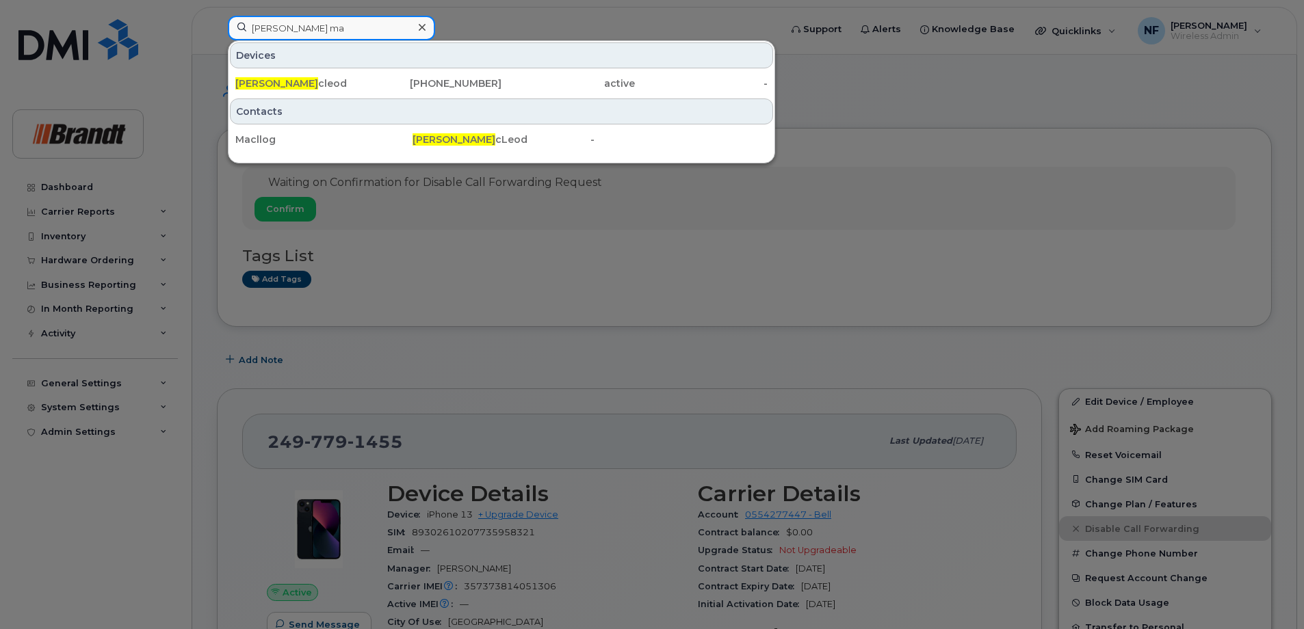
type input "logan ma"
click at [417, 82] on div "902-304-4292" at bounding box center [435, 84] width 133 height 14
